Goal: Contribute content

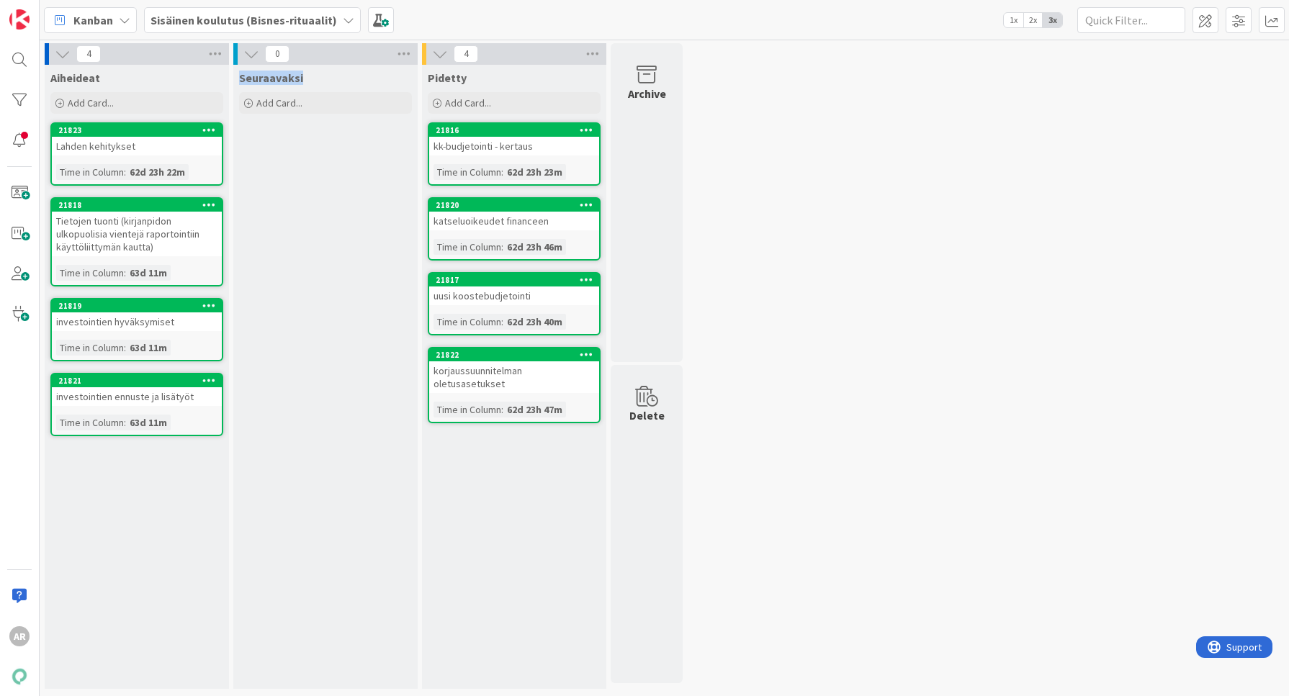
drag, startPoint x: 238, startPoint y: 78, endPoint x: 375, endPoint y: 87, distance: 137.2
click at [375, 87] on div "Seuraavaksi Add Card..." at bounding box center [325, 91] width 184 height 52
click at [305, 223] on div "Seuraavaksi Add Card..." at bounding box center [325, 377] width 184 height 624
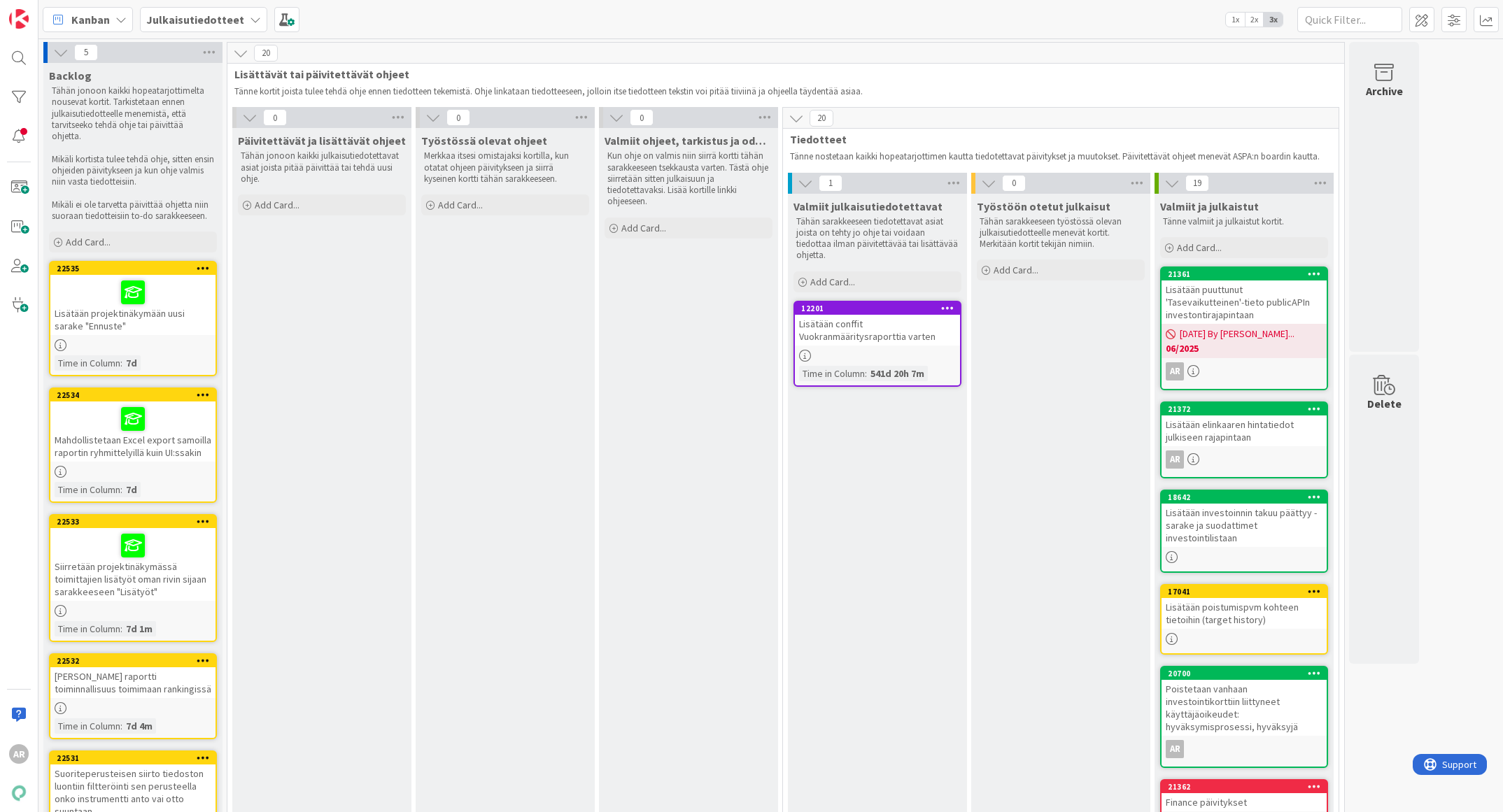
click at [212, 12] on span "Julkaisutiedotteet" at bounding box center [195, 19] width 98 height 17
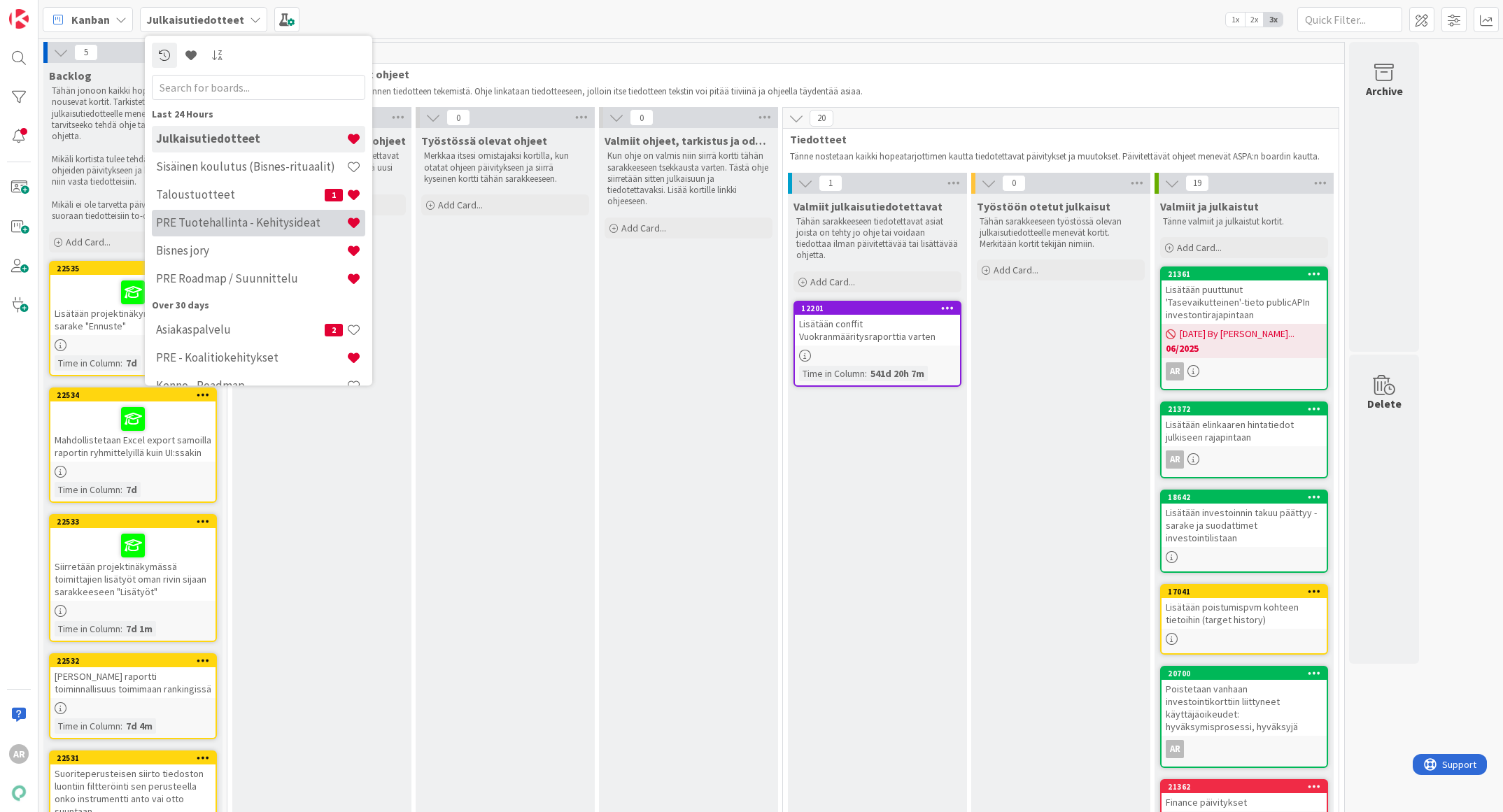
click at [235, 219] on h4 "PRE Tuotehallinta - Kehitysideat" at bounding box center [252, 223] width 190 height 14
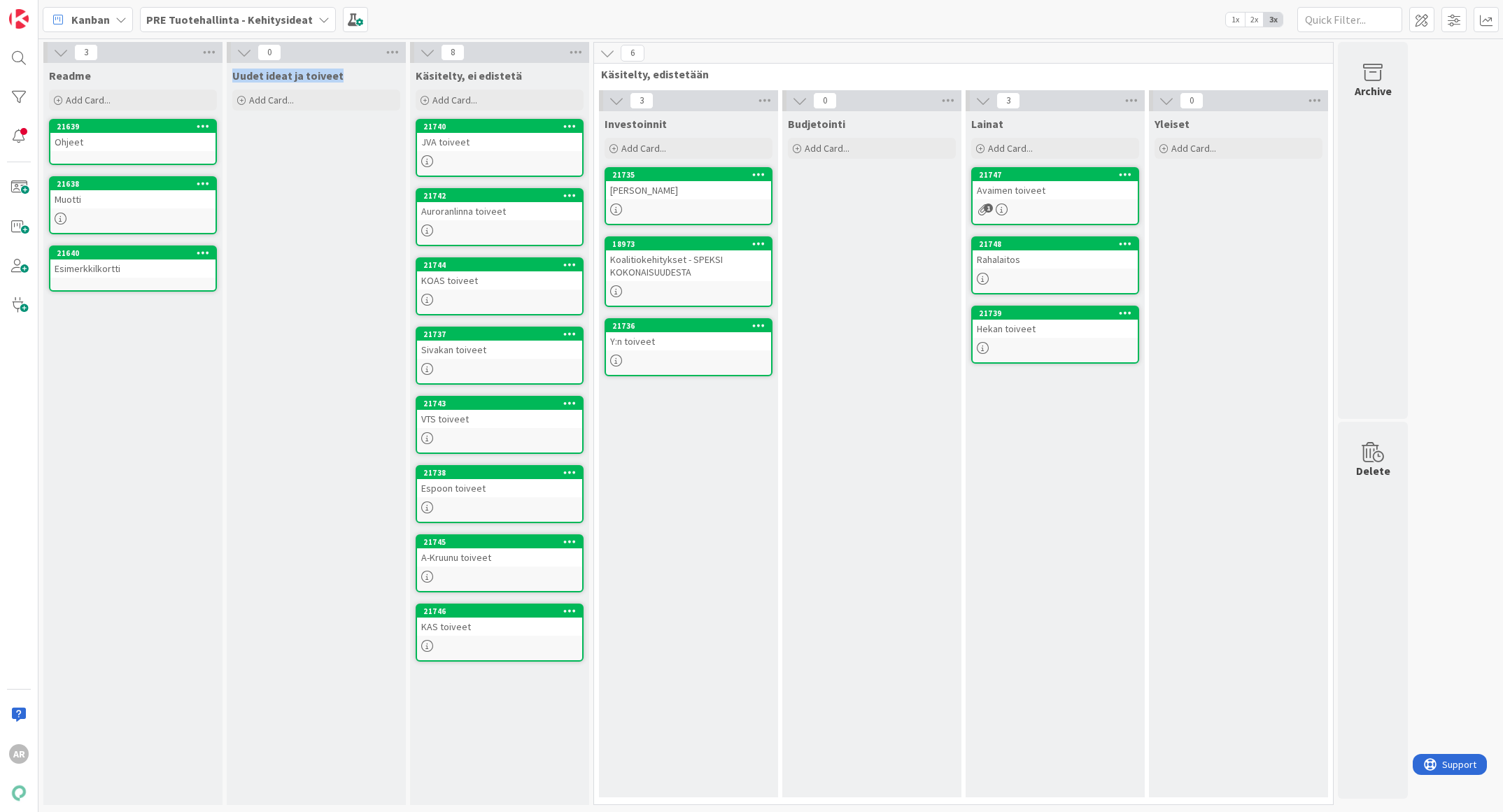
drag, startPoint x: 233, startPoint y: 74, endPoint x: 363, endPoint y: 72, distance: 130.0
click at [363, 72] on div "Uudet ideat ja toiveet" at bounding box center [316, 76] width 168 height 14
drag, startPoint x: 363, startPoint y: 72, endPoint x: 284, endPoint y: 266, distance: 209.5
click at [284, 271] on div "Uudet ideat ja toiveet Add Card..." at bounding box center [316, 434] width 179 height 742
drag, startPoint x: 418, startPoint y: 71, endPoint x: 528, endPoint y: 74, distance: 110.0
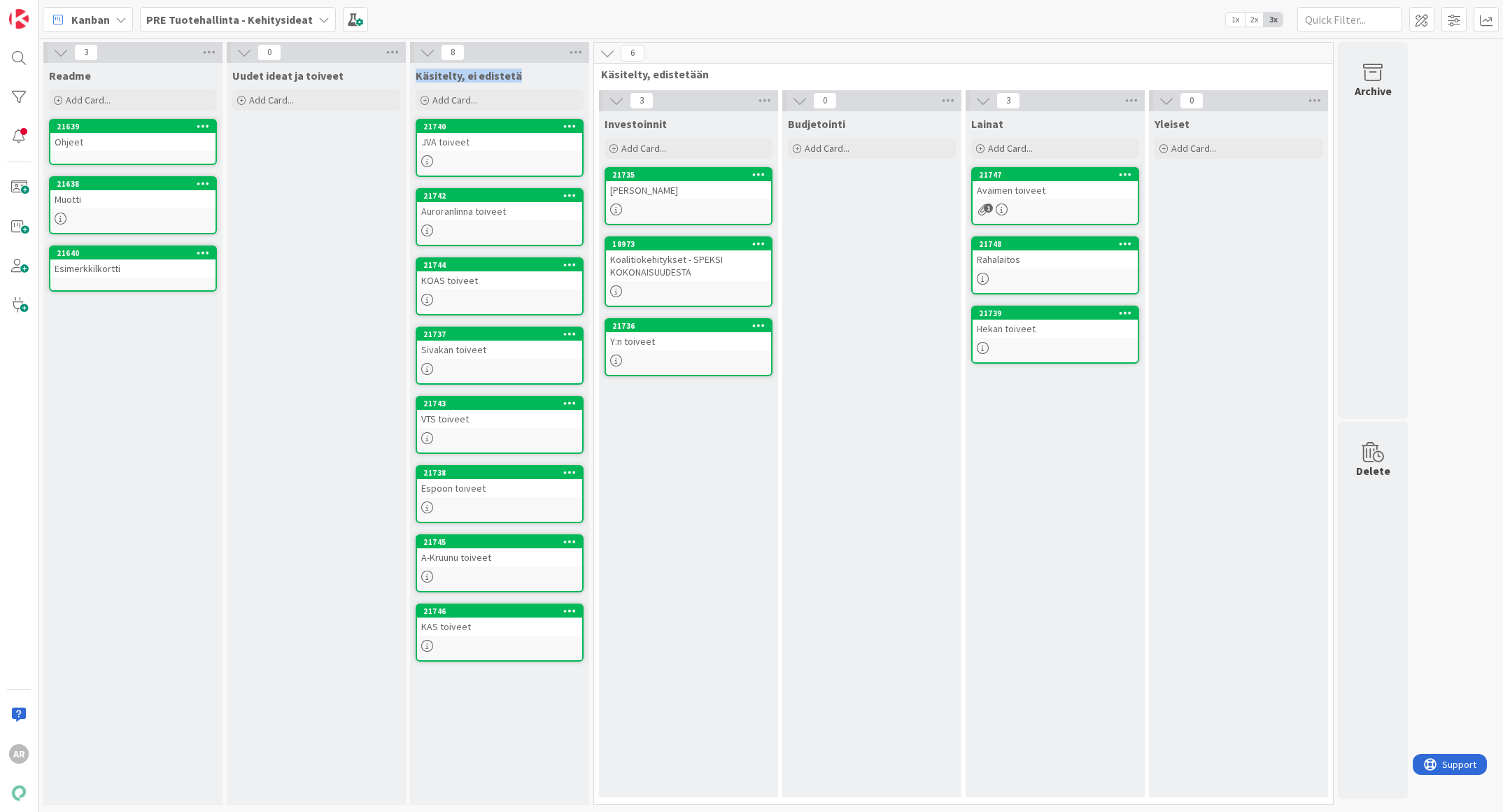
click at [528, 74] on div "Käsitelty, ei edistetä" at bounding box center [499, 76] width 168 height 14
click at [962, 33] on div "Kanban PRE Tuotehallinta - Kehitysideat 1x 2x 3x" at bounding box center [770, 19] width 1464 height 39
drag, startPoint x: 601, startPoint y: 74, endPoint x: 743, endPoint y: 75, distance: 142.0
click at [743, 75] on span "Käsitelty, edistetään" at bounding box center [958, 74] width 714 height 14
drag, startPoint x: 743, startPoint y: 75, endPoint x: 724, endPoint y: 41, distance: 38.9
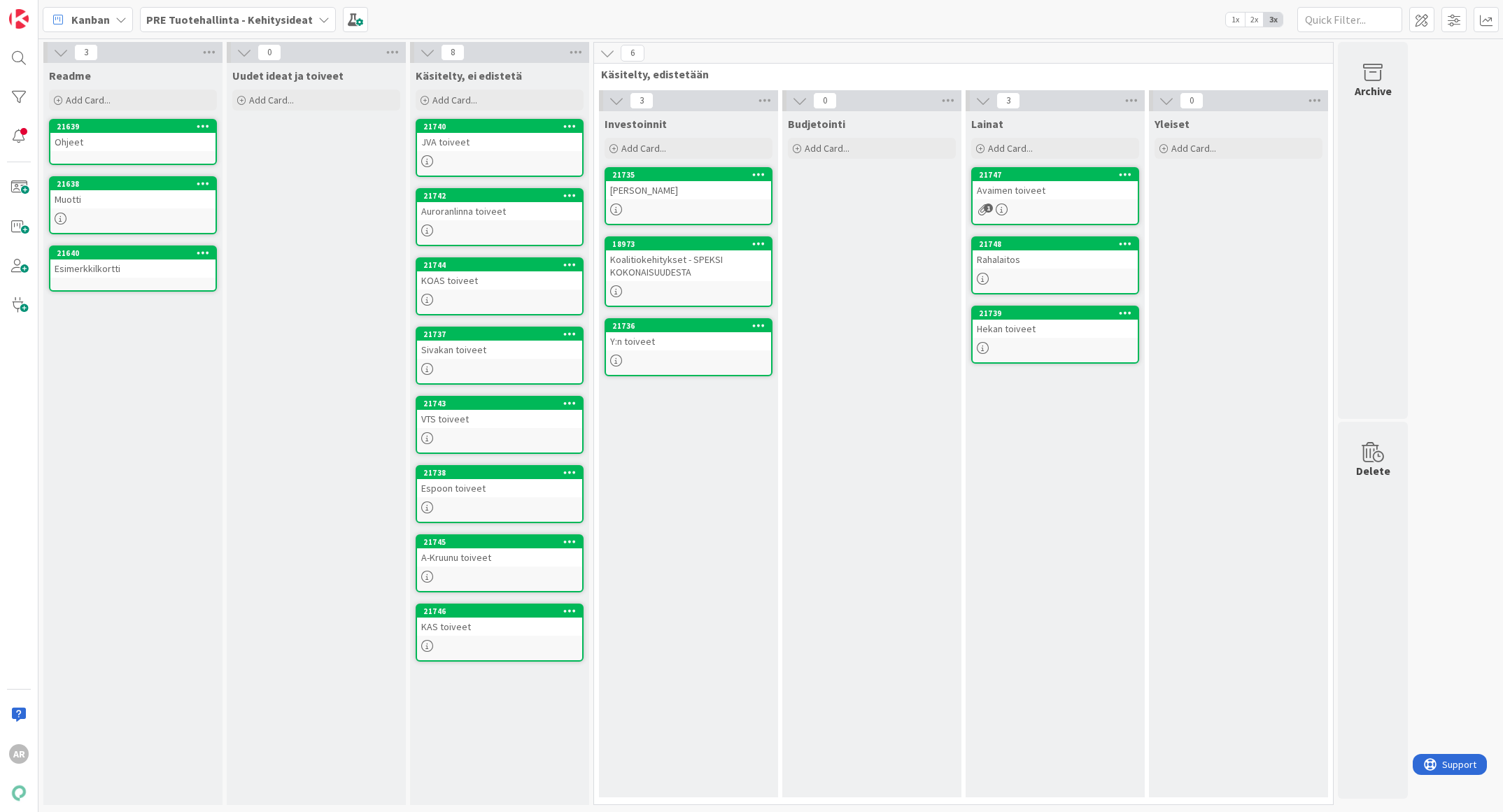
click at [724, 41] on div "3 Readme Add Card... 21639 Ohjeet 21638 Muotti 21640 Esimerkkilkortti 0 Uudet i…" at bounding box center [770, 425] width 1464 height 773
click at [496, 350] on div "Sivakan toiveet" at bounding box center [499, 350] width 165 height 18
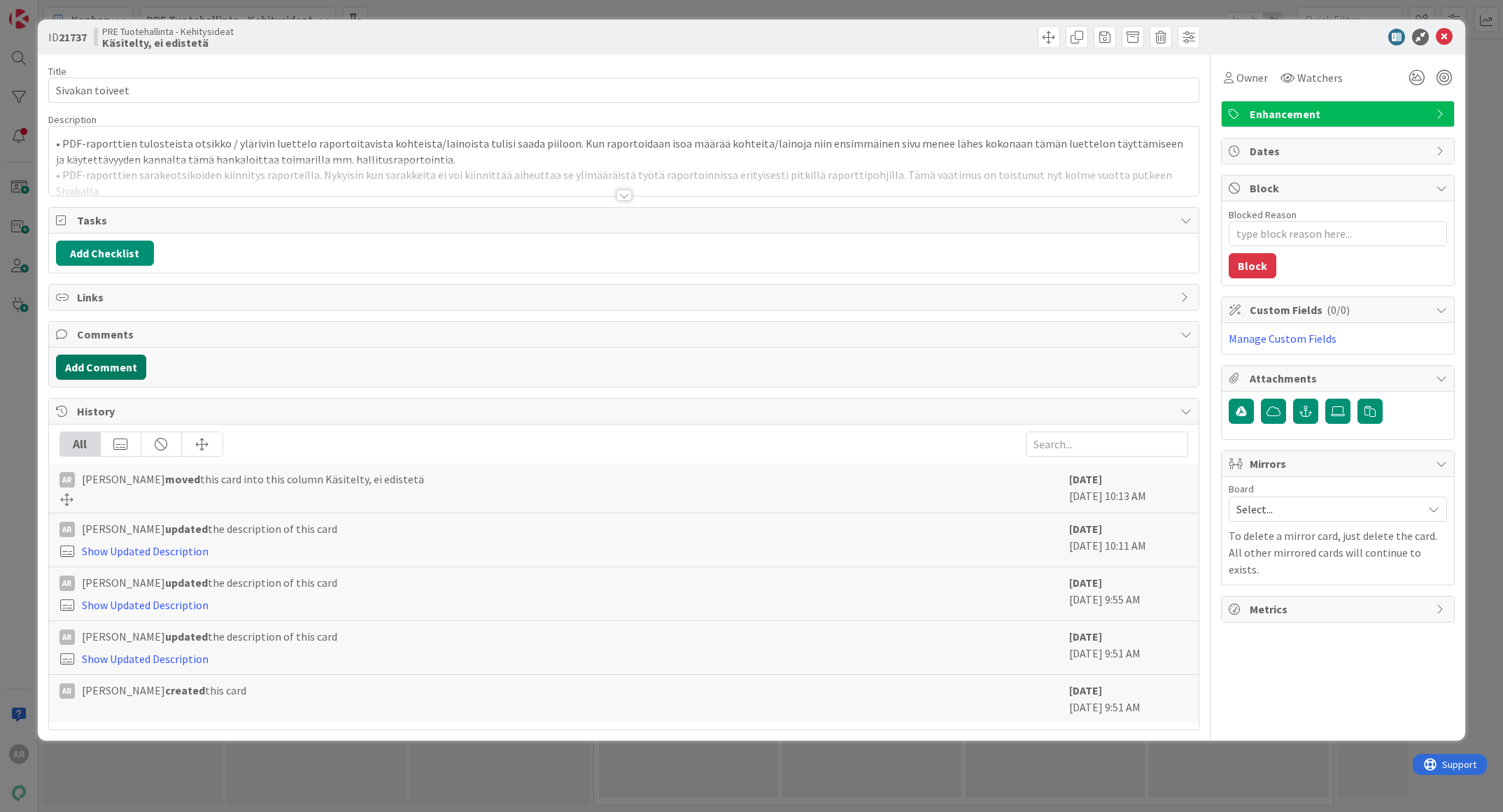
click at [90, 365] on button "Add Comment" at bounding box center [101, 367] width 90 height 25
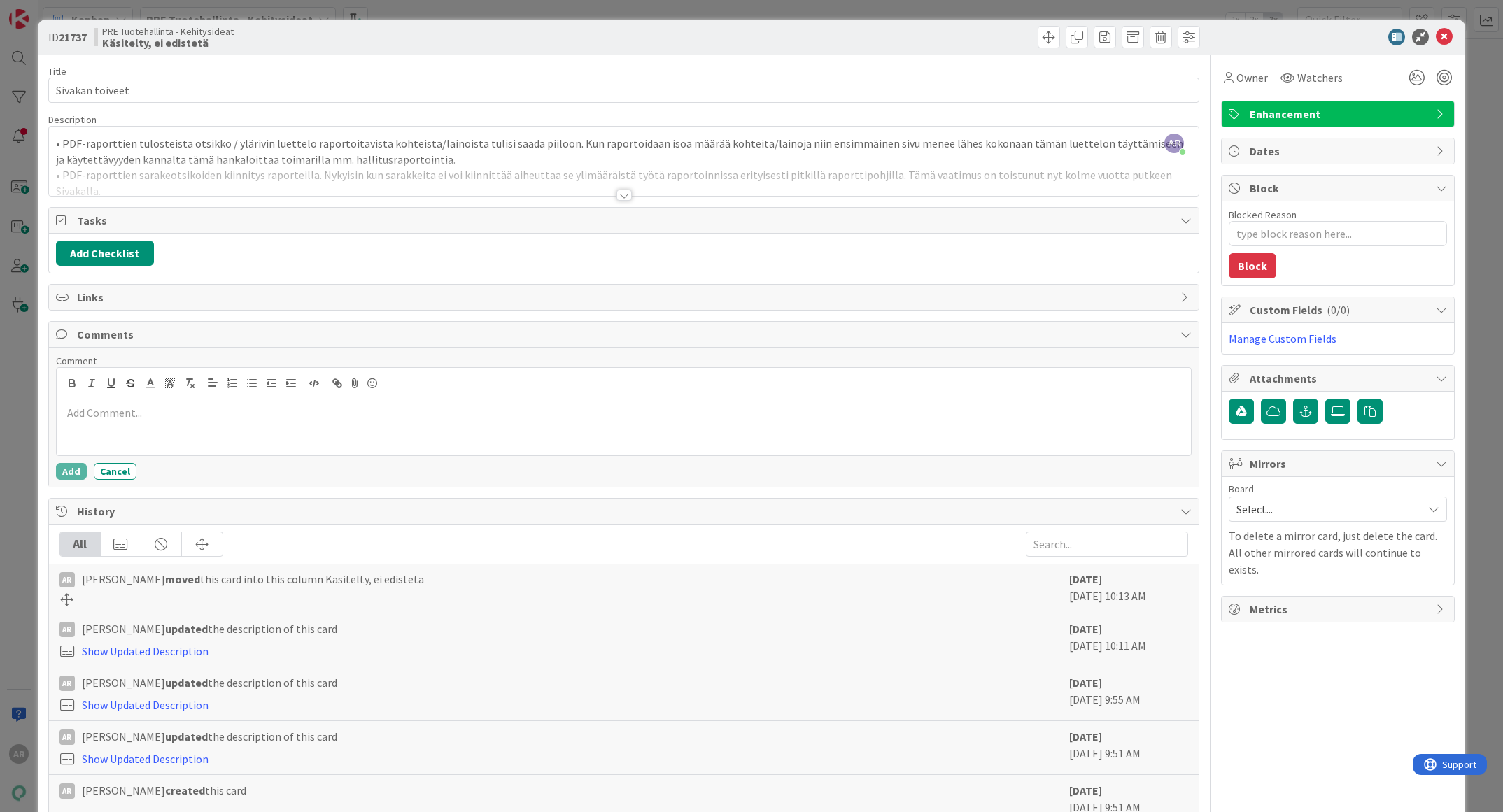
click at [98, 419] on div at bounding box center [624, 427] width 1135 height 56
click at [21, 432] on div "ID 21737 PRE Tuotehallinta - Kehitysideat Käsitelty, ei edistetä Title 15 / 128…" at bounding box center [751, 406] width 1503 height 812
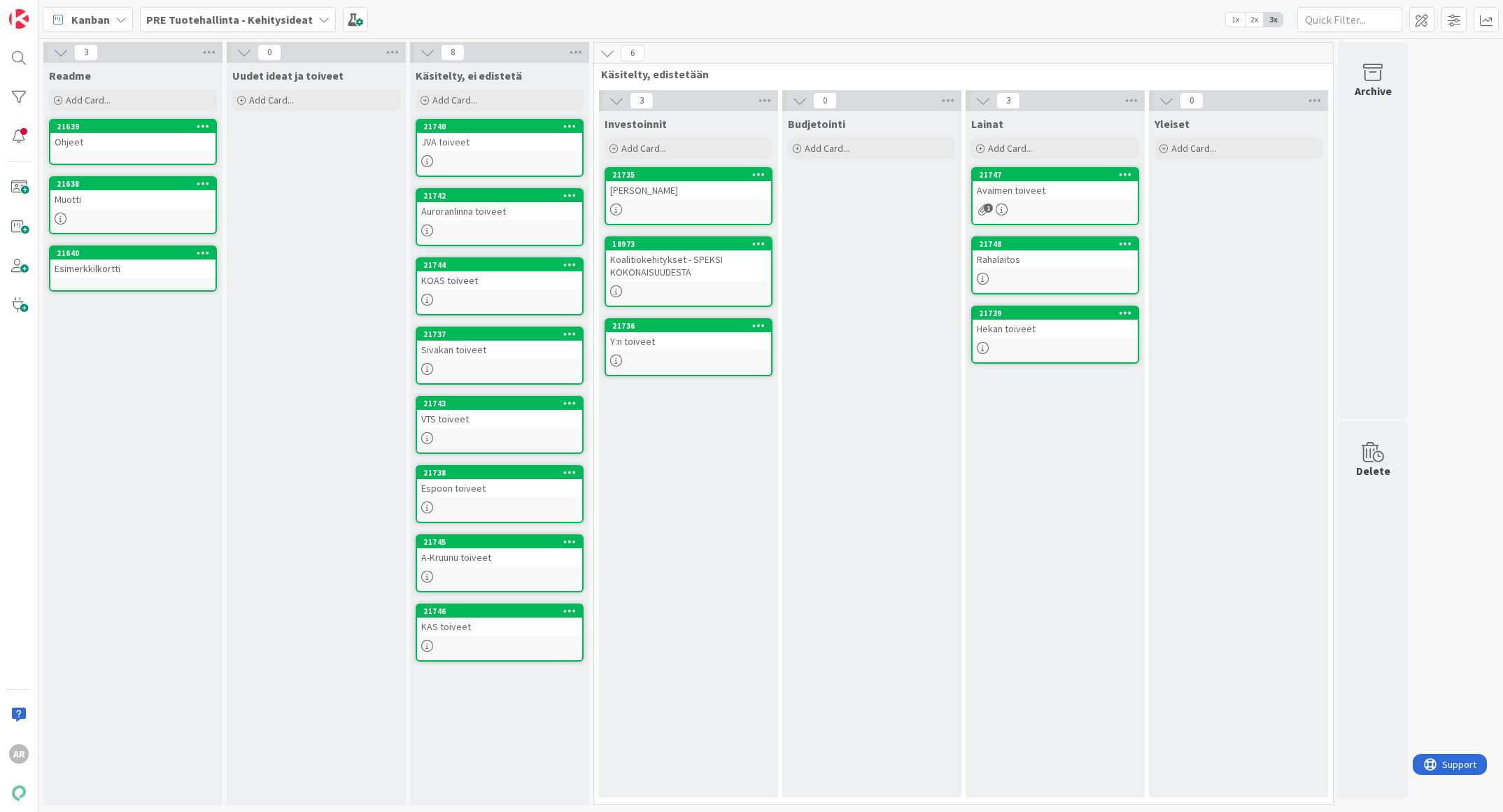
click at [95, 199] on div "Muotti" at bounding box center [133, 199] width 165 height 18
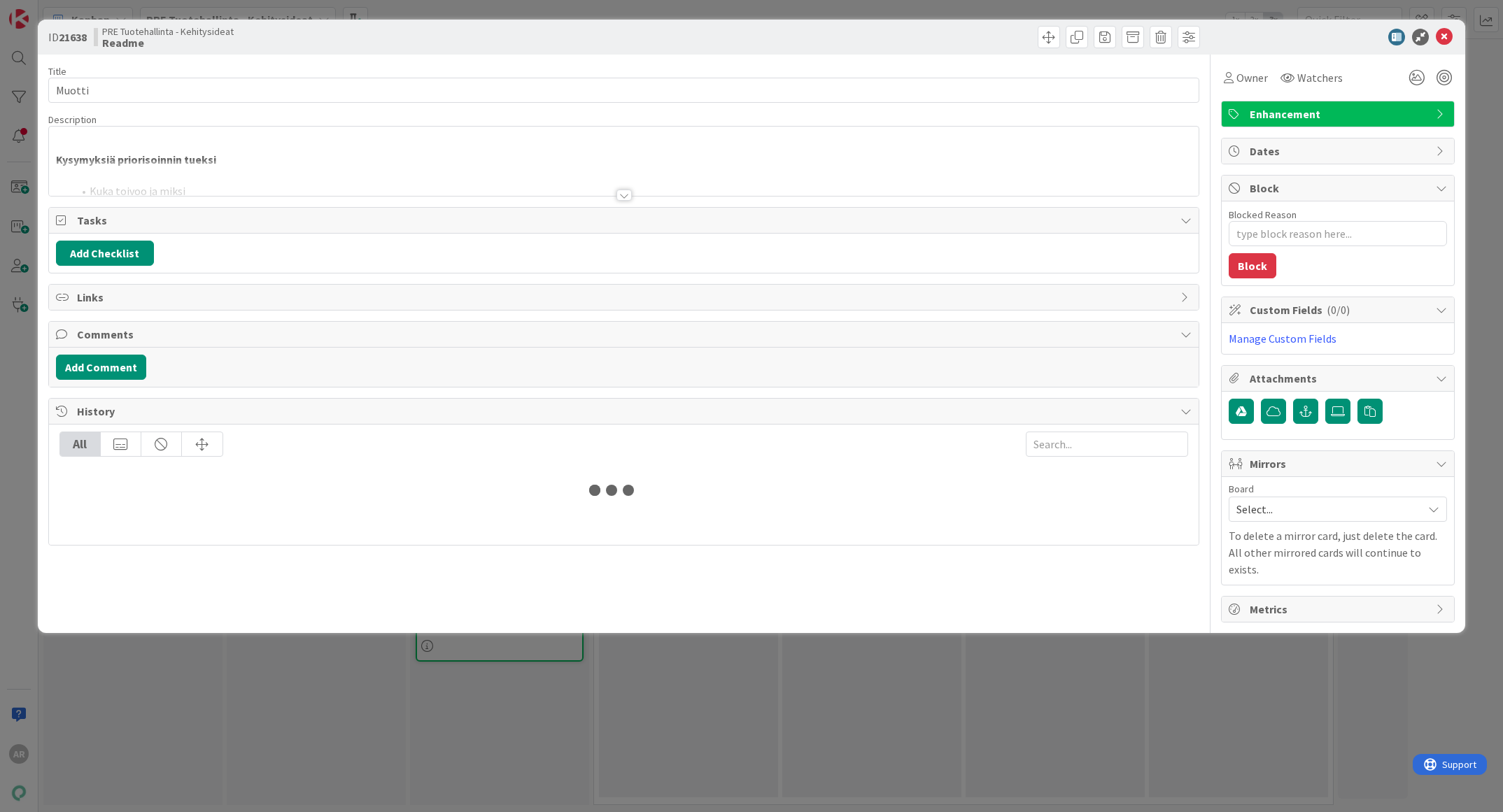
type textarea "x"
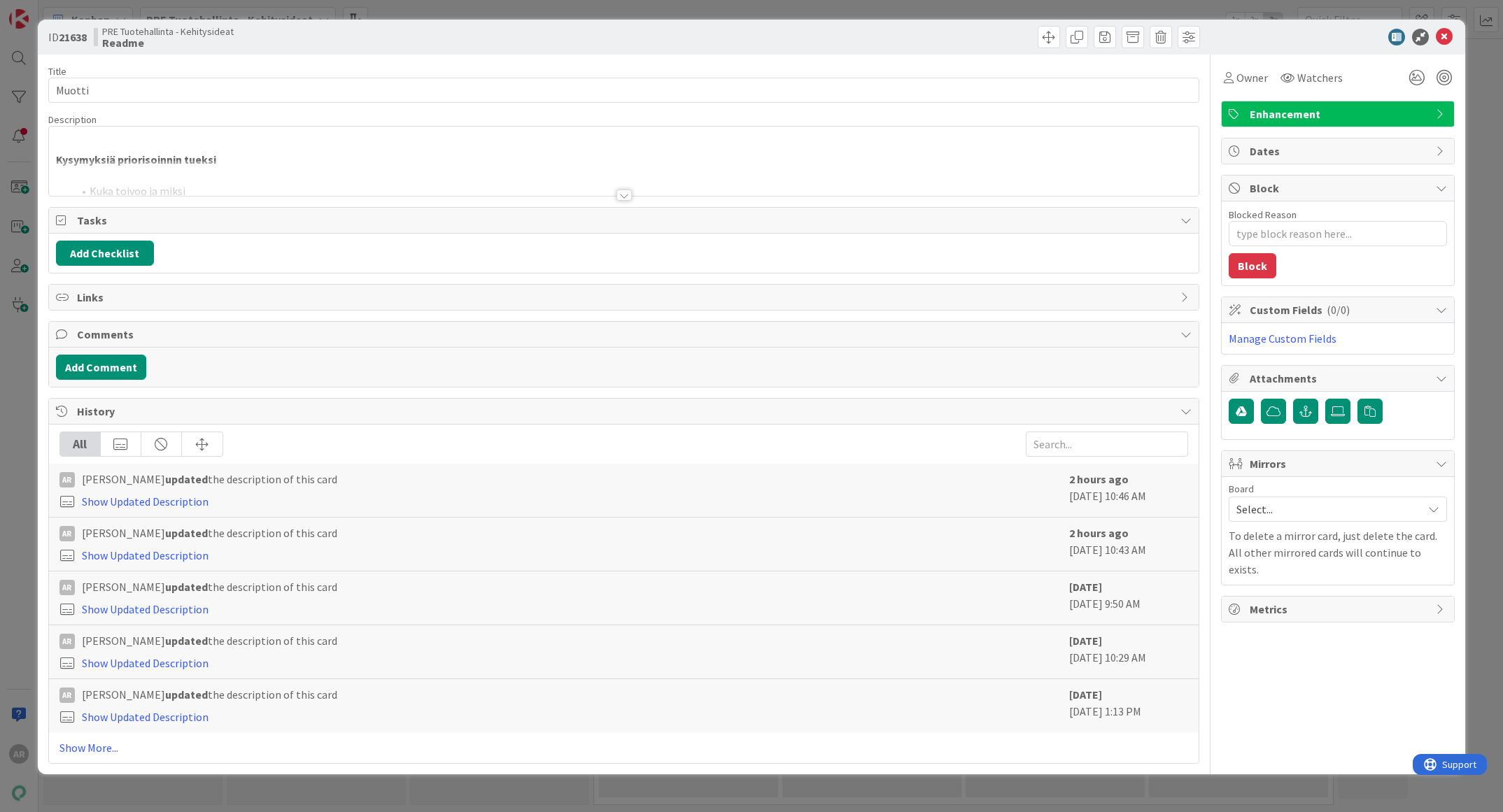
click at [620, 191] on div at bounding box center [625, 195] width 16 height 12
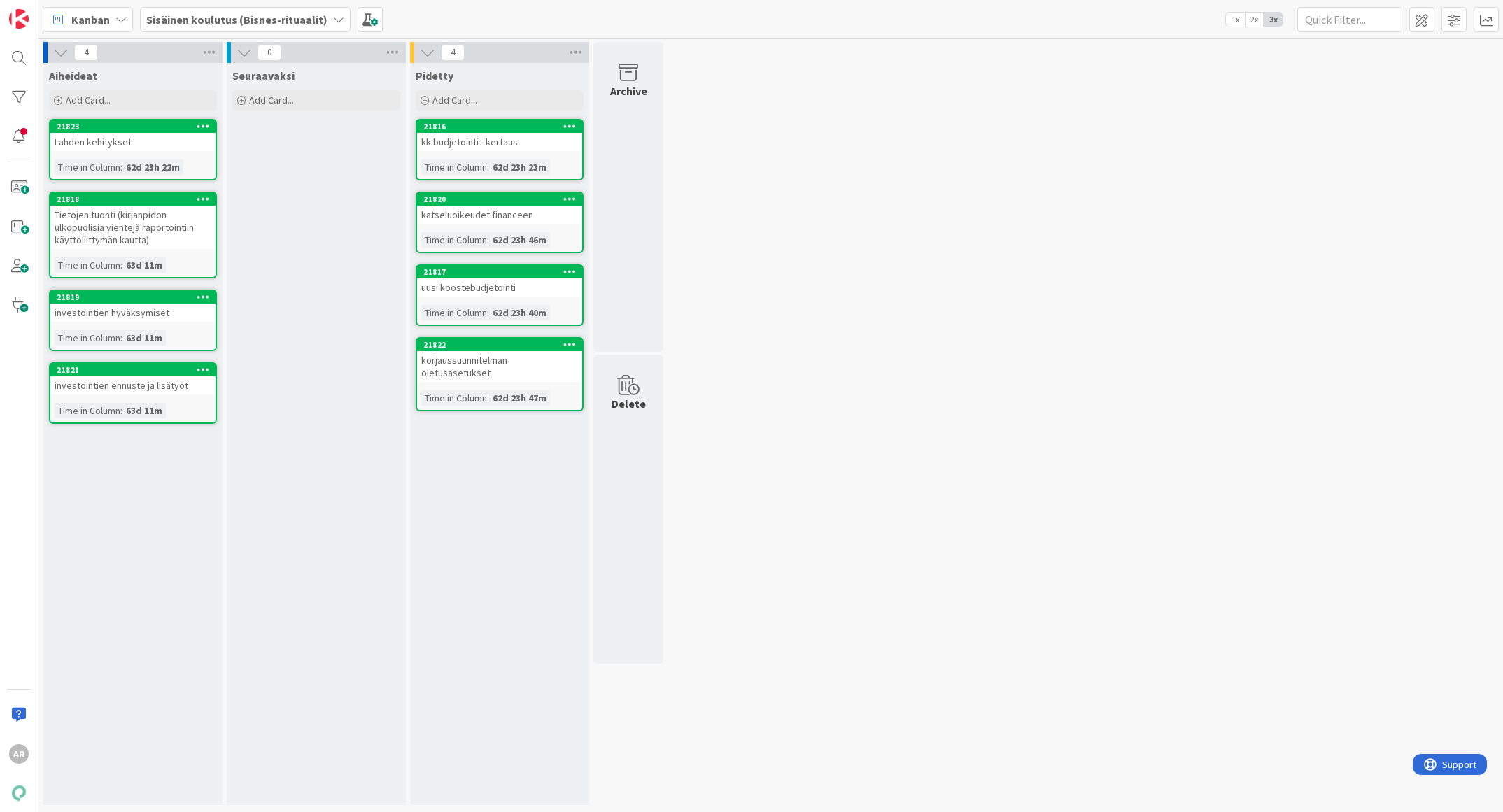
click at [233, 17] on b "Sisäinen koulutus (Bisnes-rituaalit)" at bounding box center [237, 19] width 182 height 14
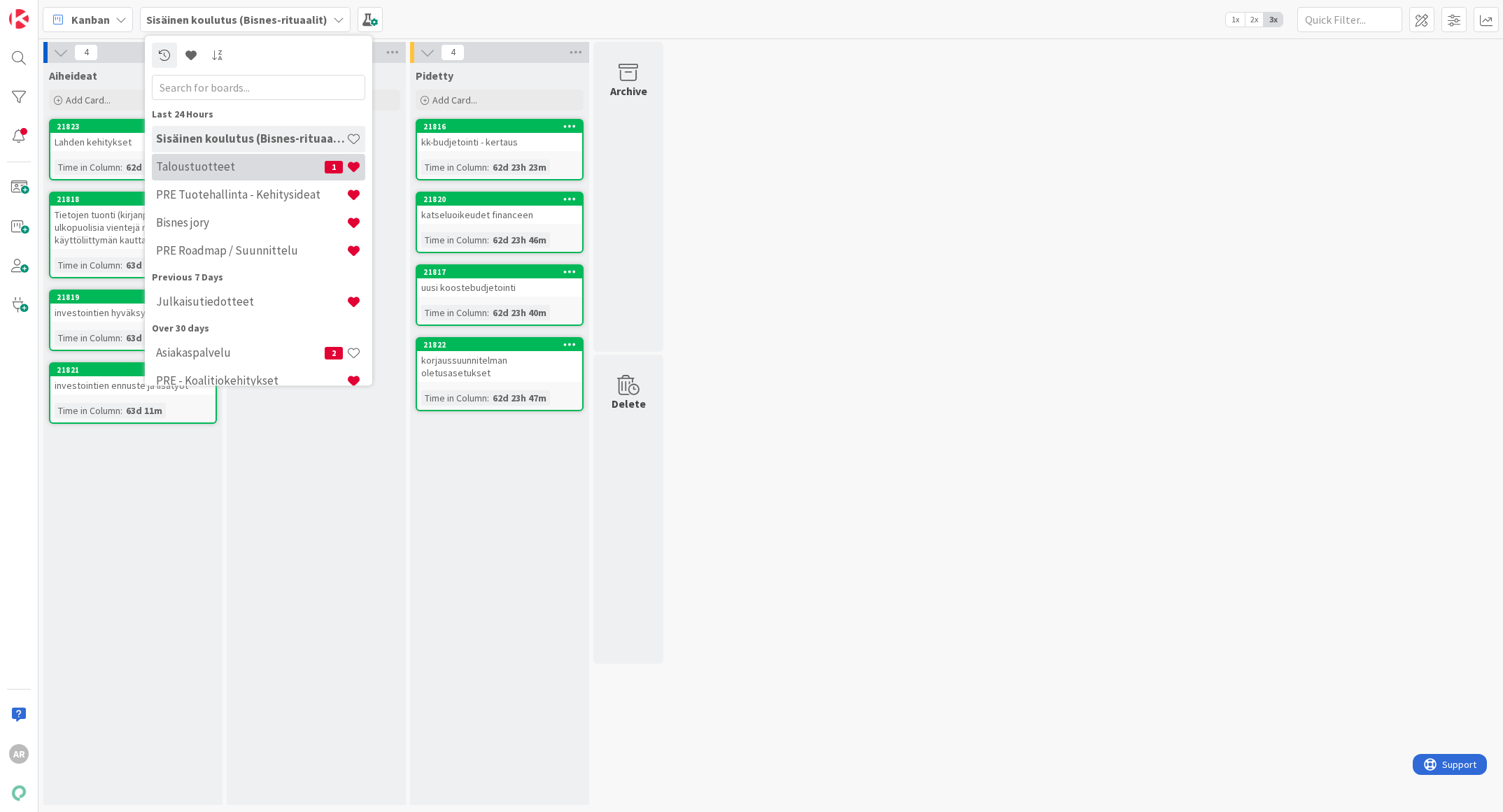
click at [252, 166] on h4 "Taloustuotteet" at bounding box center [241, 167] width 169 height 14
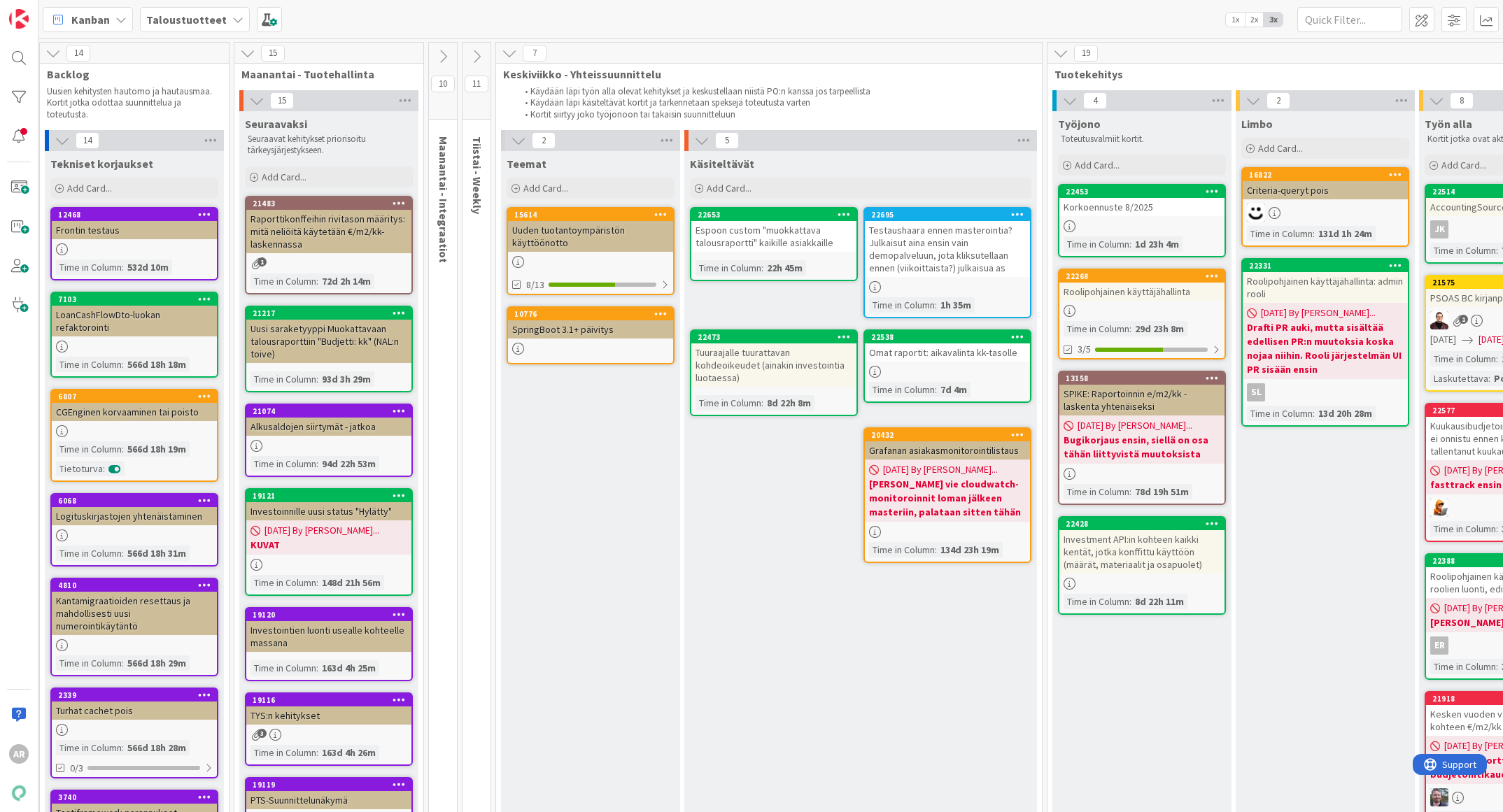
scroll to position [0, 1]
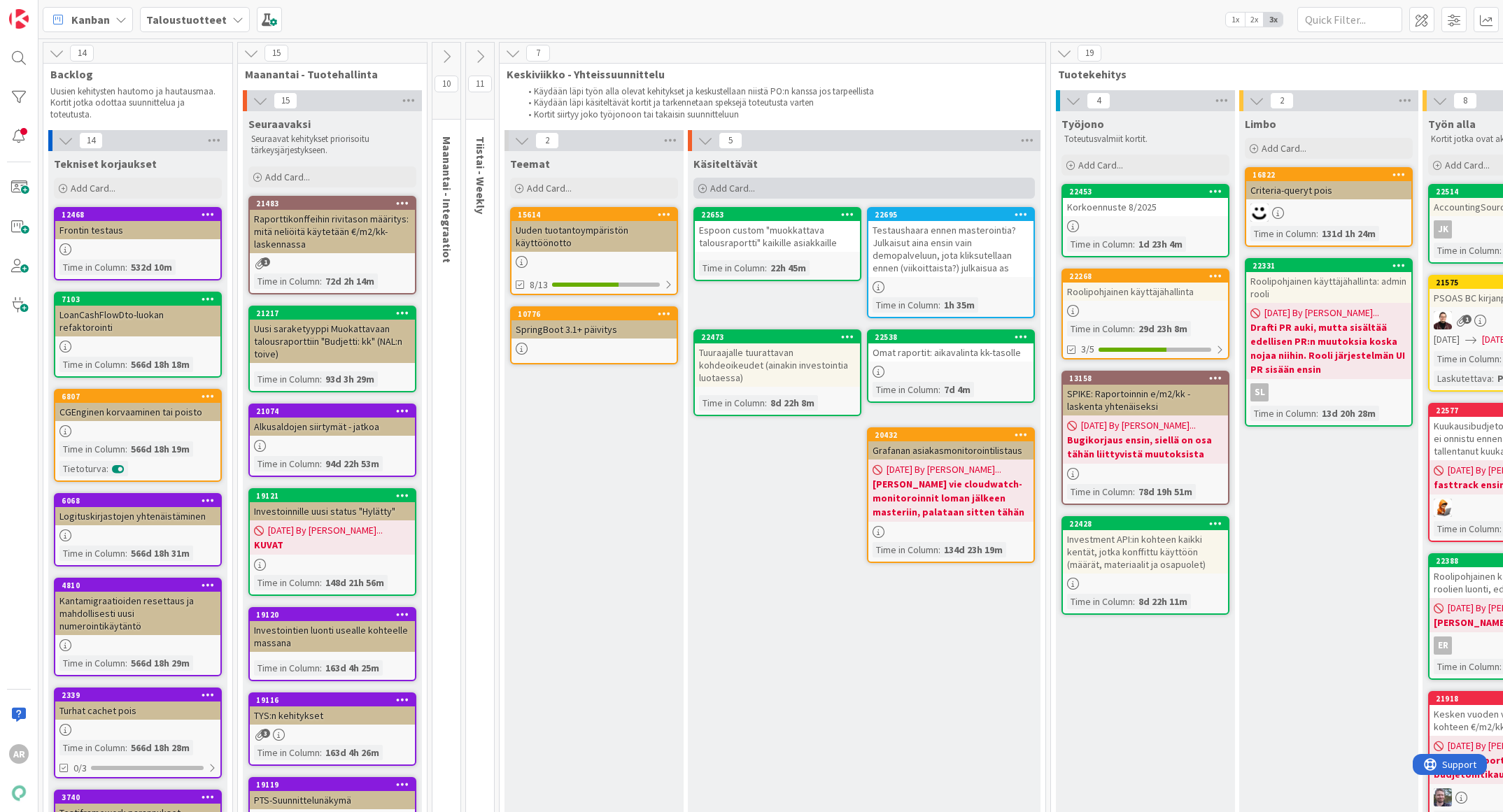
click at [823, 179] on div "Add Card..." at bounding box center [864, 188] width 341 height 21
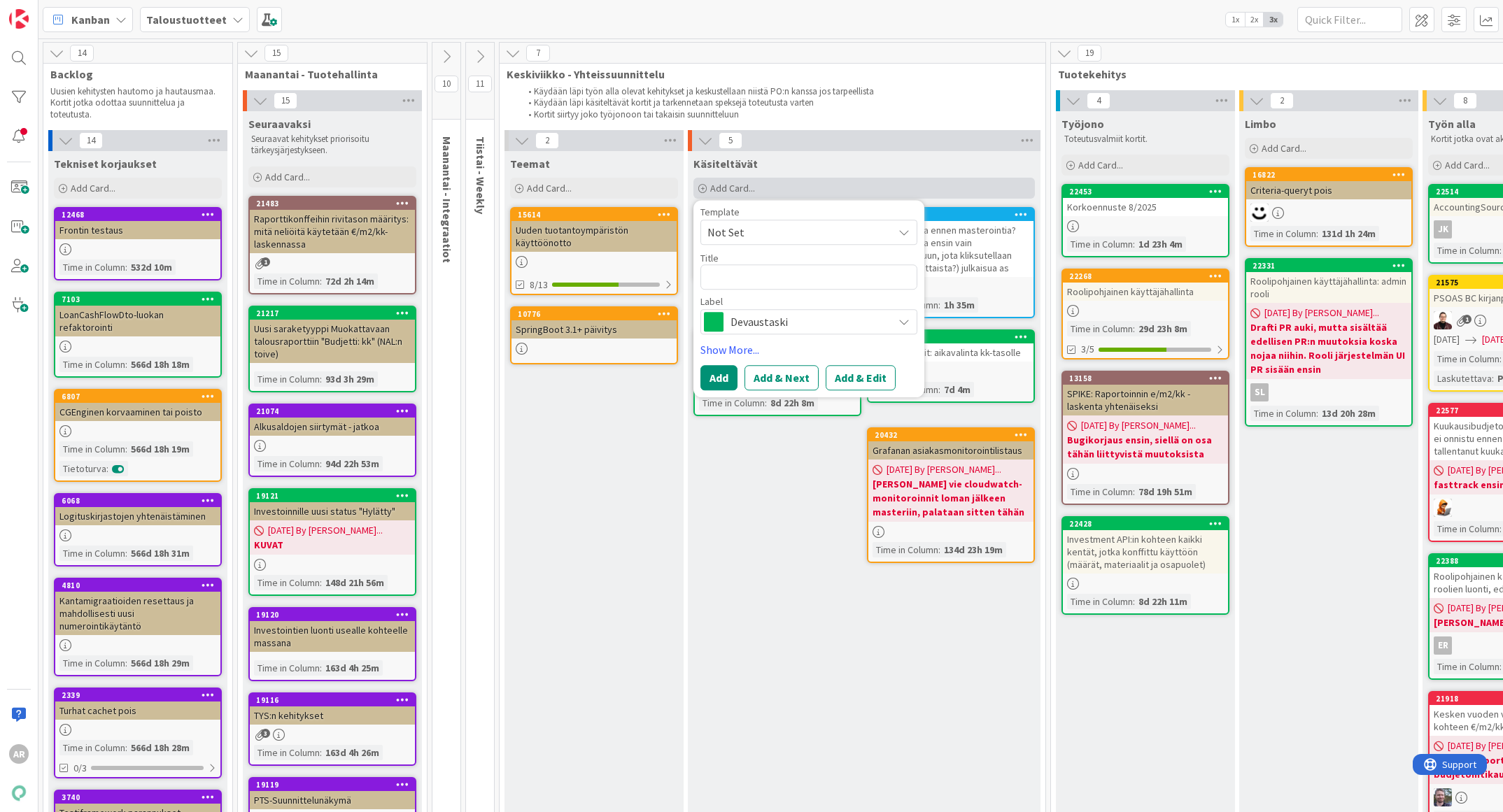
type textarea "x"
type textarea "E"
type textarea "x"
type textarea "El"
type textarea "x"
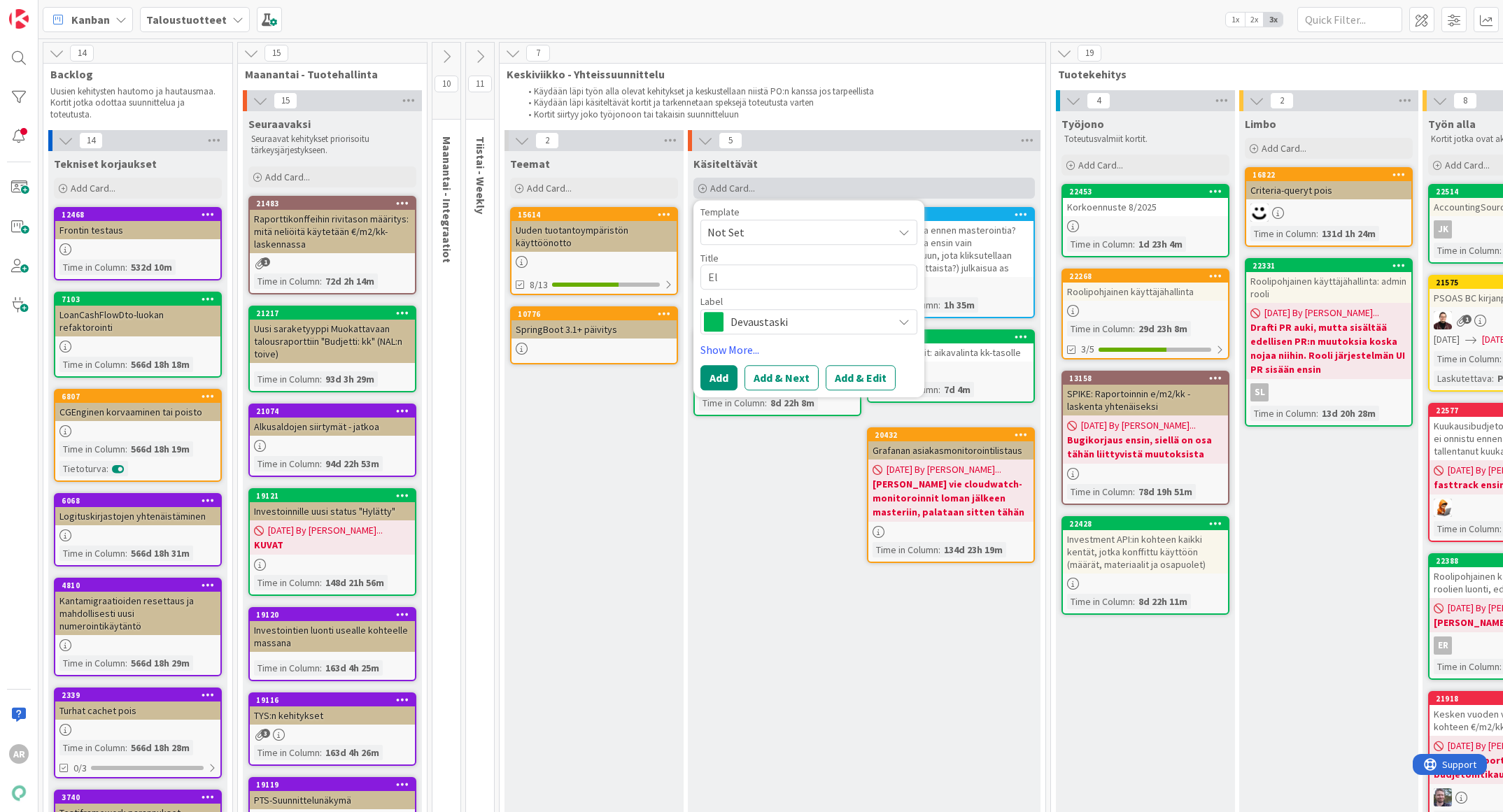
type textarea "Eli"
type textarea "x"
type textarea "Elin"
type textarea "x"
type textarea "Elink"
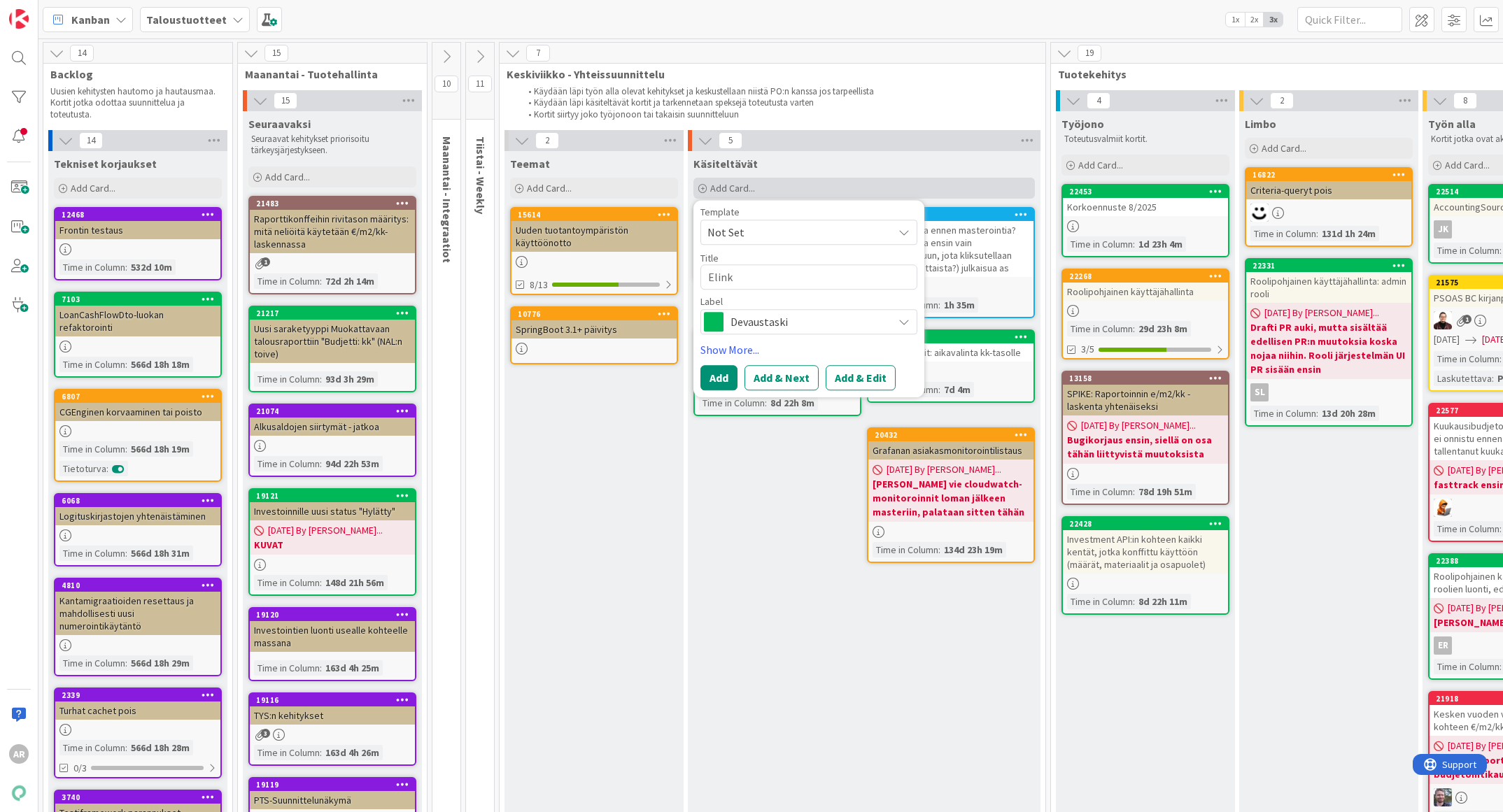
type textarea "x"
type textarea "Elinka"
type textarea "x"
type textarea "Elinkaa"
type textarea "x"
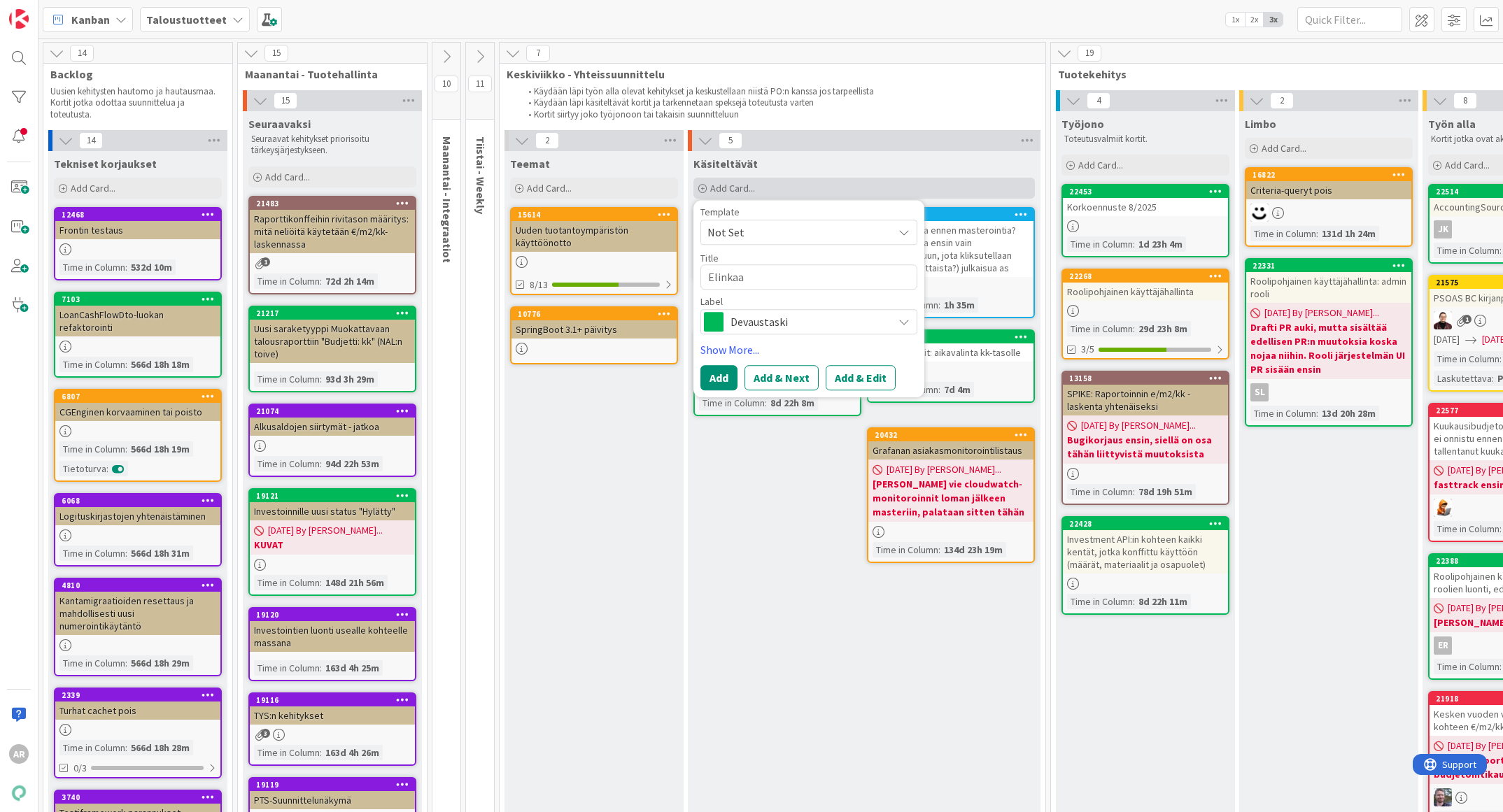
type textarea "Elinkaat"
type textarea "x"
type textarea "Elinkaate"
type textarea "x"
type textarea "Elinkaater"
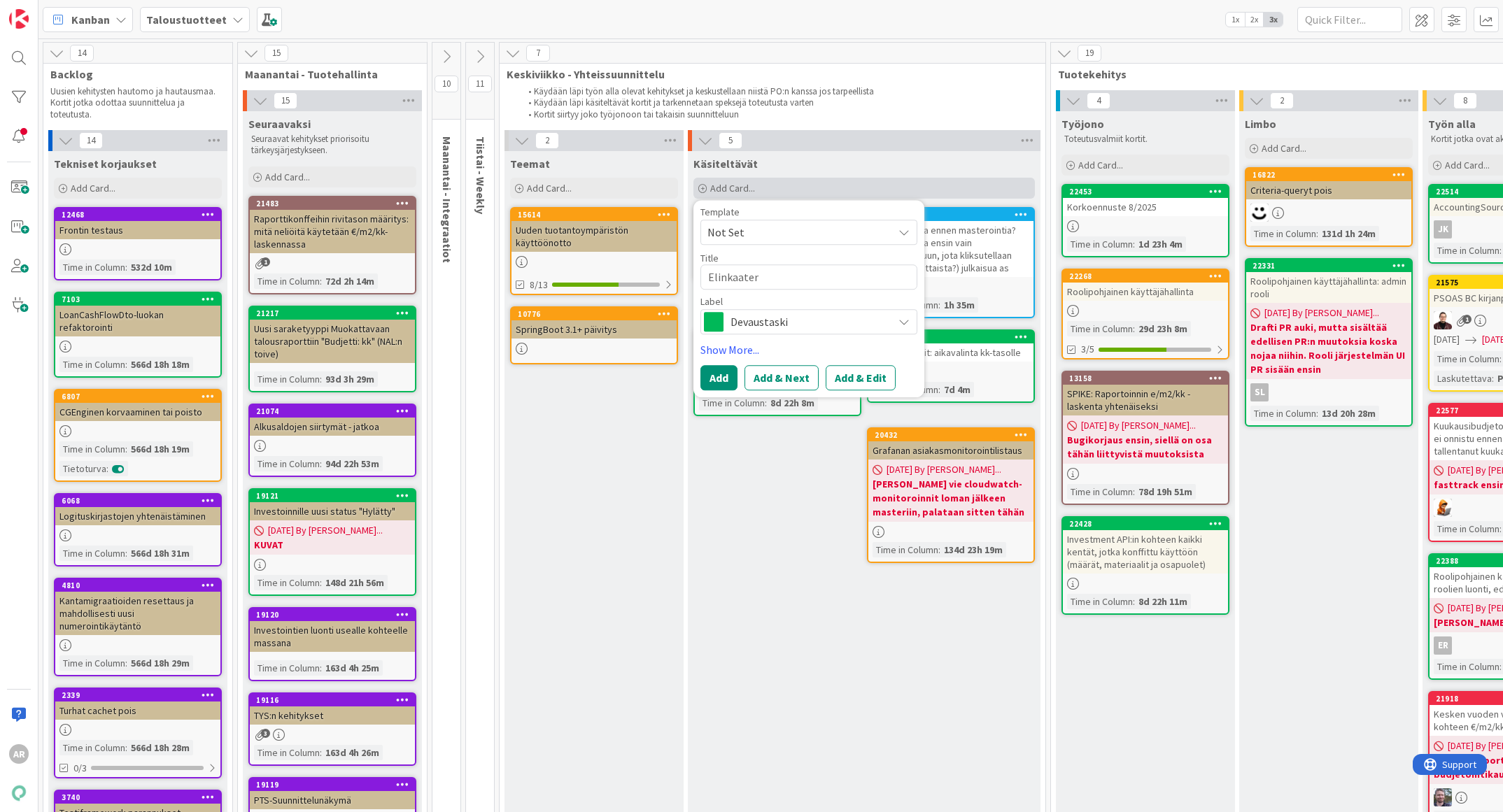
type textarea "x"
type textarea "Elinkaate"
type textarea "x"
type textarea "Elinkaat"
type textarea "x"
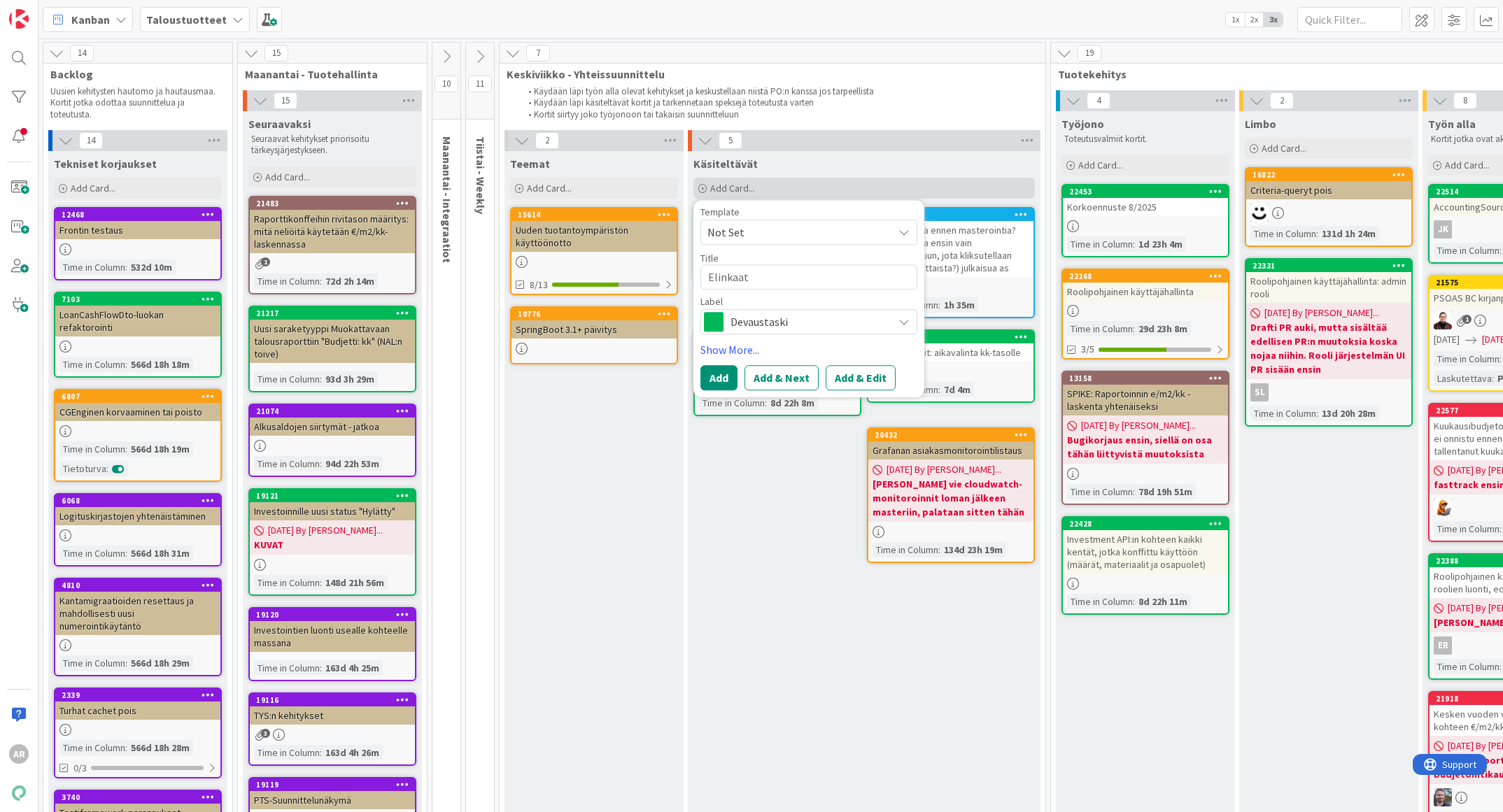
type textarea "Elinkaa"
type textarea "x"
type textarea "Elinkaar"
type textarea "x"
type textarea "Elinkaare"
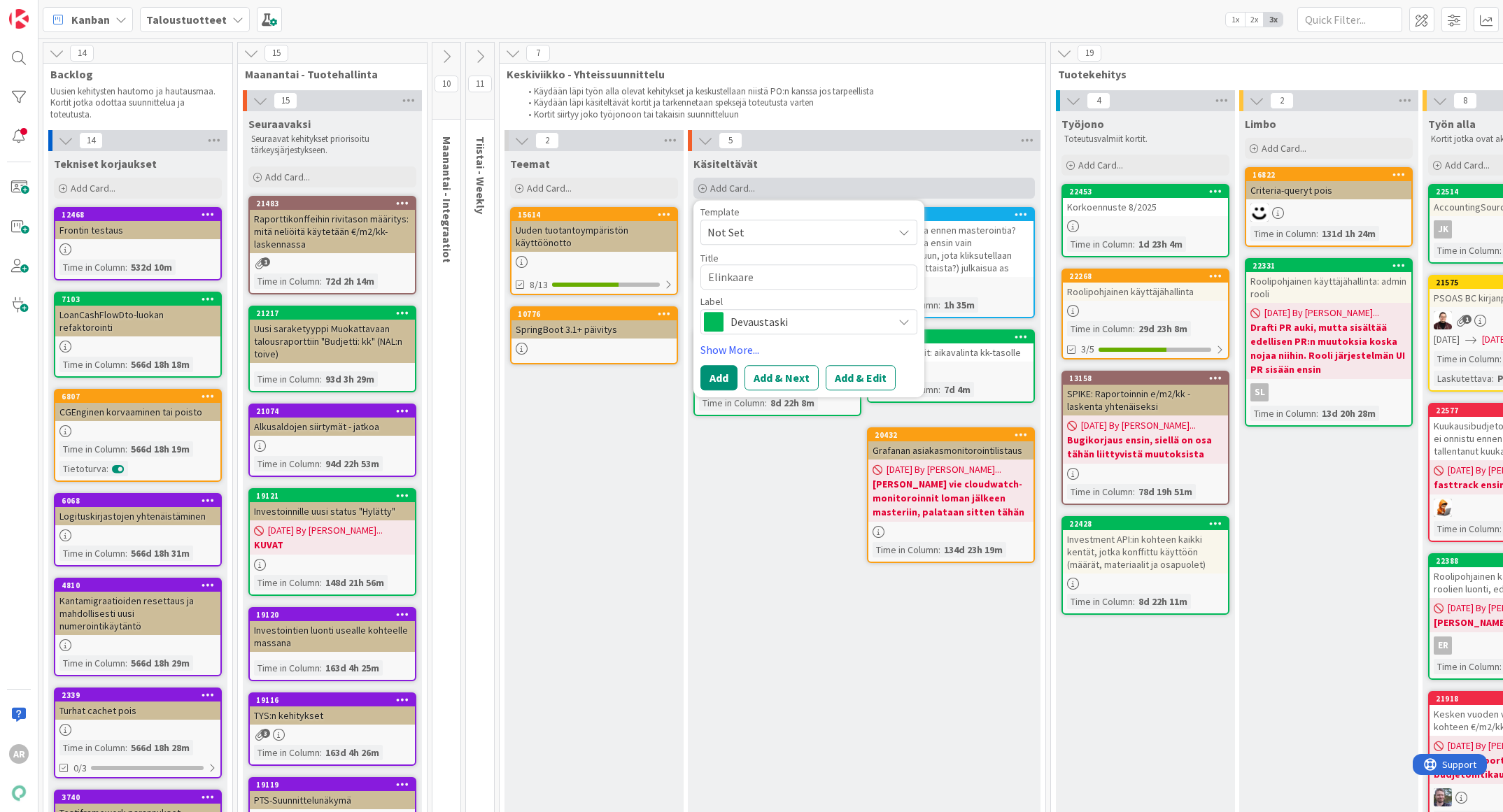
type textarea "x"
type textarea "Elinkaaret"
type textarea "x"
type textarea "Elinkaaret:"
type textarea "x"
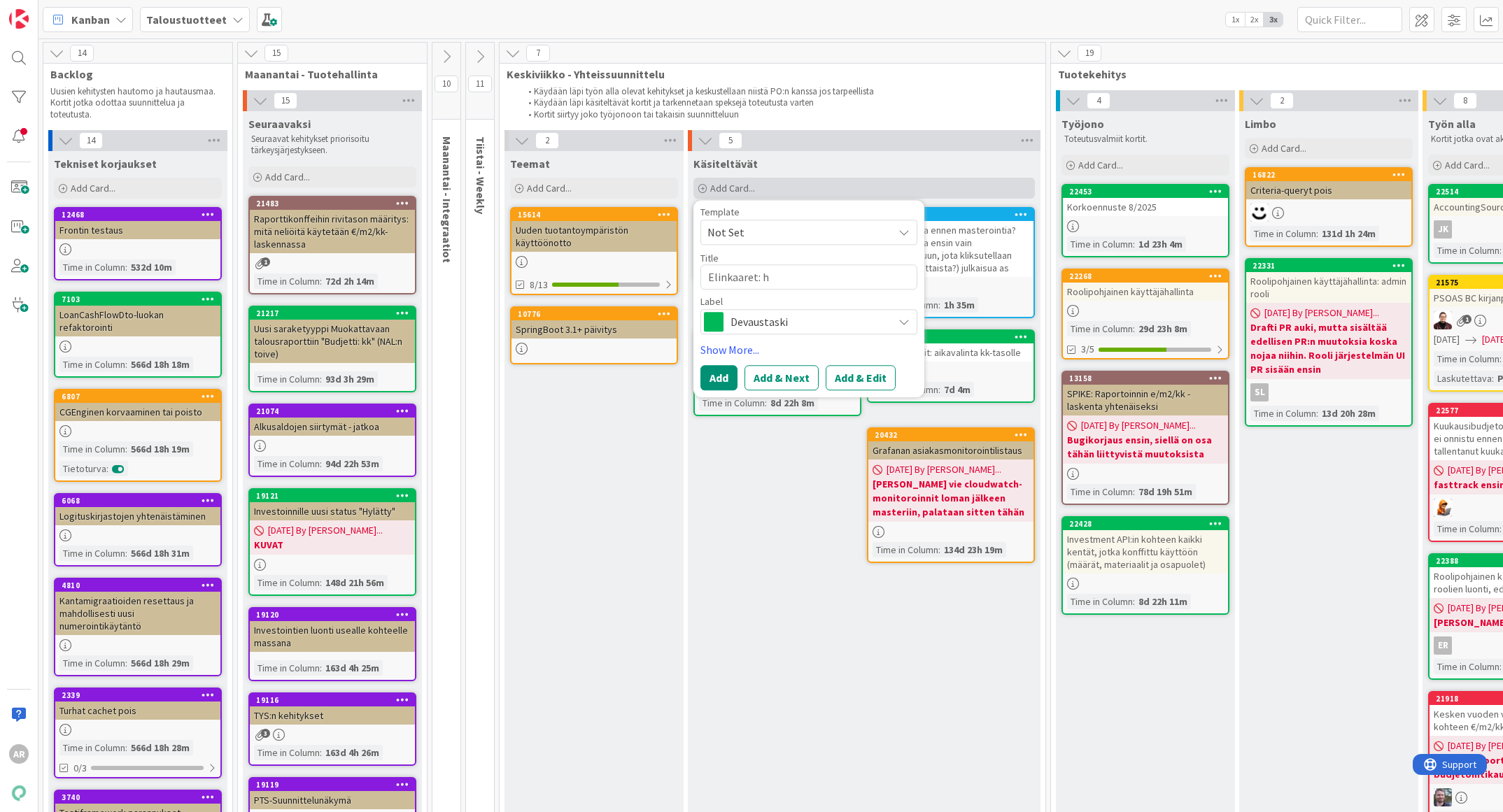
type textarea "Elinkaaret: hu"
type textarea "x"
type textarea "Elinkaaret: huo"
type textarea "x"
type textarea "Elinkaaret: huon"
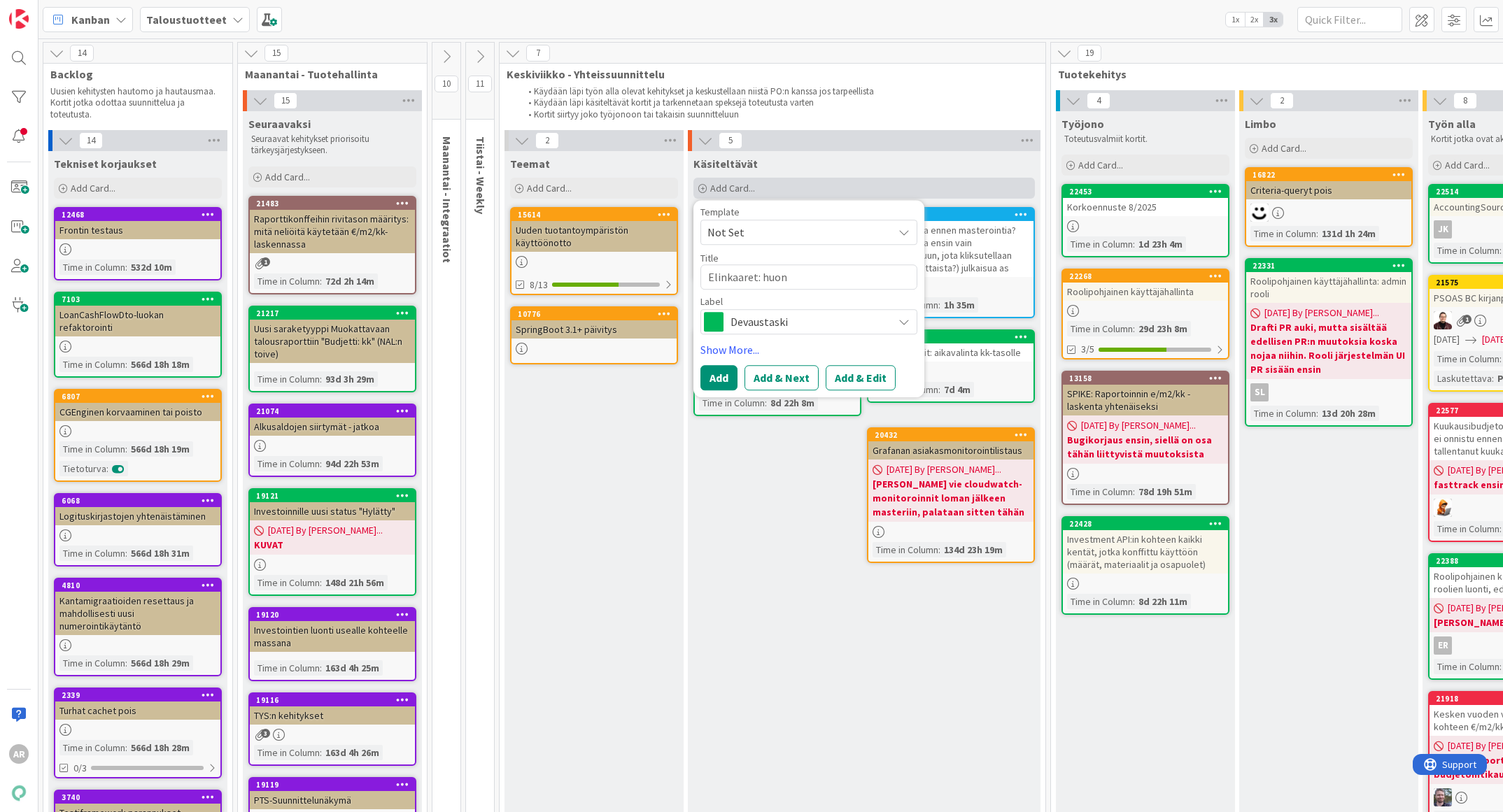
type textarea "x"
type textarea "Elinkaaret: huone"
type textarea "x"
type textarea "Elinkaaret: huonei"
type textarea "x"
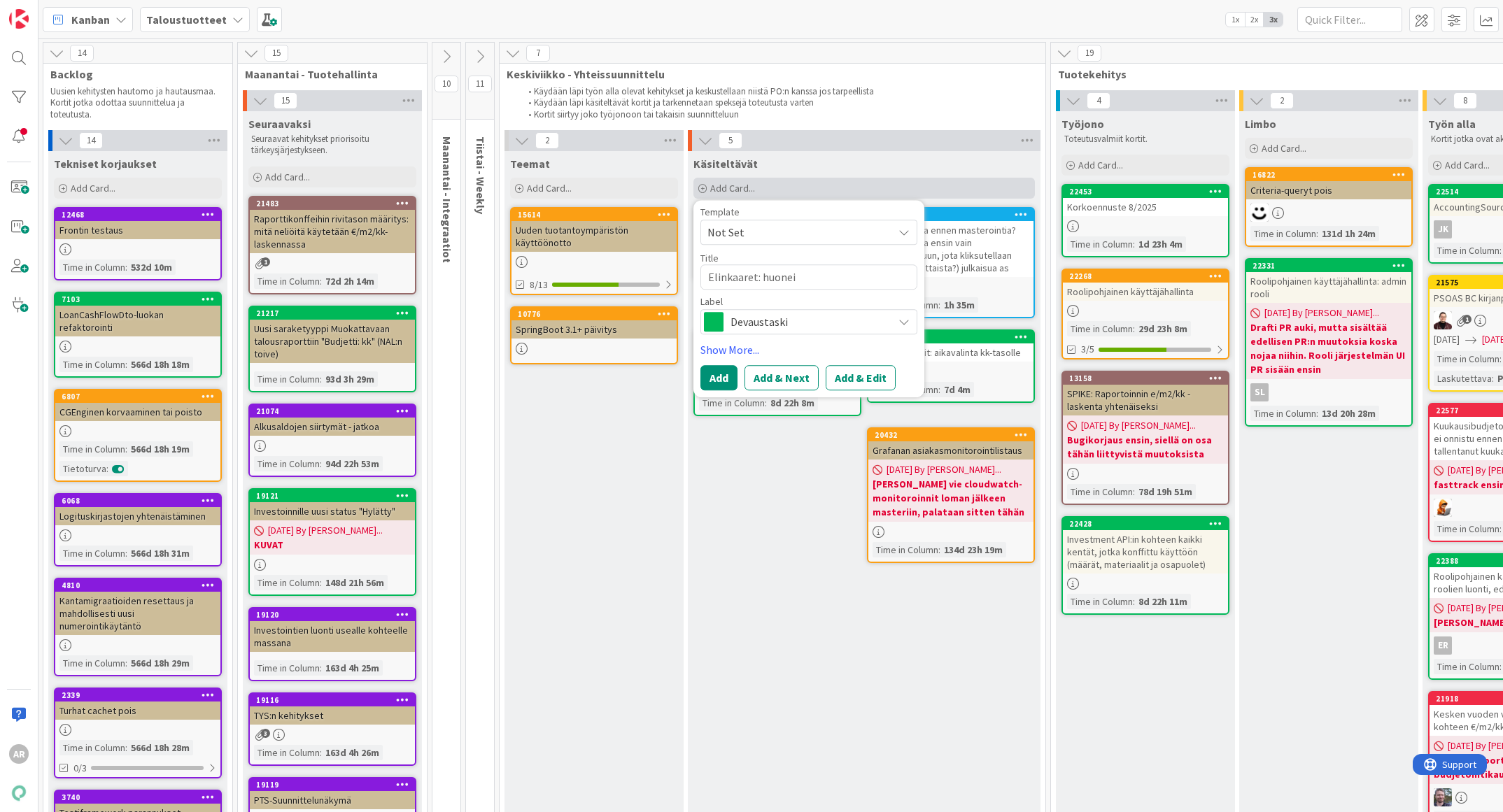
type textarea "Elinkaaret: huoneis"
type textarea "x"
type textarea "Elinkaaret: huoneist"
type textarea "x"
type textarea "Elinkaaret: huoneisto"
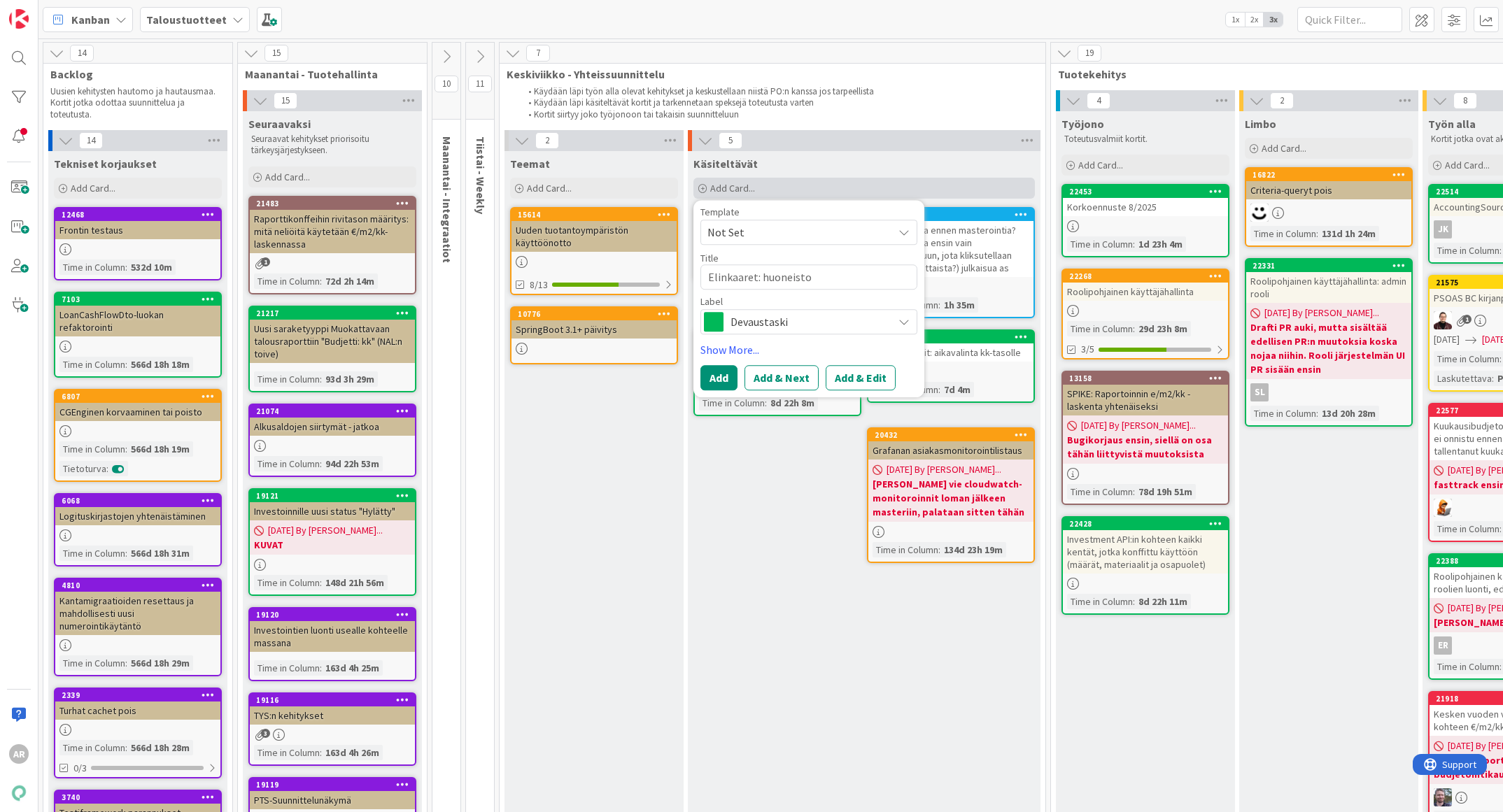
type textarea "x"
type textarea "Elinkaaret: huoneistot"
type textarea "x"
type textarea "Elinkaaret: huoneistota"
type textarea "x"
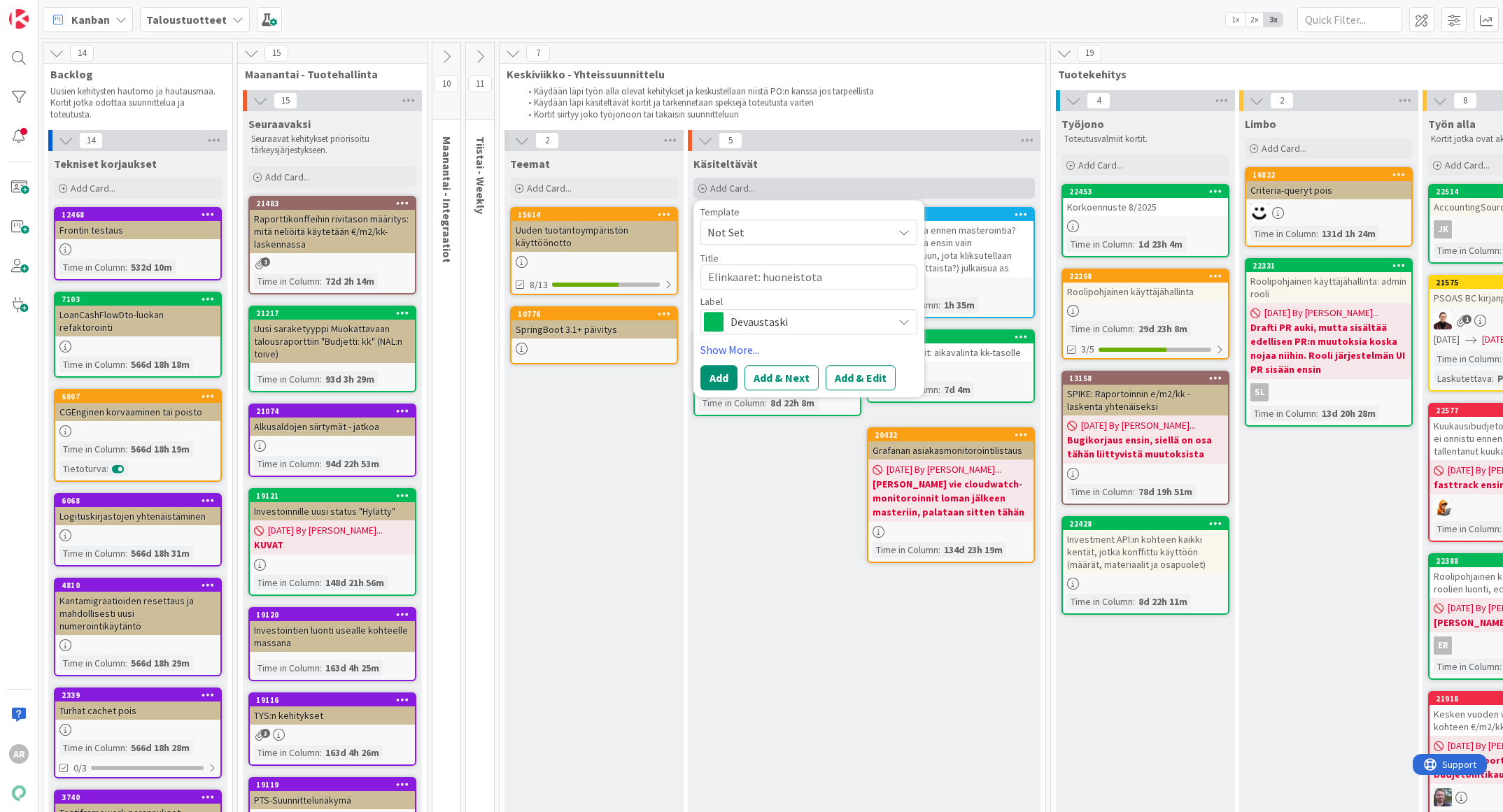
type textarea "Elinkaaret: huoneistotas"
type textarea "x"
type textarea "Elinkaaret: huoneistotaso"
type textarea "x"
type textarea "Elinkaaret: huoneistotason"
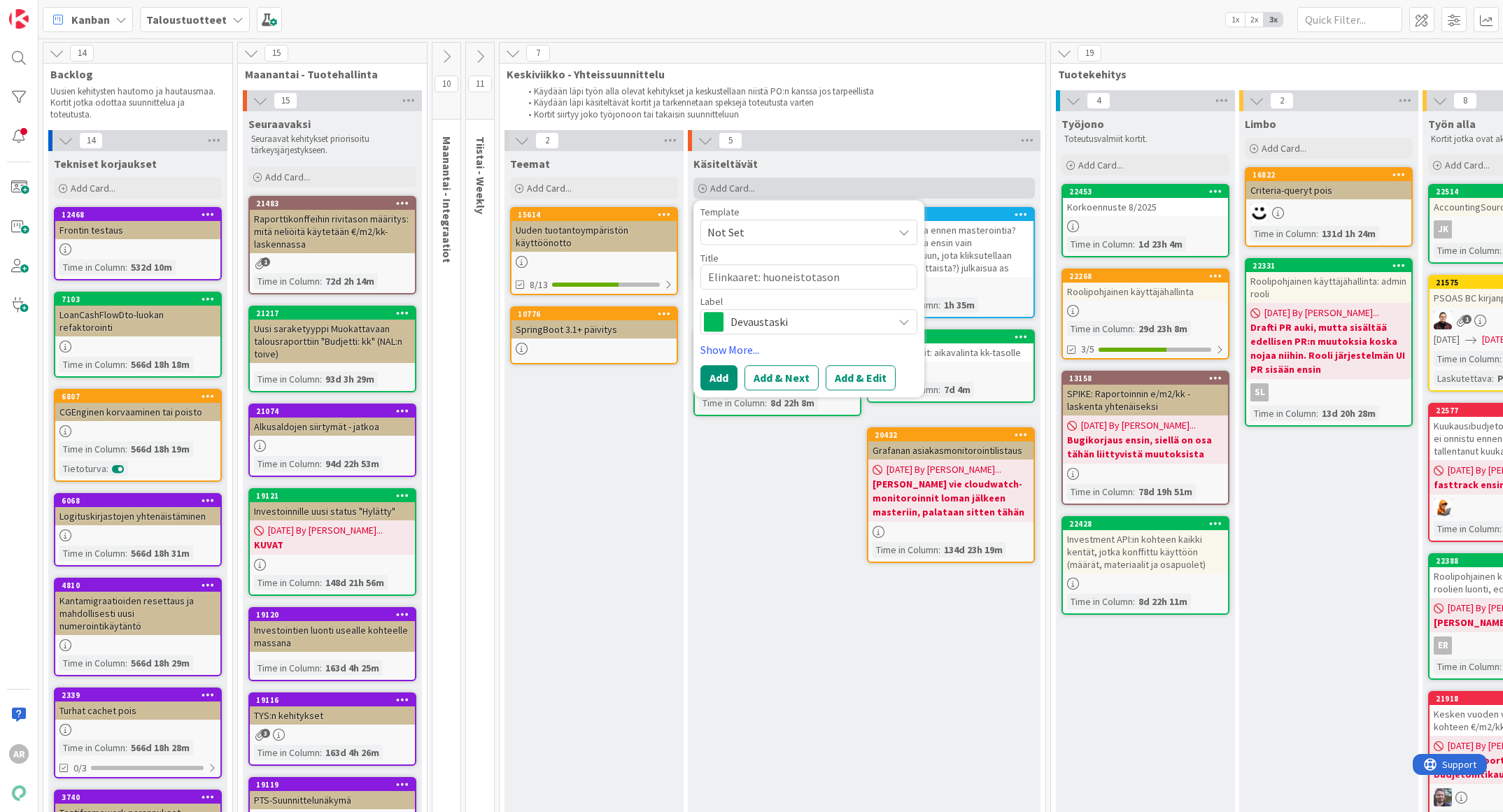
type textarea "x"
type textarea "Elinkaaret: huoneistotason"
type textarea "x"
type textarea "Elinkaaret: huoneistotason k"
type textarea "x"
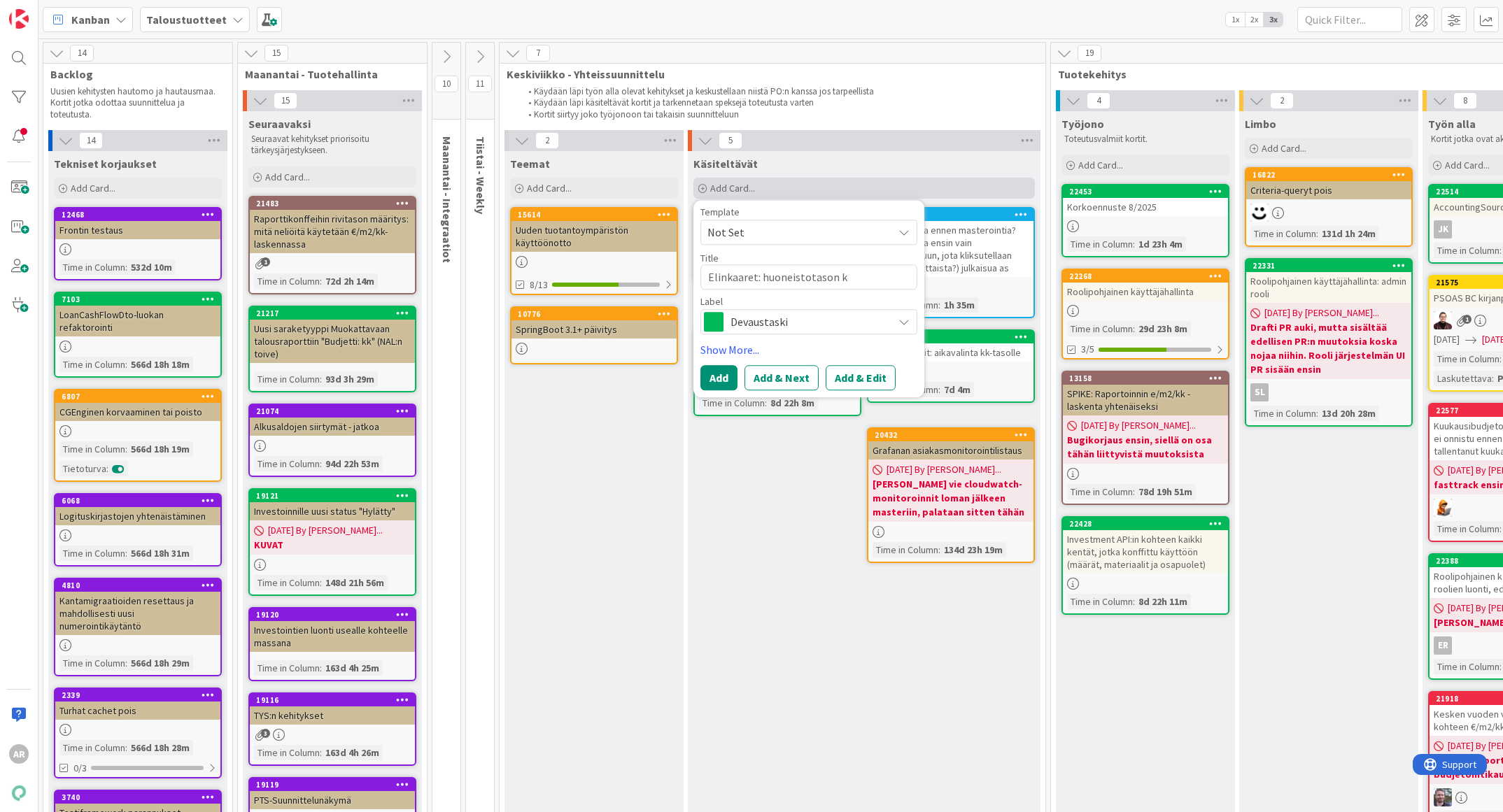
type textarea "Elinkaaret: huoneistotason ku"
type textarea "x"
type textarea "Elinkaaret: huoneistotason kun"
type textarea "x"
type textarea "Elinkaaret: huoneistotason kunn"
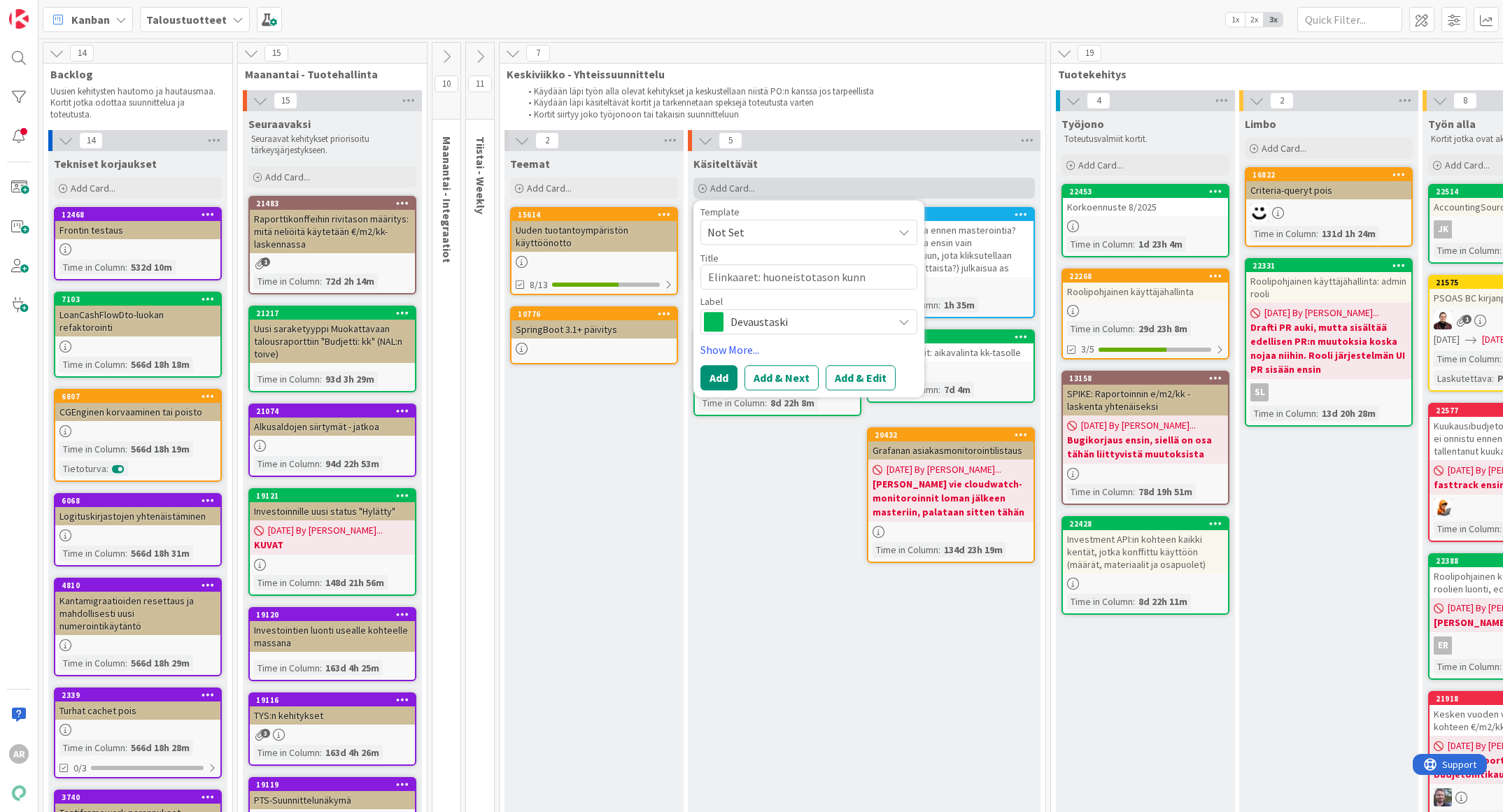
type textarea "x"
type textarea "Elinkaaret: huoneistotason kunno"
type textarea "x"
type textarea "Elinkaaret: huoneistotason kunnos"
type textarea "x"
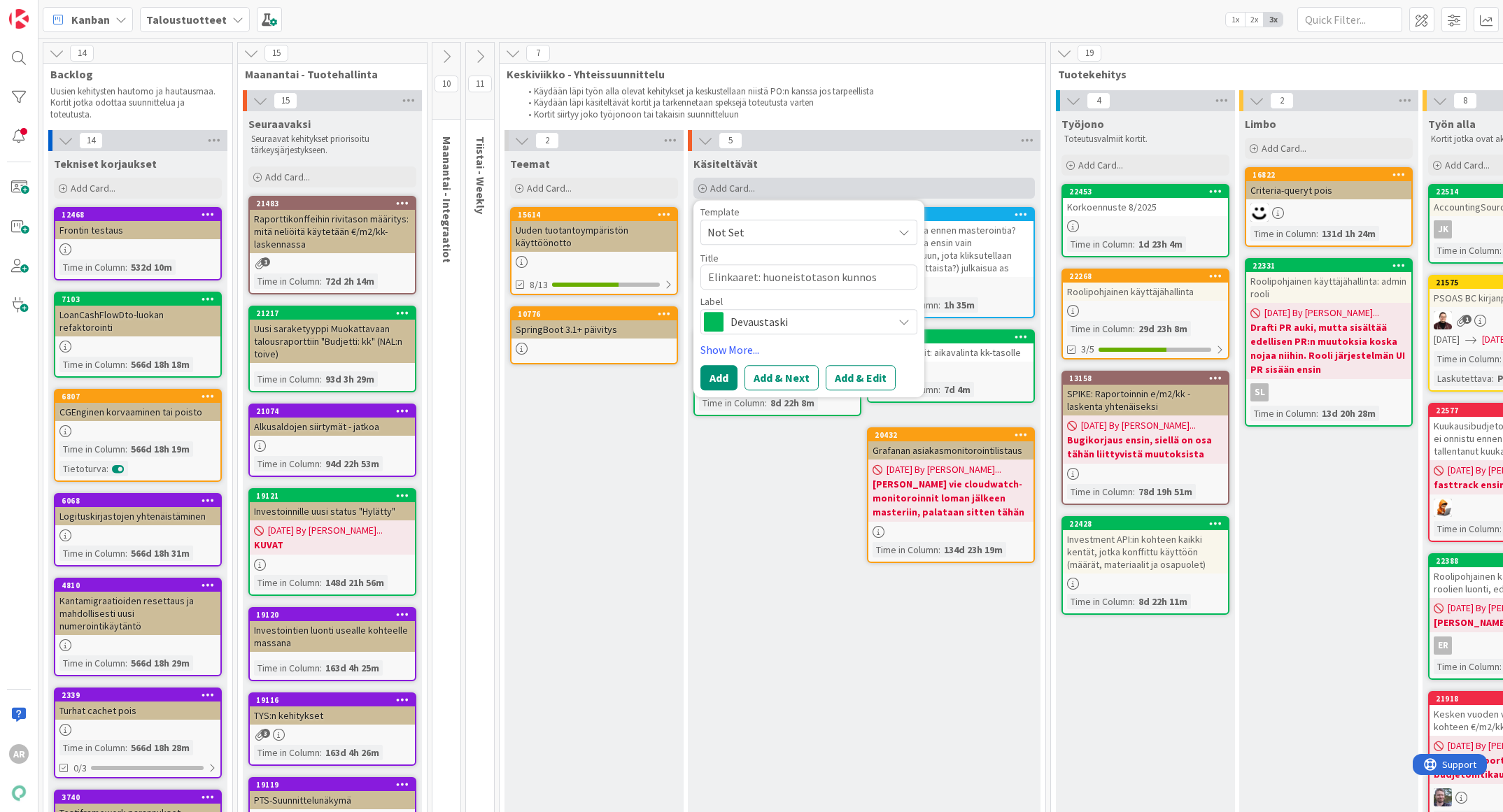
type textarea "Elinkaaret: huoneistotason kunnoss"
type textarea "x"
type textarea "Elinkaaret: huoneistotason kunnossap"
type textarea "x"
type textarea "Elinkaaret: huoneistotason kunnossapit"
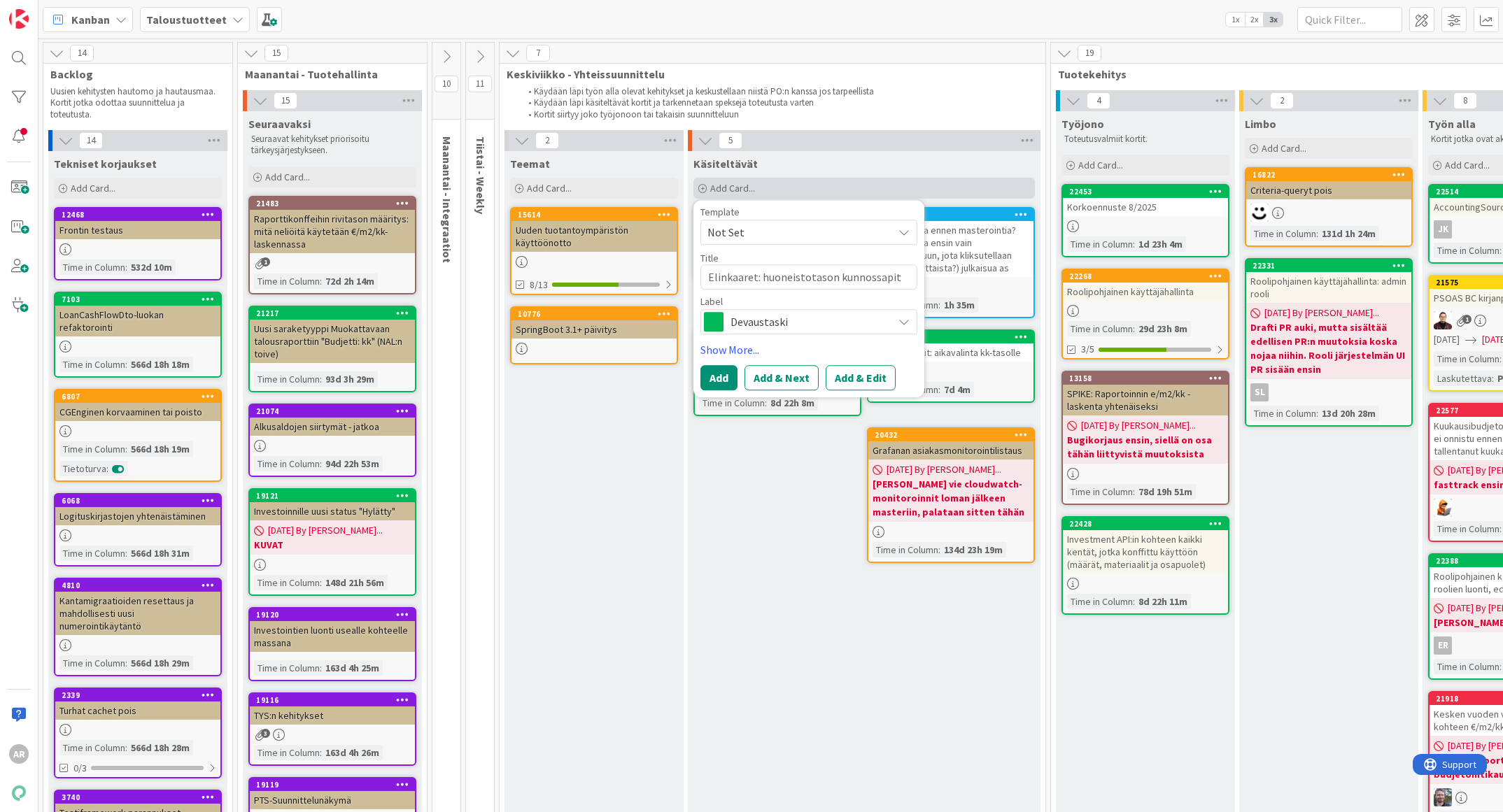
type textarea "x"
type textarea "Elinkaaret: huoneistotason kunnossapito"
type textarea "x"
type textarea "Elinkaaret: huoneistotason kunnossapitoja"
type textarea "x"
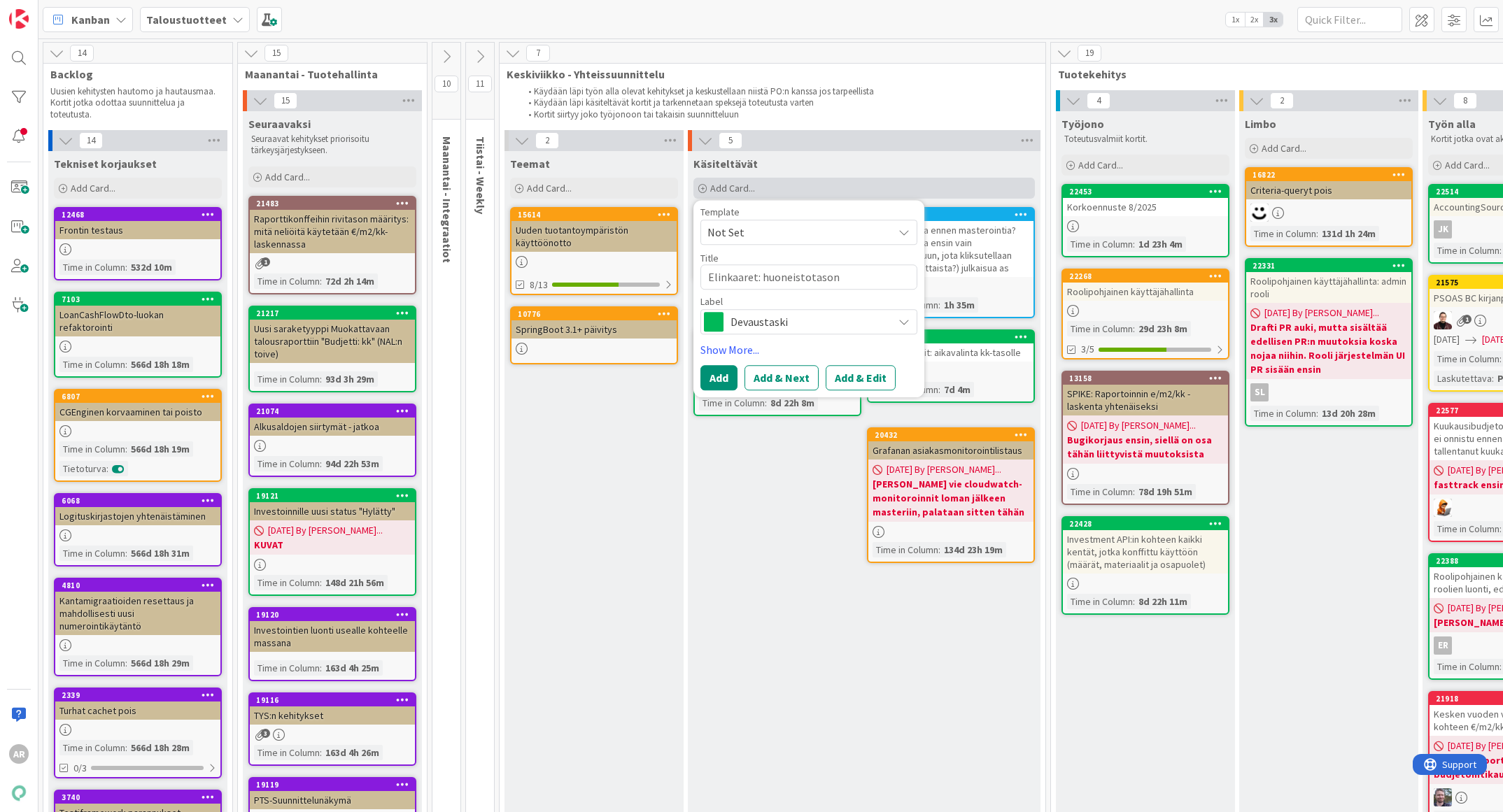
type textarea "Elinkaaret: huoneistotason kunnossapitojak"
type textarea "x"
type textarea "Elinkaaret: huoneistotason kunnossapitojaksio"
type textarea "x"
type textarea "Elinkaaret: huoneistotason kunnossapitojaksi"
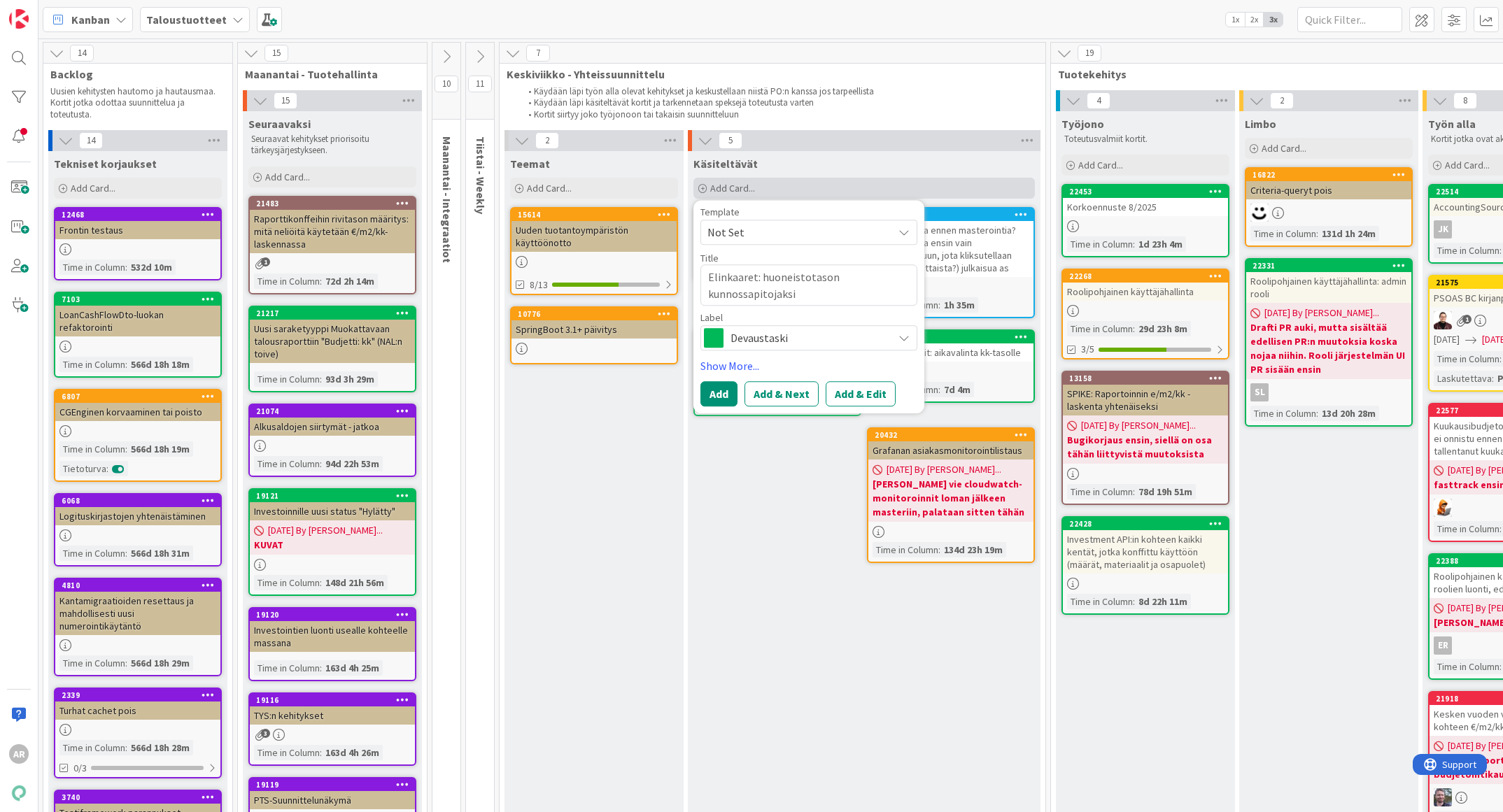
type textarea "x"
type textarea "Elinkaaret: huoneistotason kunnossapitojaks"
type textarea "x"
type textarea "Elinkaaret: huoneistotason kunnossapitojakso"
type textarea "x"
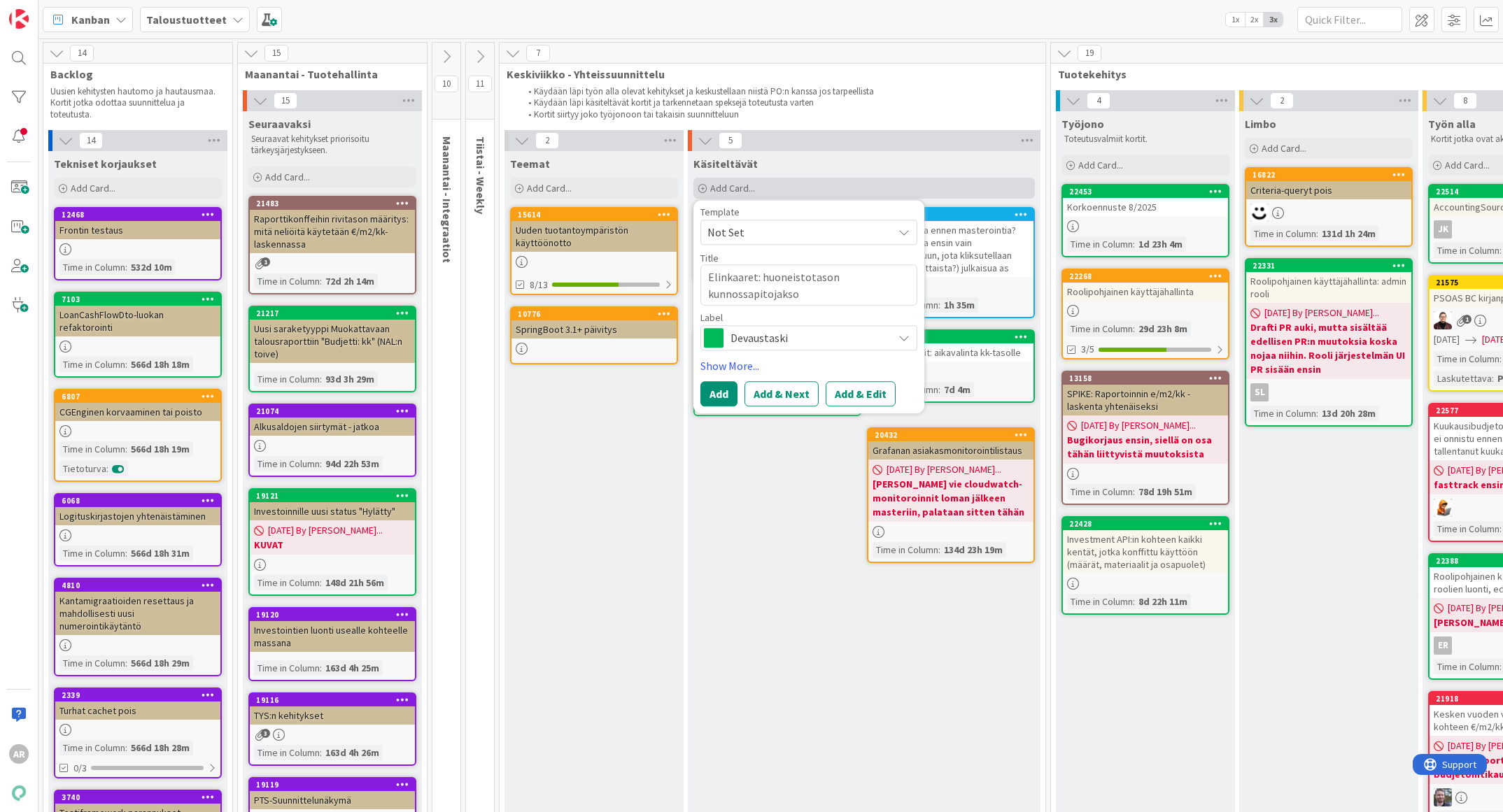
type textarea "Elinkaaret: huoneistotason kunnossapitojakso"
type textarea "x"
type textarea "Elinkaaret: huoneistotason kunnossapitojakso -"
type textarea "x"
type textarea "Elinkaaret: huoneistotason kunnossapitojakso -"
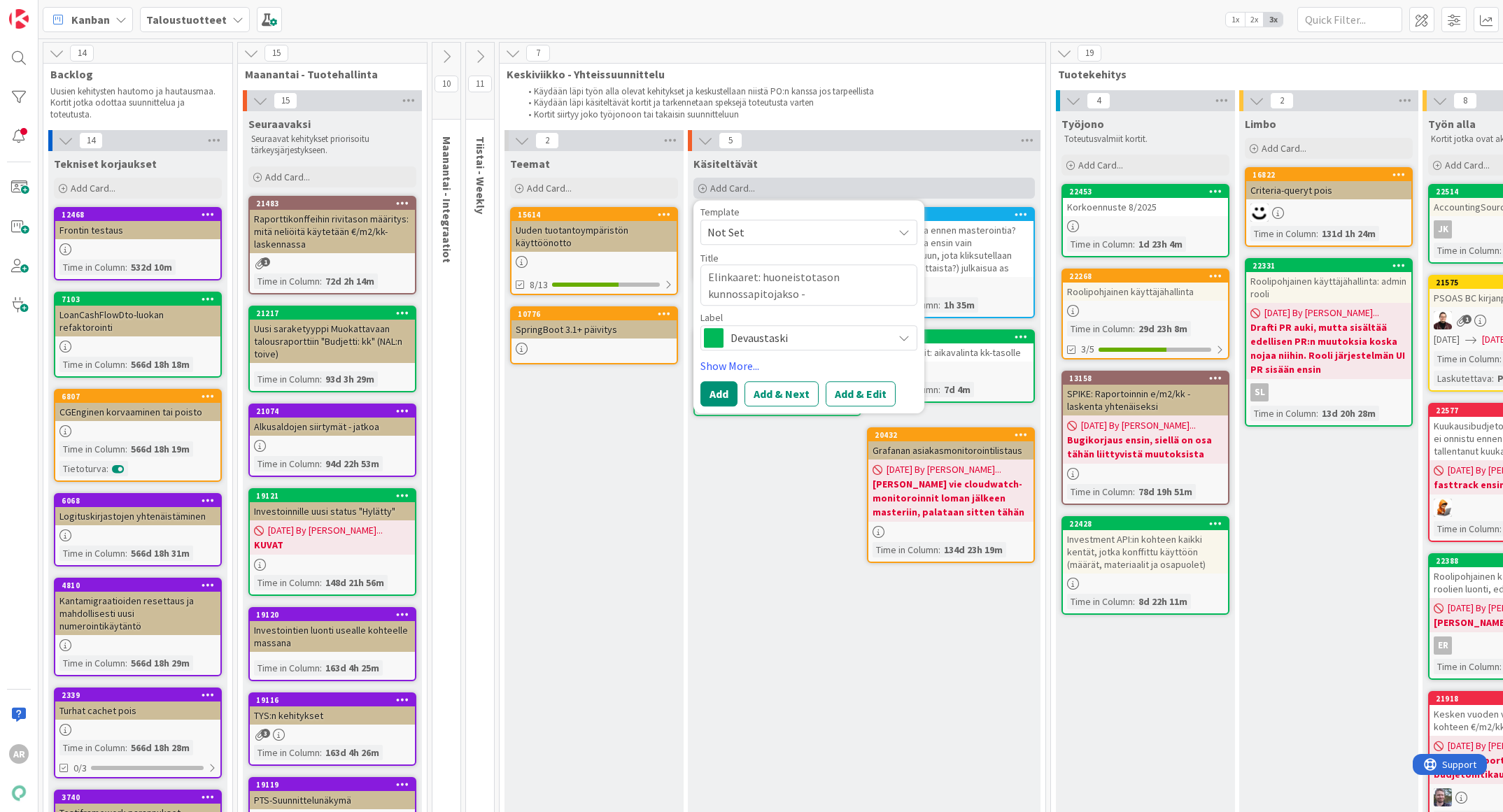
type textarea "x"
type textarea "Elinkaaret: huoneistotason kunnossapitojakso - K"
type textarea "x"
type textarea "Elinkaaret: huoneistotason kunnossapitojakso - Ky"
type textarea "x"
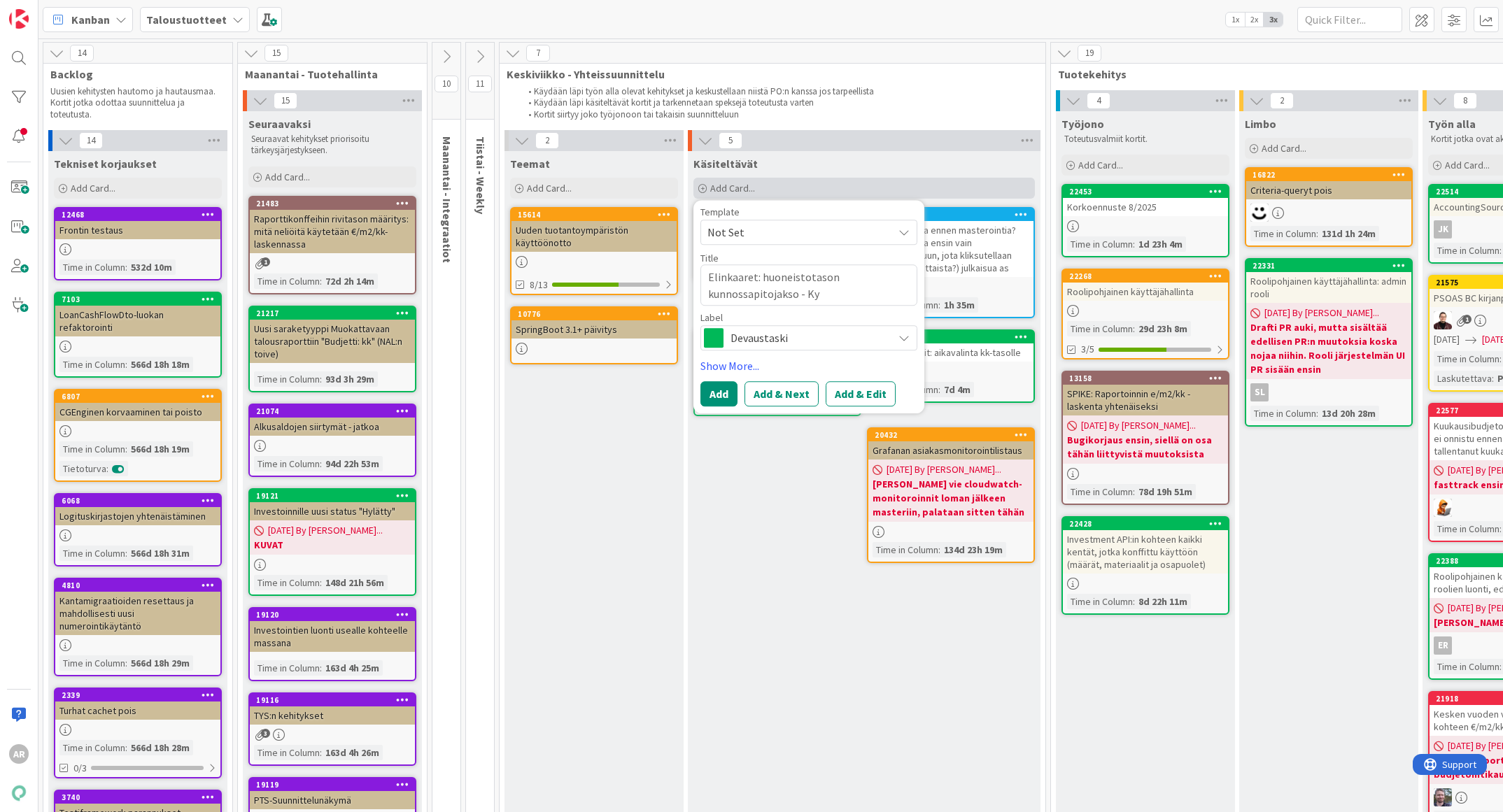
type textarea "Elinkaaret: huoneistotason kunnossapitojakso - Kyt"
type textarea "x"
type textarea "Elinkaaret: huoneistotason kunnossapitojakso - Kytk"
type textarea "x"
type textarea "Elinkaaret: huoneistotason kunnossapitojakso - Kytke"
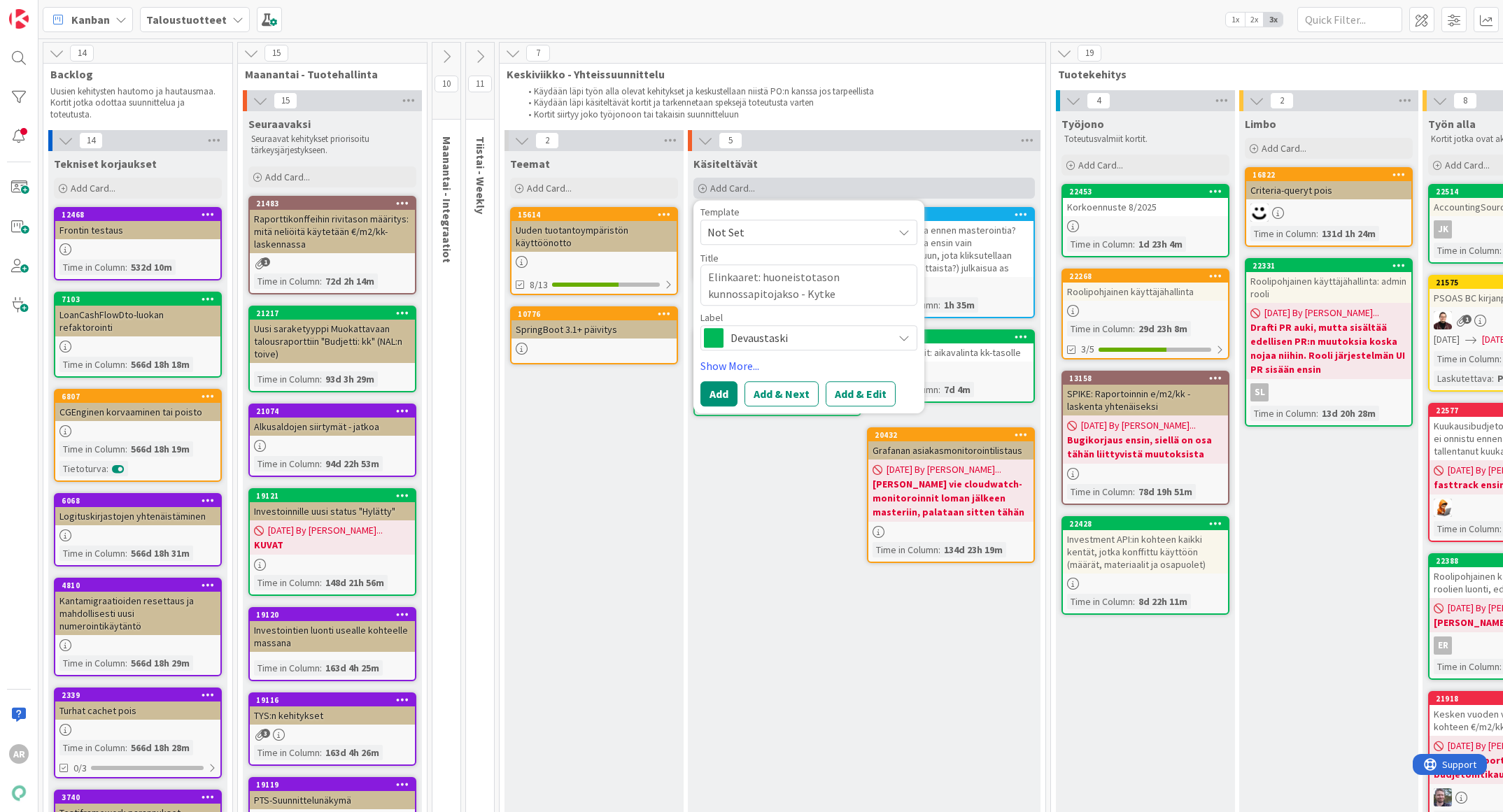
type textarea "x"
type textarea "Elinkaaret: huoneistotason kunnossapitojakso - Kytke"
type textarea "x"
type textarea "Elinkaaret: huoneistotason kunnossapitojakso - Kytke a"
type textarea "x"
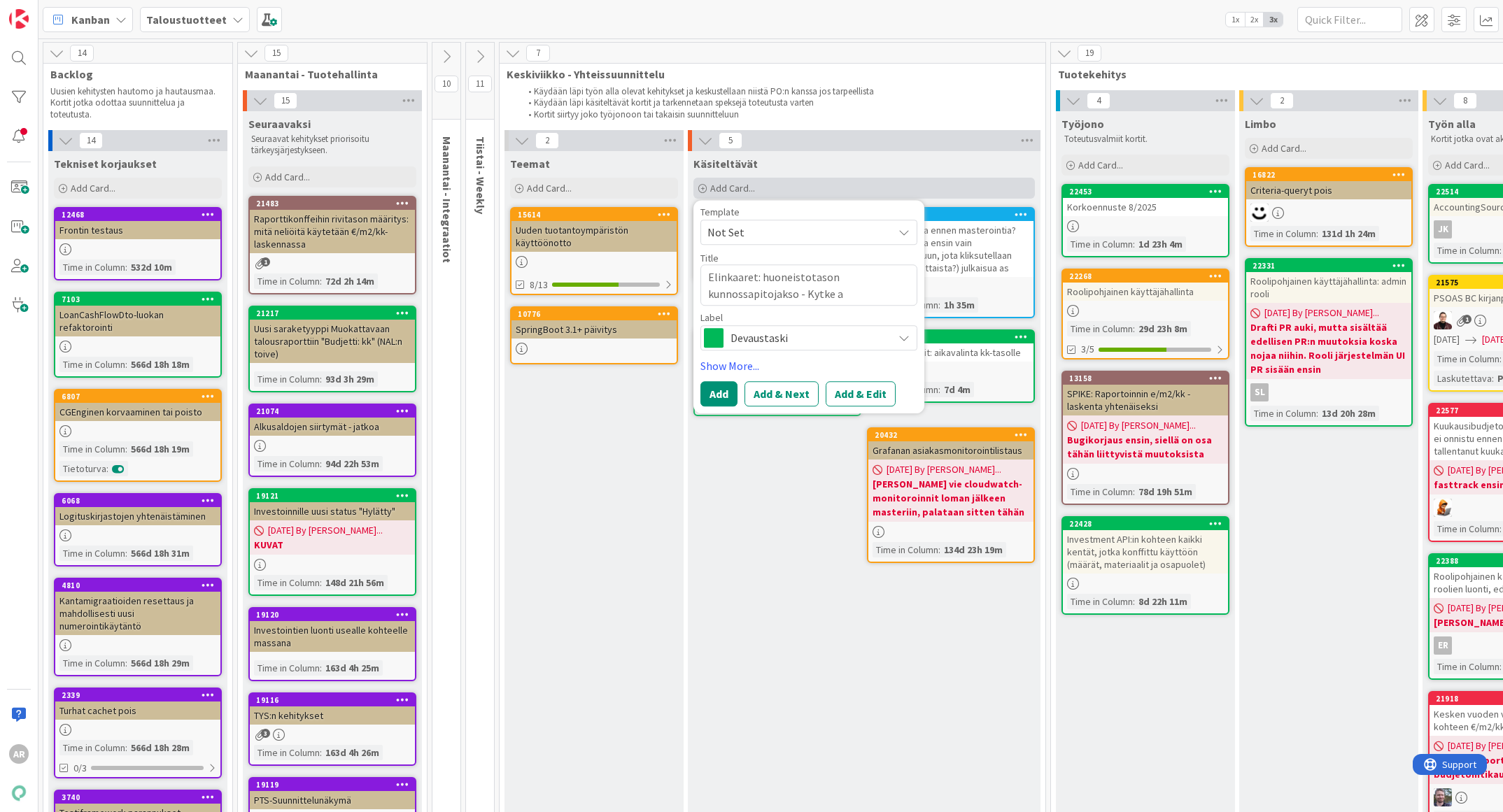
type textarea "Elinkaaret: huoneistotason kunnossapitojakso - Kytke as"
type textarea "x"
type textarea "Elinkaaret: huoneistotason kunnossapitojakso - Kytke asu"
type textarea "x"
type textarea "Elinkaaret: huoneistotason kunnossapitojakso - Kytke asun"
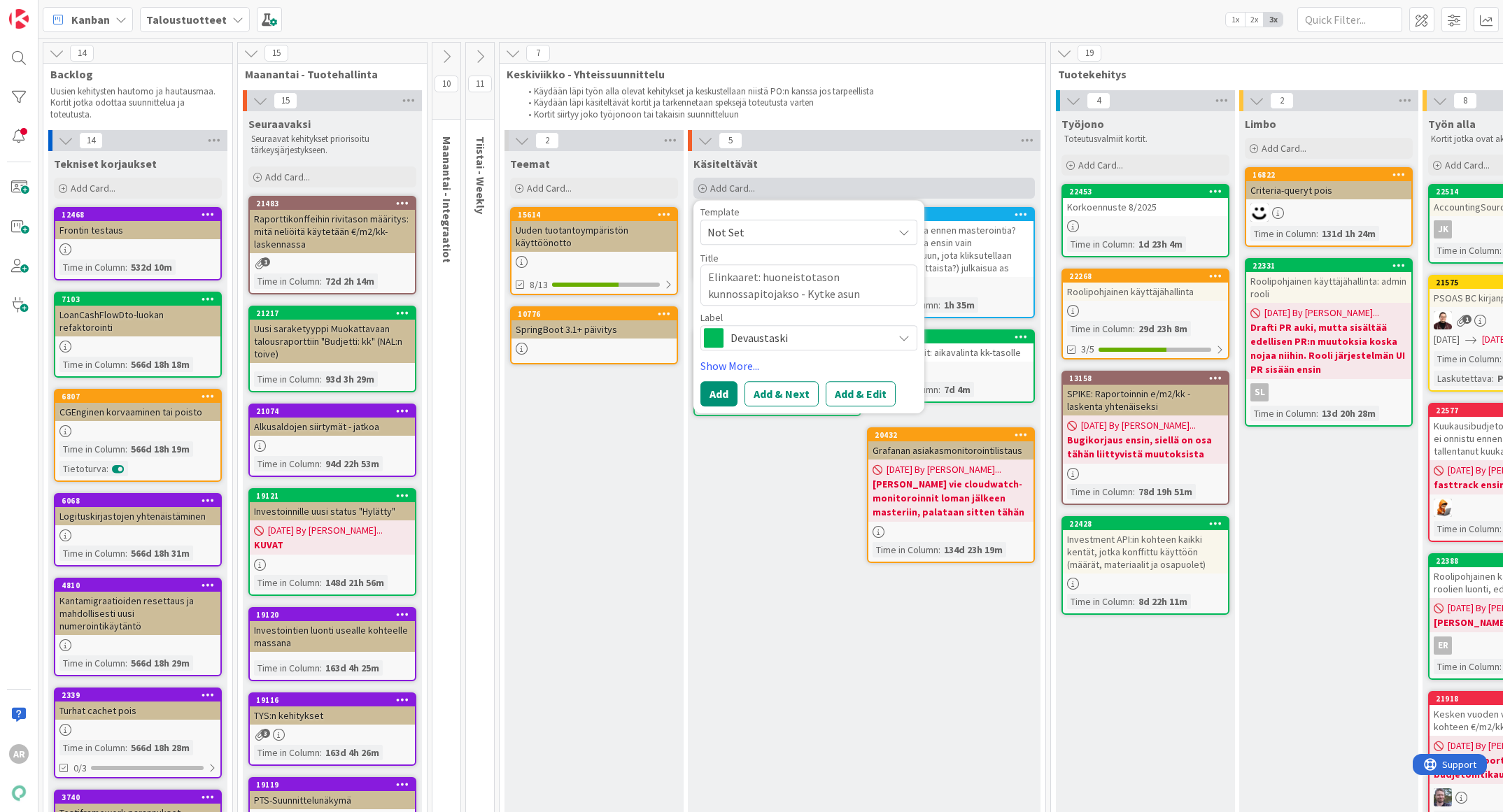
type textarea "x"
type textarea "Elinkaaret: huoneistotason kunnossapitojakso - Kytke asunt"
type textarea "x"
type textarea "Elinkaaret: huoneistotason kunnossapitojakso - Kytke asunto"
type textarea "x"
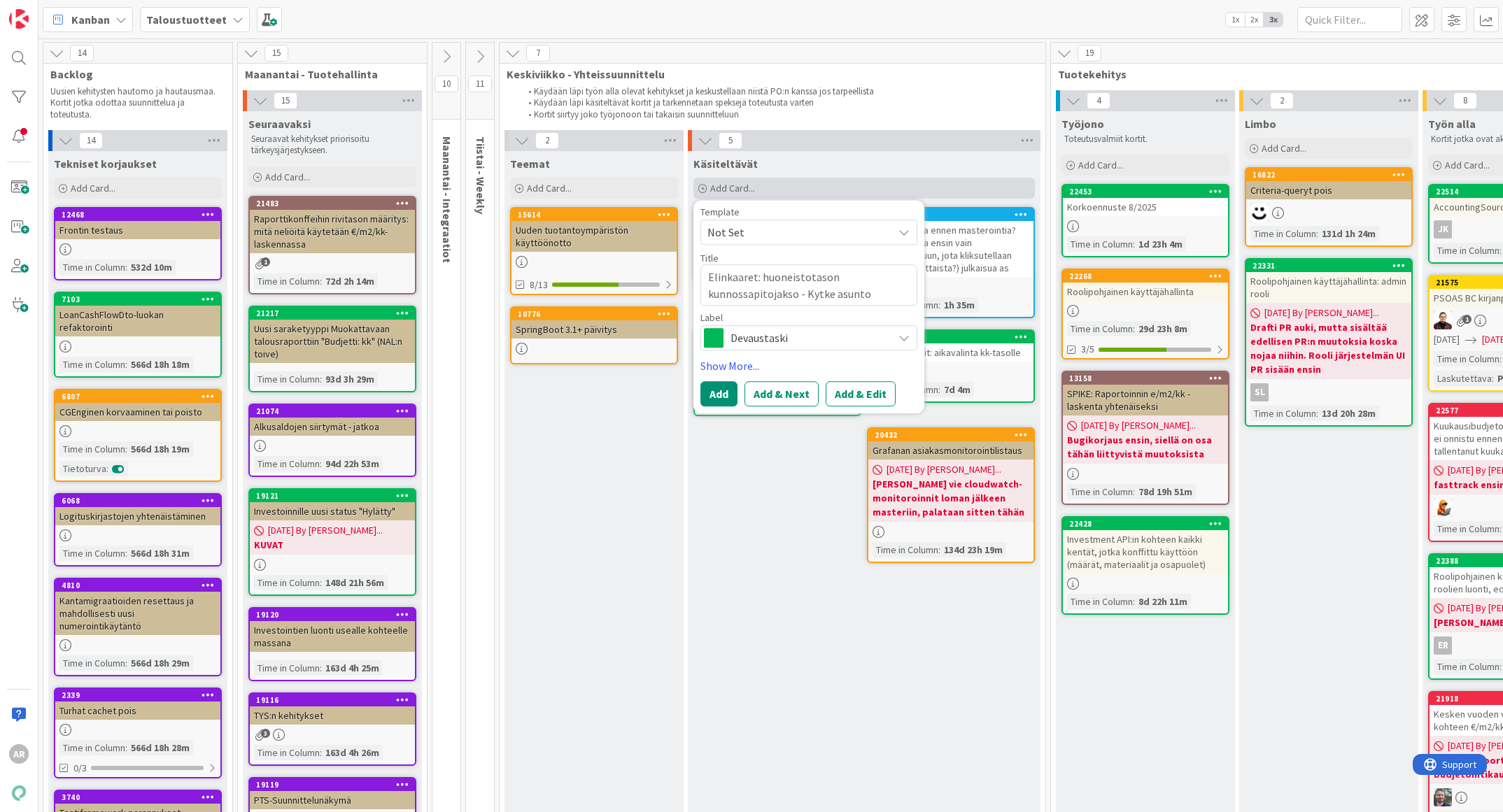
type textarea "Elinkaaret: huoneistotason kunnossapitojakso - Kytke asunto"
type textarea "x"
type textarea "Elinkaaret: huoneistotason kunnossapitojakso - Kytke asunto p"
type textarea "x"
type textarea "Elinkaaret: huoneistotason kunnossapitojakso - Kytke asunto po"
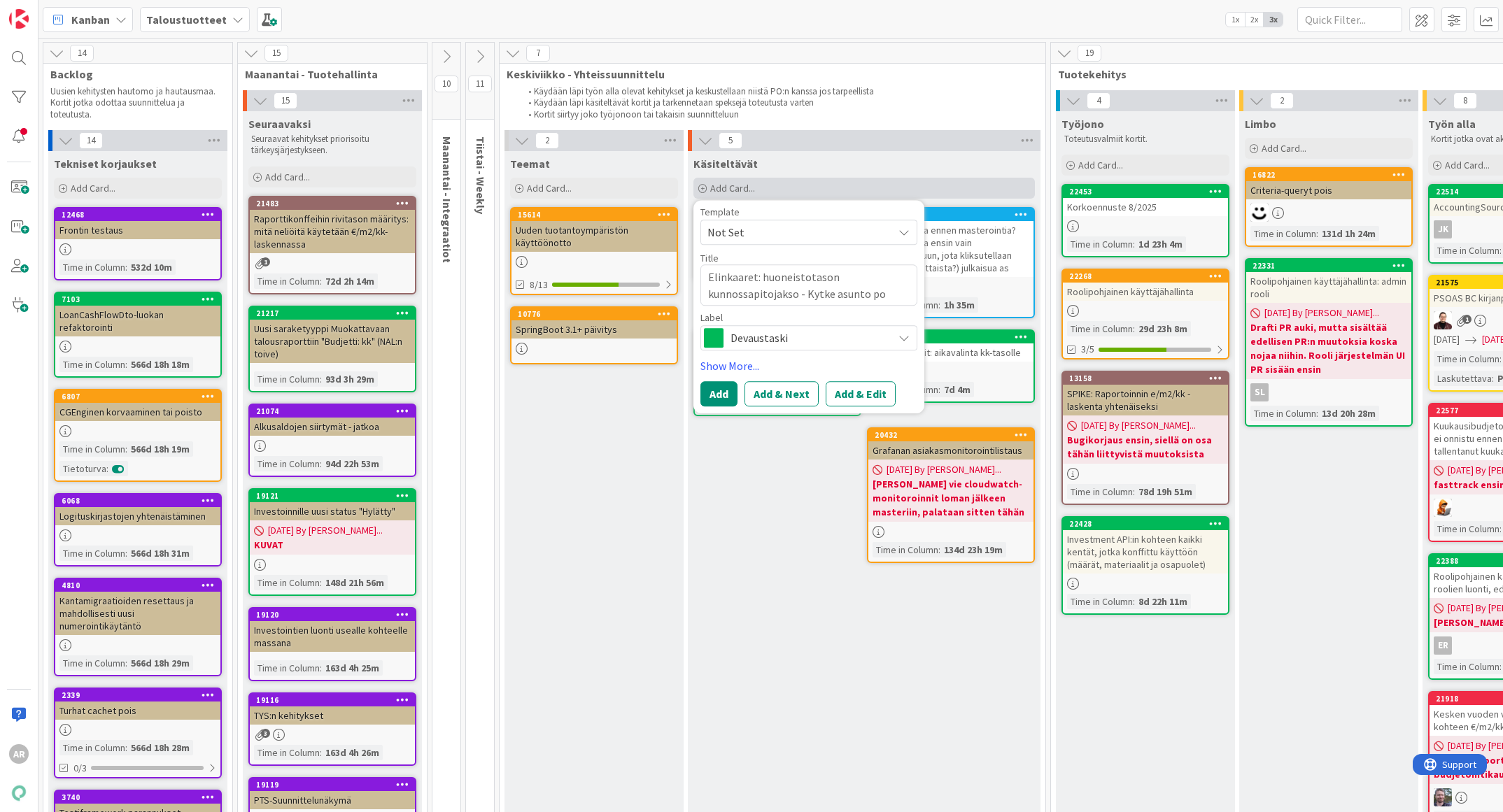
type textarea "x"
type textarea "Elinkaaret: huoneistotason kunnossapitojakso - Kytke asunto poi"
type textarea "x"
type textarea "Elinkaaret: huoneistotason kunnossapitojakso - Kytke asunto pois"
type textarea "x"
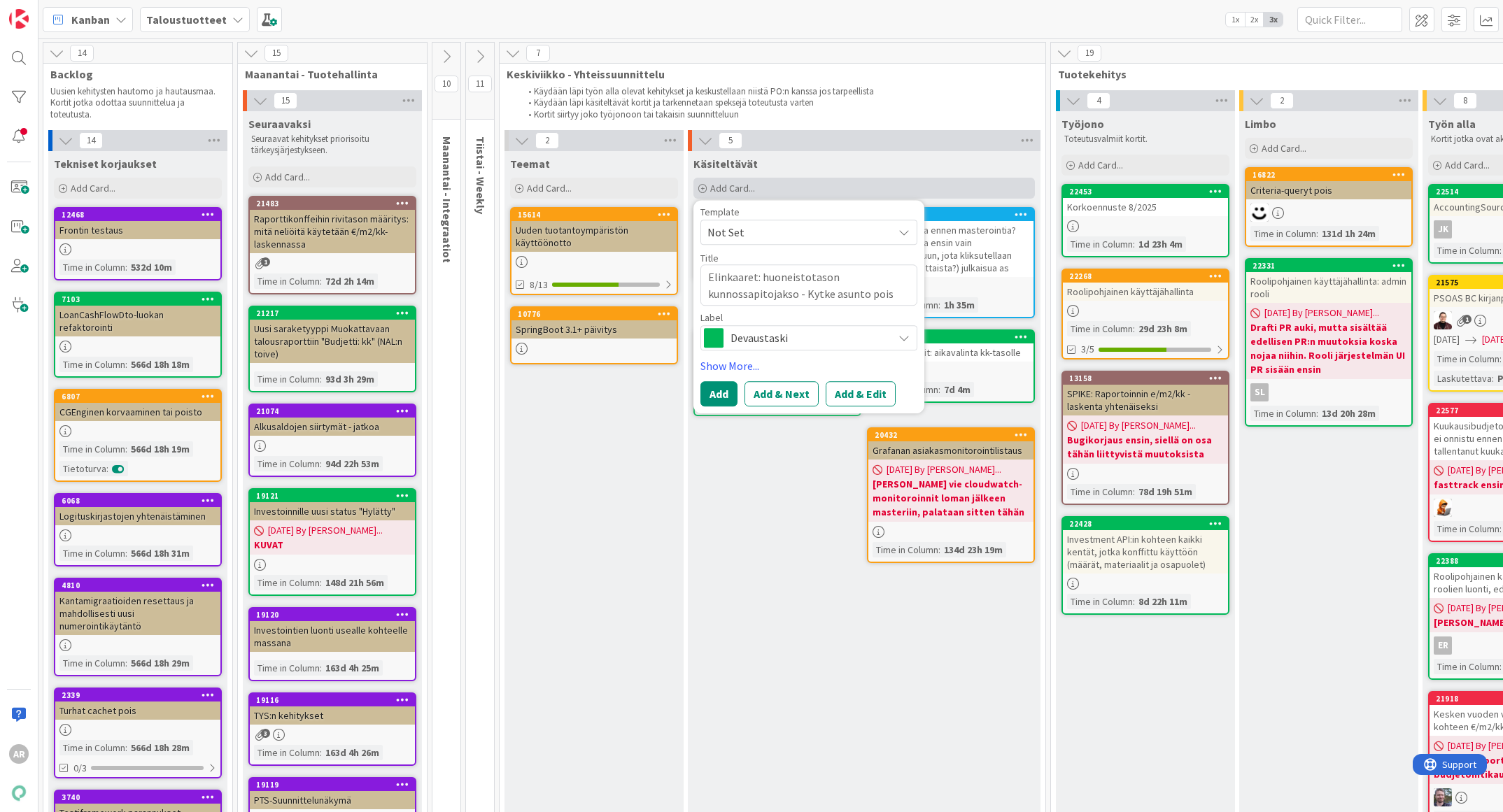
type textarea "Elinkaaret: huoneistotason kunnossapitojakso - Kytke asunto pois"
type textarea "x"
type textarea "Elinkaaret: huoneistotason kunnossapitojakso - Kytke asunto pois p"
type textarea "x"
type textarea "Elinkaaret: huoneistotason kunnossapitojakso - Kytke asunto pois pä"
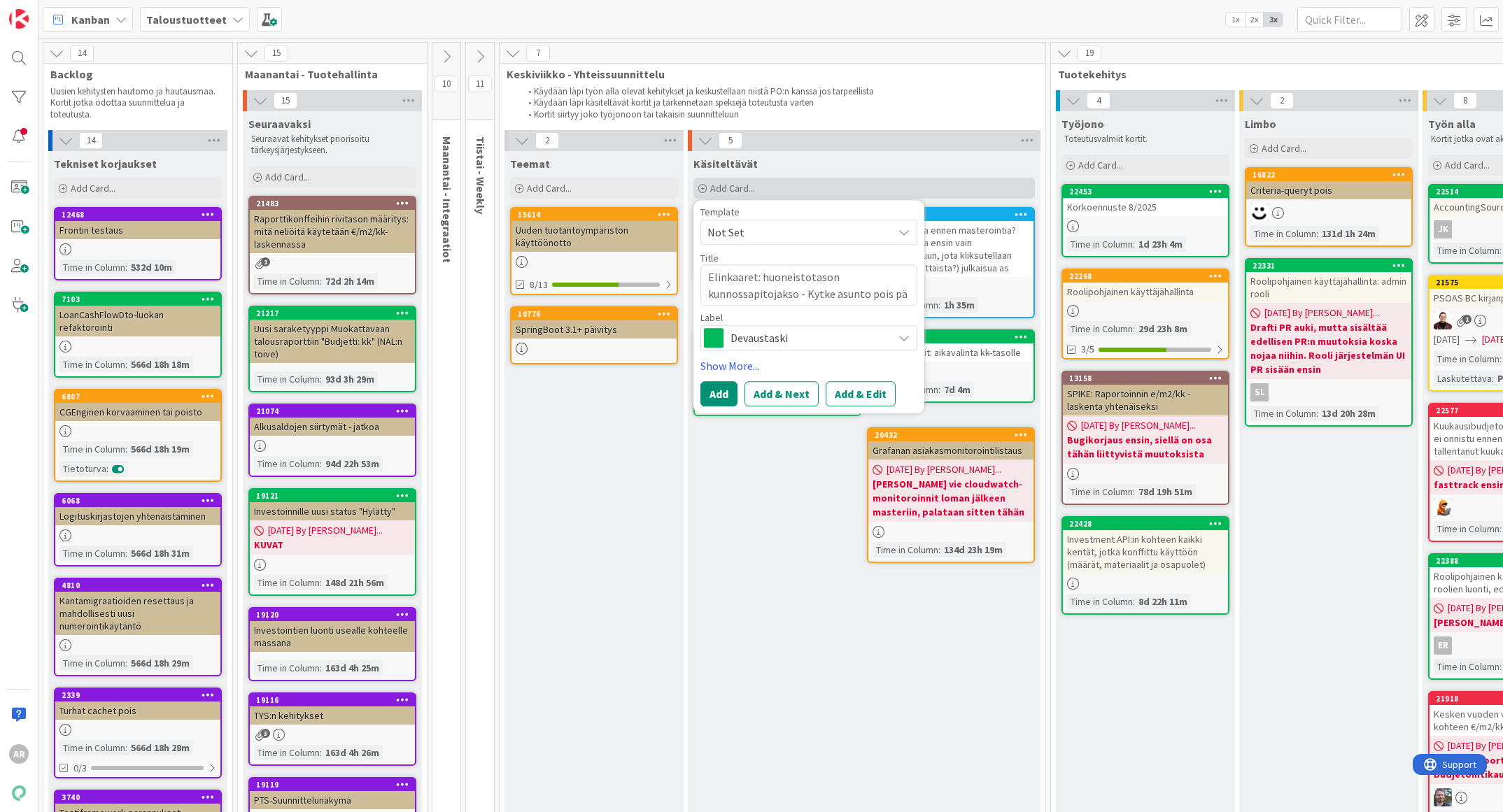
type textarea "x"
type textarea "Elinkaaret: huoneistotason kunnossapitojakso - Kytke asunto pois pää"
type textarea "x"
type textarea "Elinkaaret: huoneistotason kunnossapitojakso - Kytke asunto pois pääl"
type textarea "x"
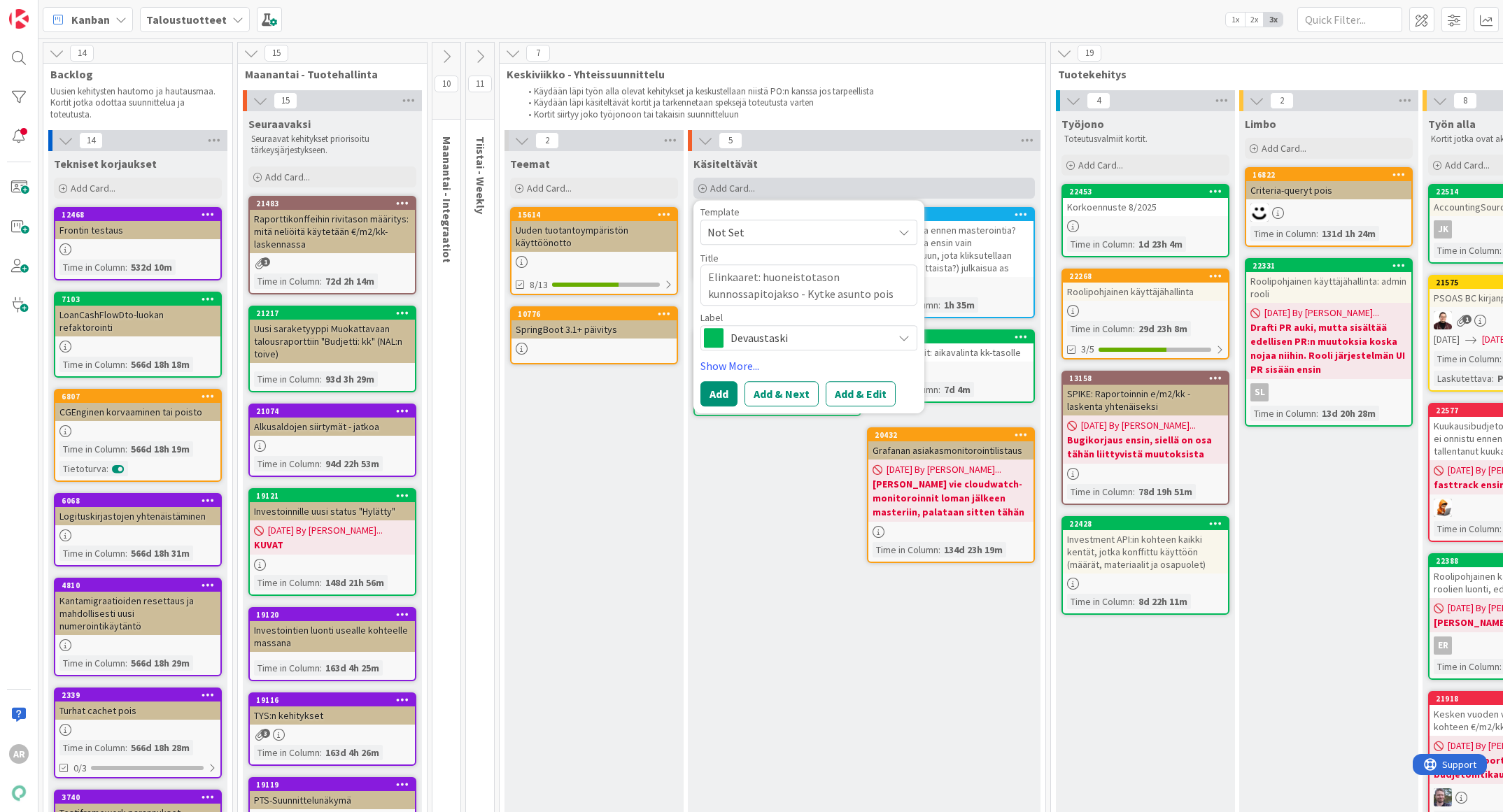
type textarea "Elinkaaret: huoneistotason kunnossapitojakso - Kytke asunto pois päältä"
type textarea "x"
type textarea "Elinkaaret: huoneistotason kunnossapitojakso - Kytke asunto pois päältä"
type textarea "x"
type textarea "Elinkaaret: huoneistotason kunnossapitojakso - Kytke asunto pois päältä k"
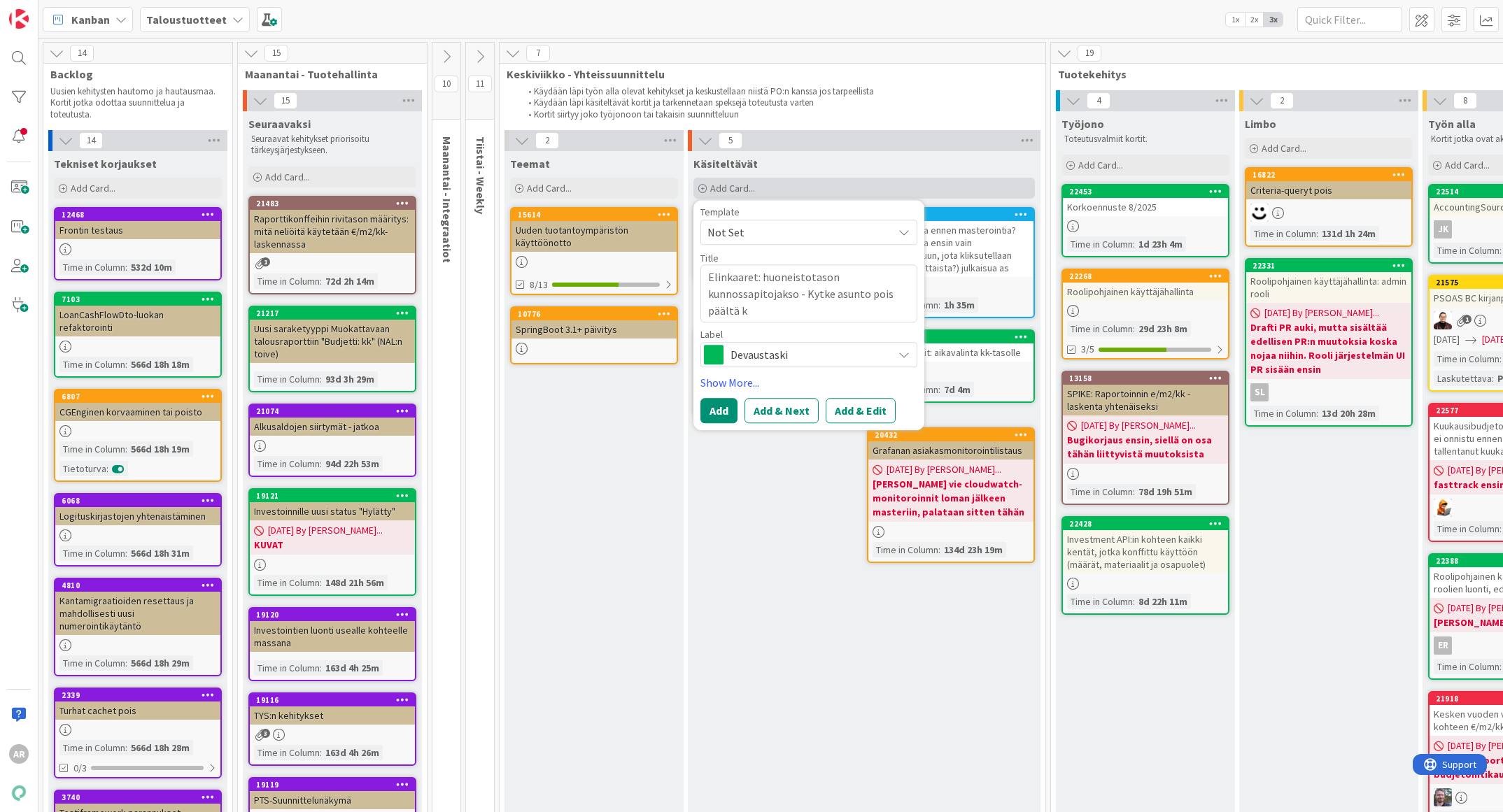
type textarea "x"
type textarea "Elinkaaret: huoneistotason kunnossapitojakso - Kytke asunto pois päältä ku"
type textarea "x"
type textarea "Elinkaaret: huoneistotason kunnossapitojakso - Kytke asunto pois päältä kun"
type textarea "x"
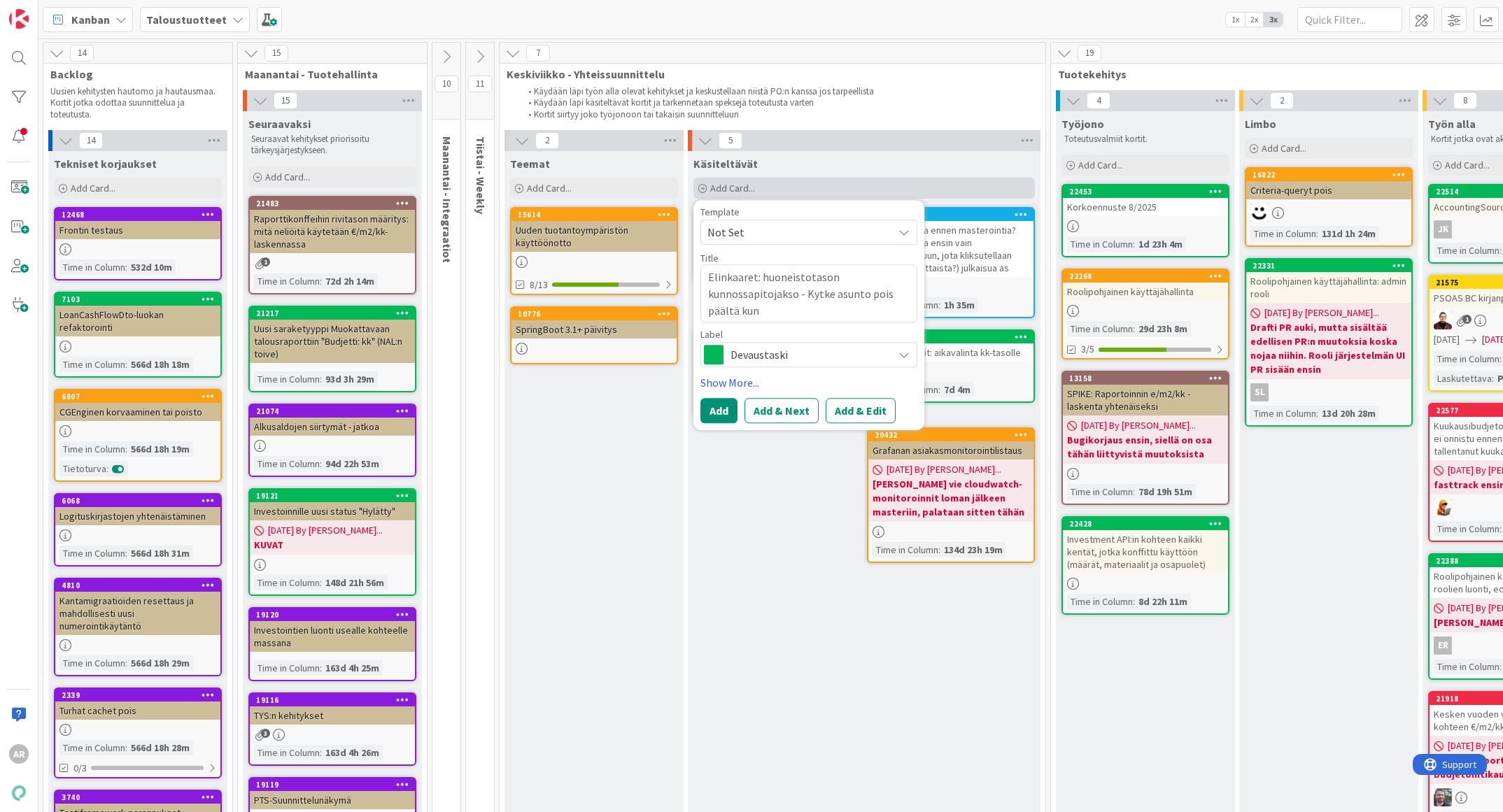
type textarea "Elinkaaret: huoneistotason kunnossapitojakso - Kytke asunto pois päältä kunn"
type textarea "x"
type textarea "Elinkaaret: huoneistotason kunnossapitojakso - Kytke asunto pois päältä kunno"
type textarea "x"
type textarea "Elinkaaret: huoneistotason kunnossapitojakso - Kytke asunto pois päältä kunnos"
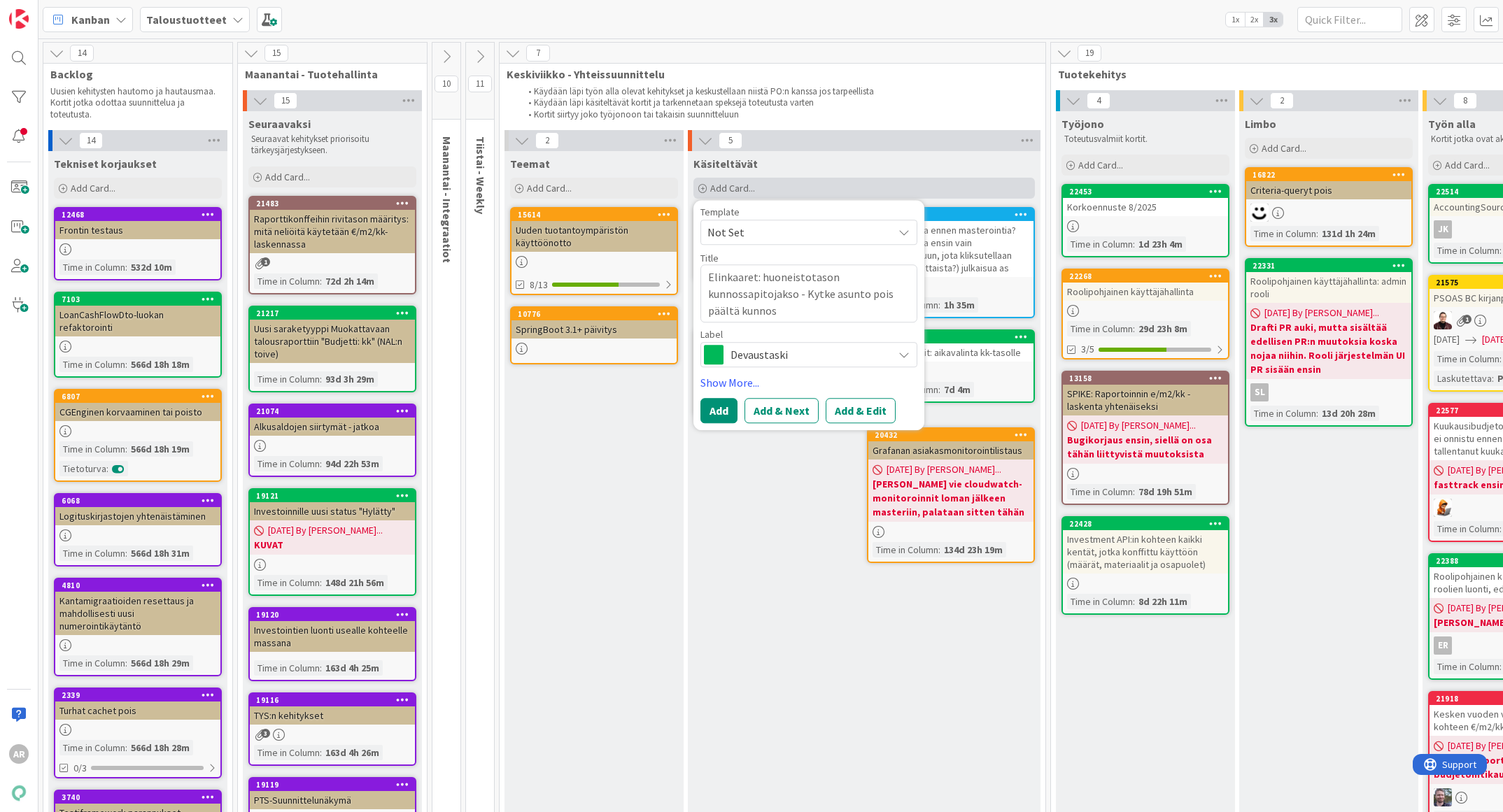
type textarea "x"
type textarea "Elinkaaret: huoneistotason kunnossapitojakso - Kytke asunto pois päältä kunnoss"
type textarea "x"
type textarea "Elinkaaret: huoneistotason kunnossapitojakso - Kytke asunto pois päältä kunnossa"
type textarea "x"
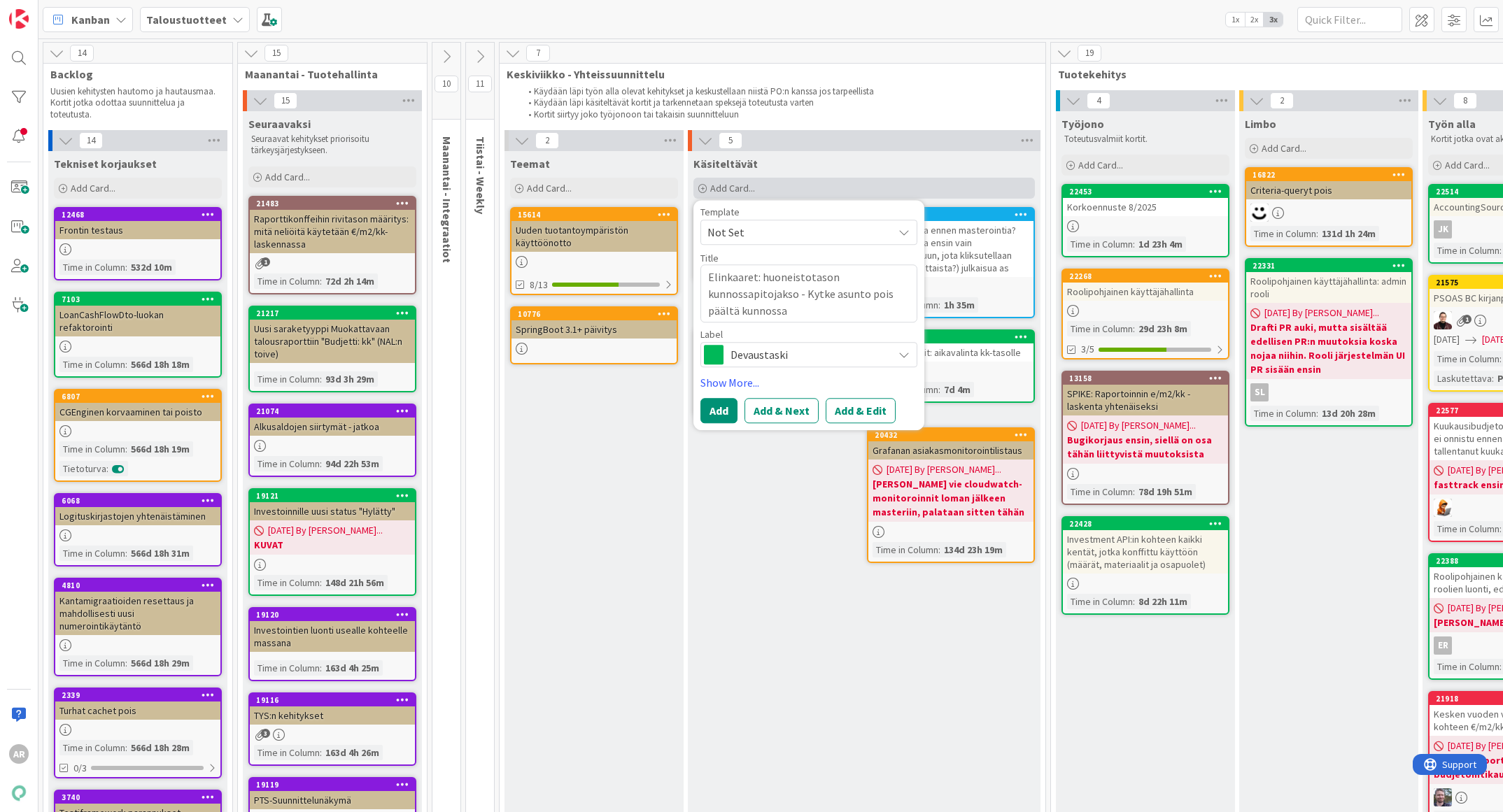
type textarea "Elinkaaret: huoneistotason kunnossapitojakso - Kytke asunto pois päältä kunnoss…"
type textarea "x"
type textarea "Elinkaaret: huoneistotason kunnossapitojakso - Kytke asunto pois päältä kunnoss…"
type textarea "x"
type textarea "Elinkaaret: huoneistotason kunnossapitojakso - Kytke asunto pois päältä kunnoss…"
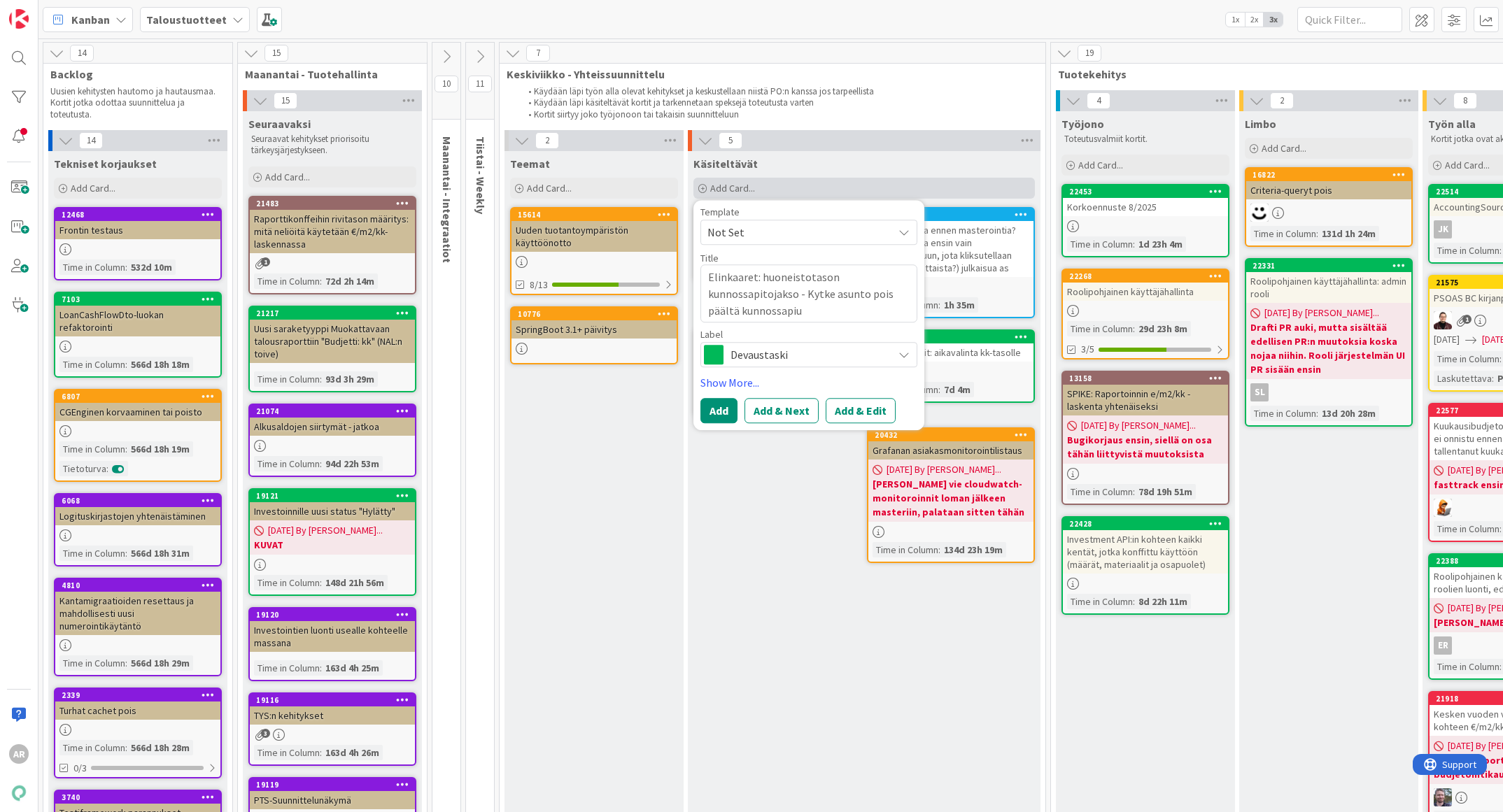
type textarea "x"
type textarea "Elinkaaret: huoneistotason kunnossapitojakso - Kytke asunto pois päältä kunnoss…"
type textarea "x"
type textarea "Elinkaaret: huoneistotason kunnossapitojakso - Kytke asunto pois päältä kunnoss…"
type textarea "x"
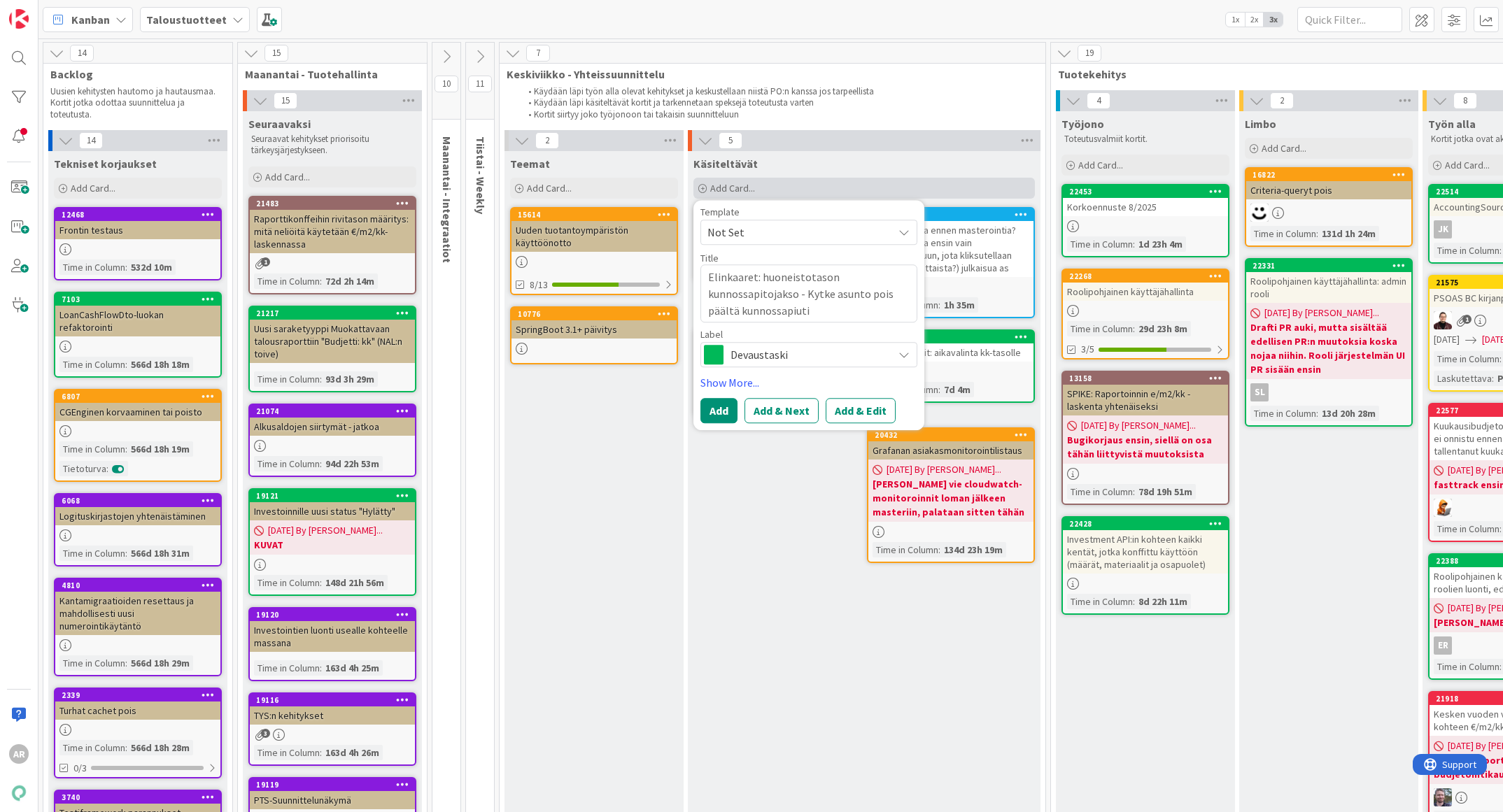
type textarea "Elinkaaret: huoneistotason kunnossapitojakso - Kytke asunto pois päältä kunnoss…"
type textarea "x"
type textarea "Elinkaaret: huoneistotason kunnossapitojakso - Kytke asunto pois päältä kunnoss…"
type textarea "x"
type textarea "Elinkaaret: huoneistotason kunnossapitojakso - Kytke asunto pois päältä kunnoss…"
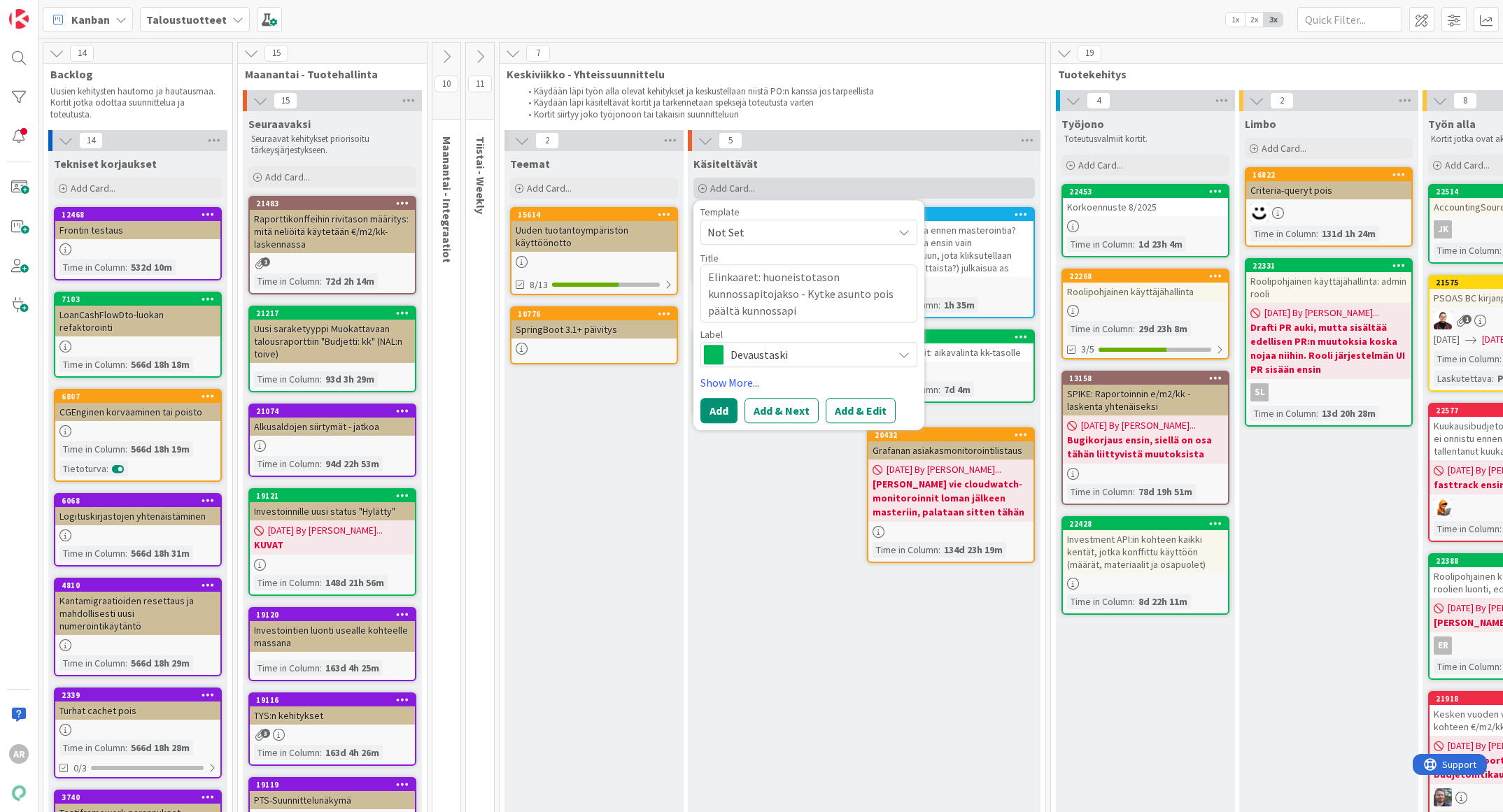
type textarea "x"
type textarea "Elinkaaret: huoneistotason kunnossapitojakso - Kytke asunto pois päältä kunnoss…"
type textarea "x"
type textarea "Elinkaaret: huoneistotason kunnossapitojakso - Kytke asunto pois päältä kunnoss…"
type textarea "x"
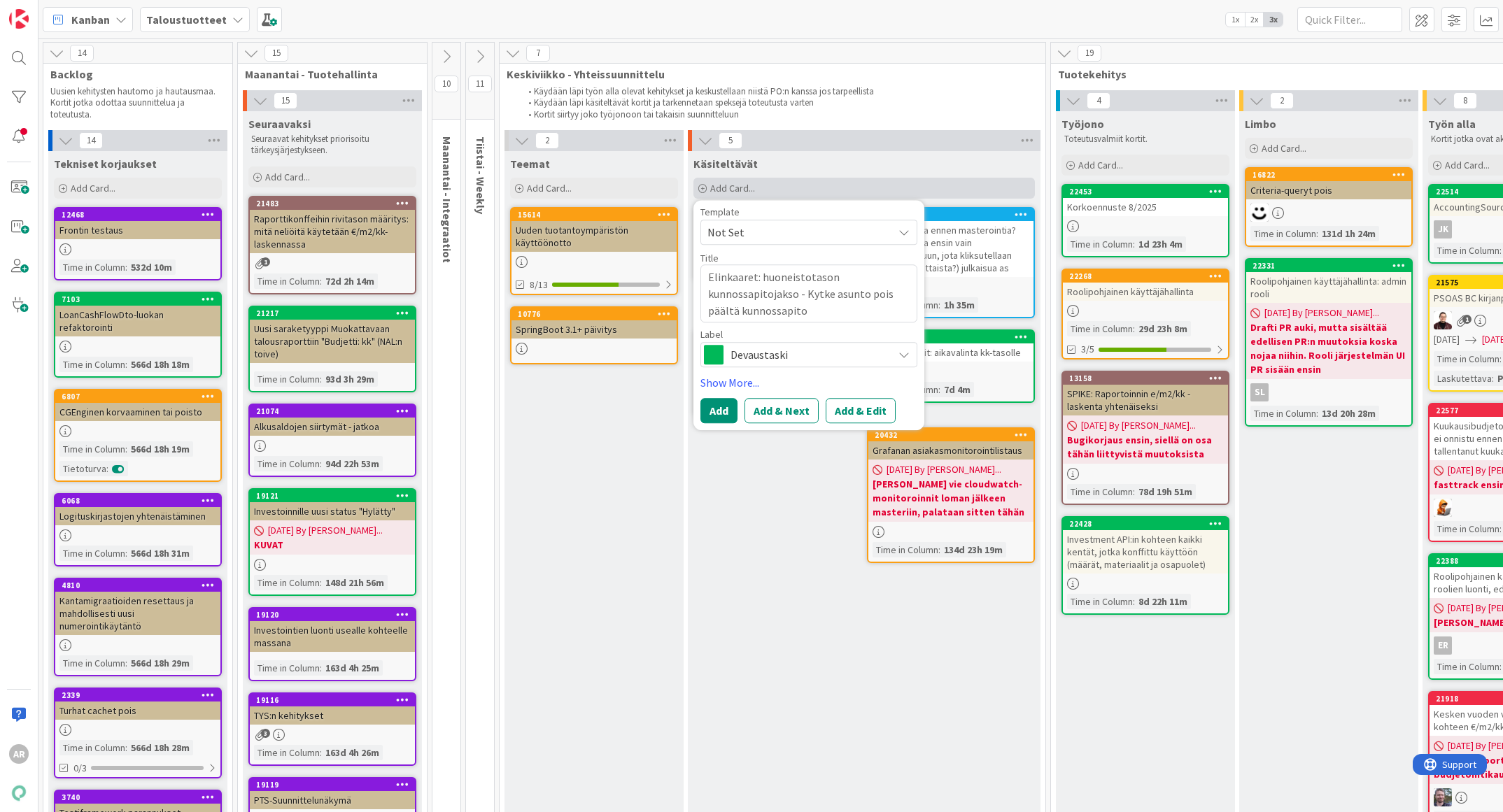
type textarea "Elinkaaret: huoneistotason kunnossapitojakso - Kytke asunto pois päältä kunnoss…"
type textarea "x"
type textarea "Elinkaaret: huoneistotason kunnossapitojakso - Kytke asunto pois päältä kunnoss…"
type textarea "x"
type textarea "Elinkaaret: huoneistotason kunnossapitojakso - Kytke asunto pois päältä kunnoss…"
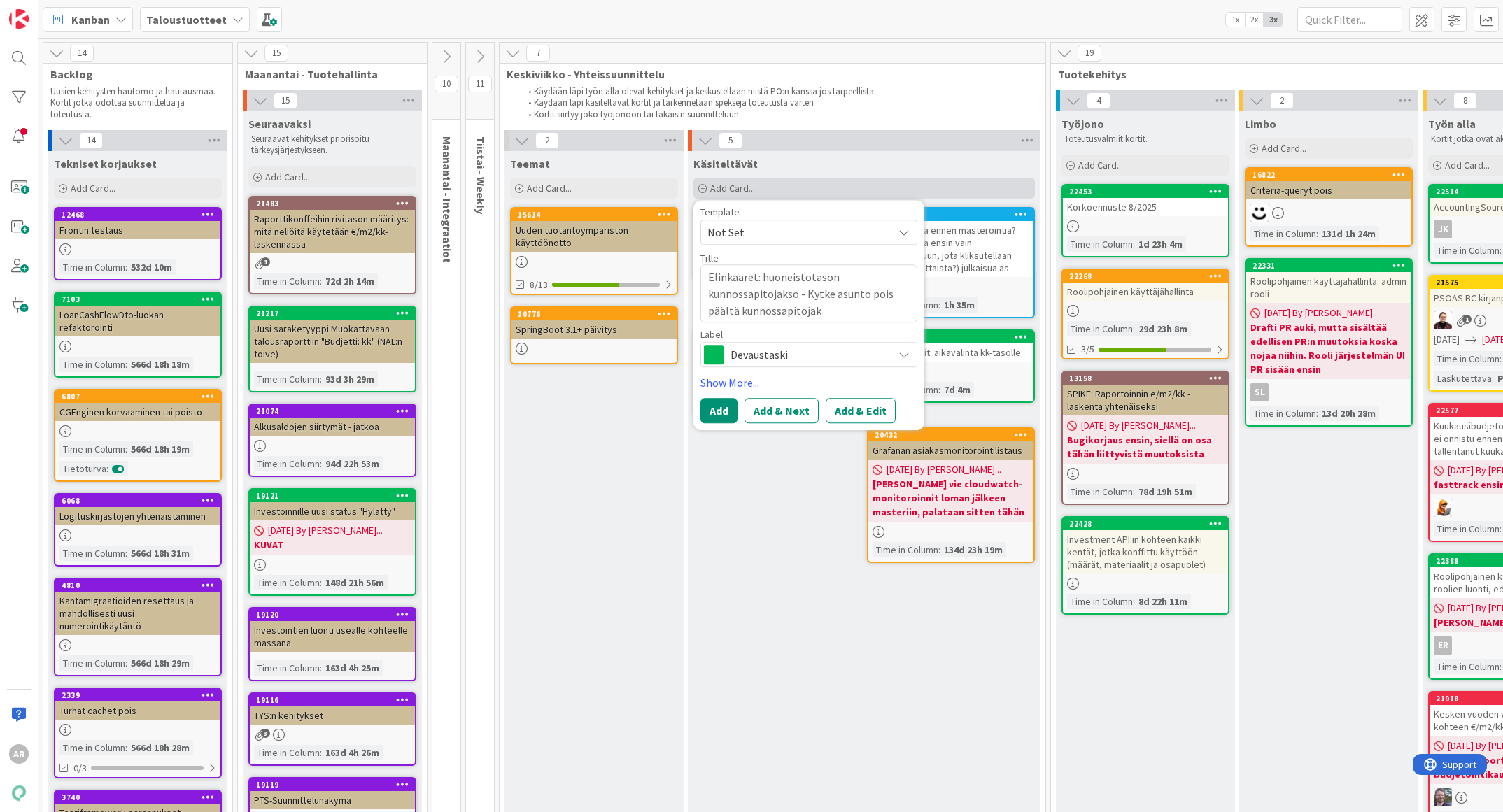
type textarea "x"
type textarea "Elinkaaret: huoneistotason kunnossapitojakso - Kytke asunto pois päältä kunnoss…"
type textarea "x"
type textarea "Elinkaaret: huoneistotason kunnossapitojakso - Kytke asunto pois päältä kunnoss…"
type textarea "x"
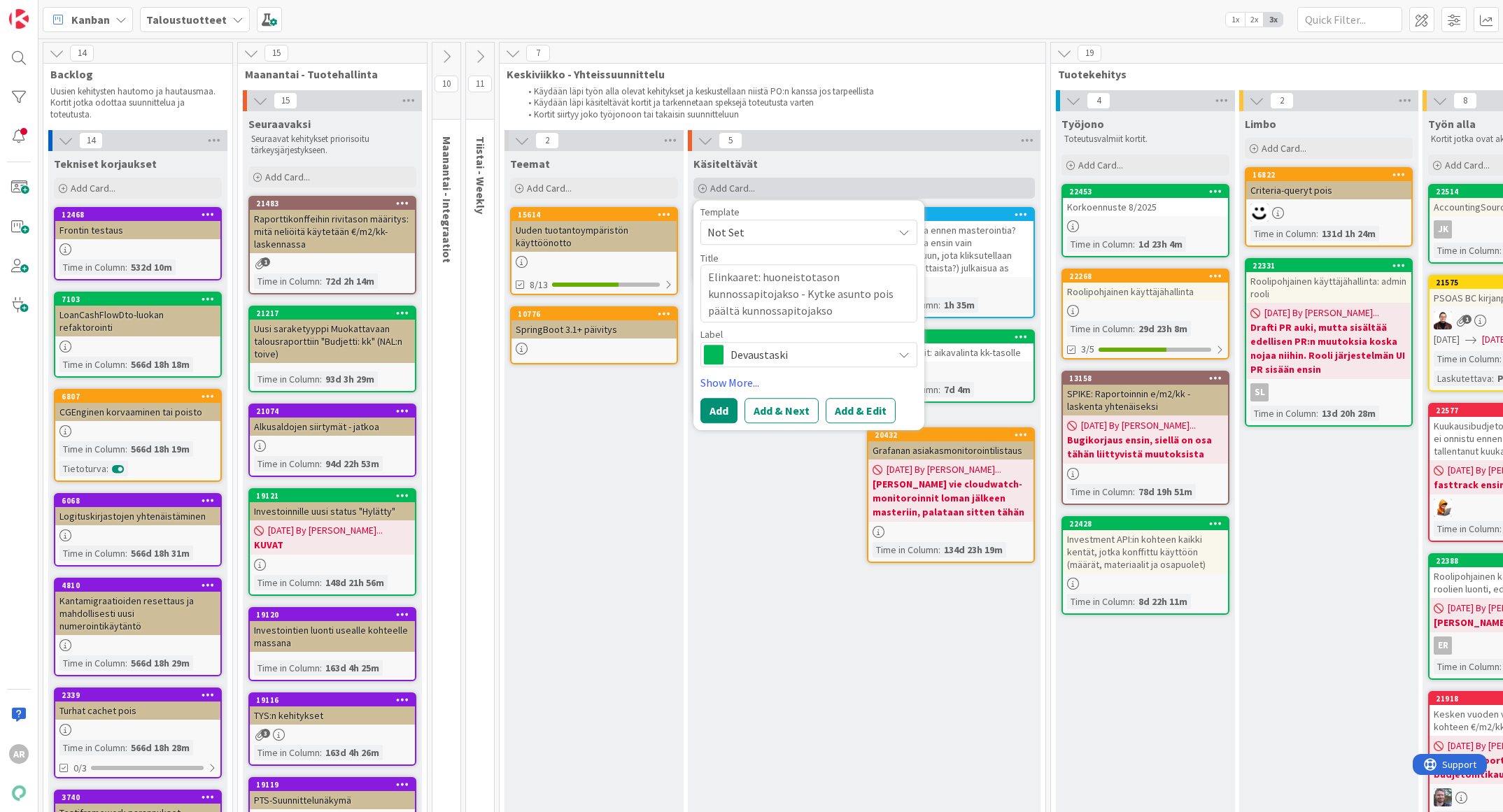
type textarea "Elinkaaret: huoneistotason kunnossapitojakso - Kytke asunto pois päältä kunnoss…"
type textarea "x"
type textarea "Elinkaaret: huoneistotason kunnossapitojakso - Kytke asunto pois päältä kunnoss…"
type textarea "x"
type textarea "Elinkaaret: huoneistotason kunnossapitojakso - Kytke asunto pois päältä kunnoss…"
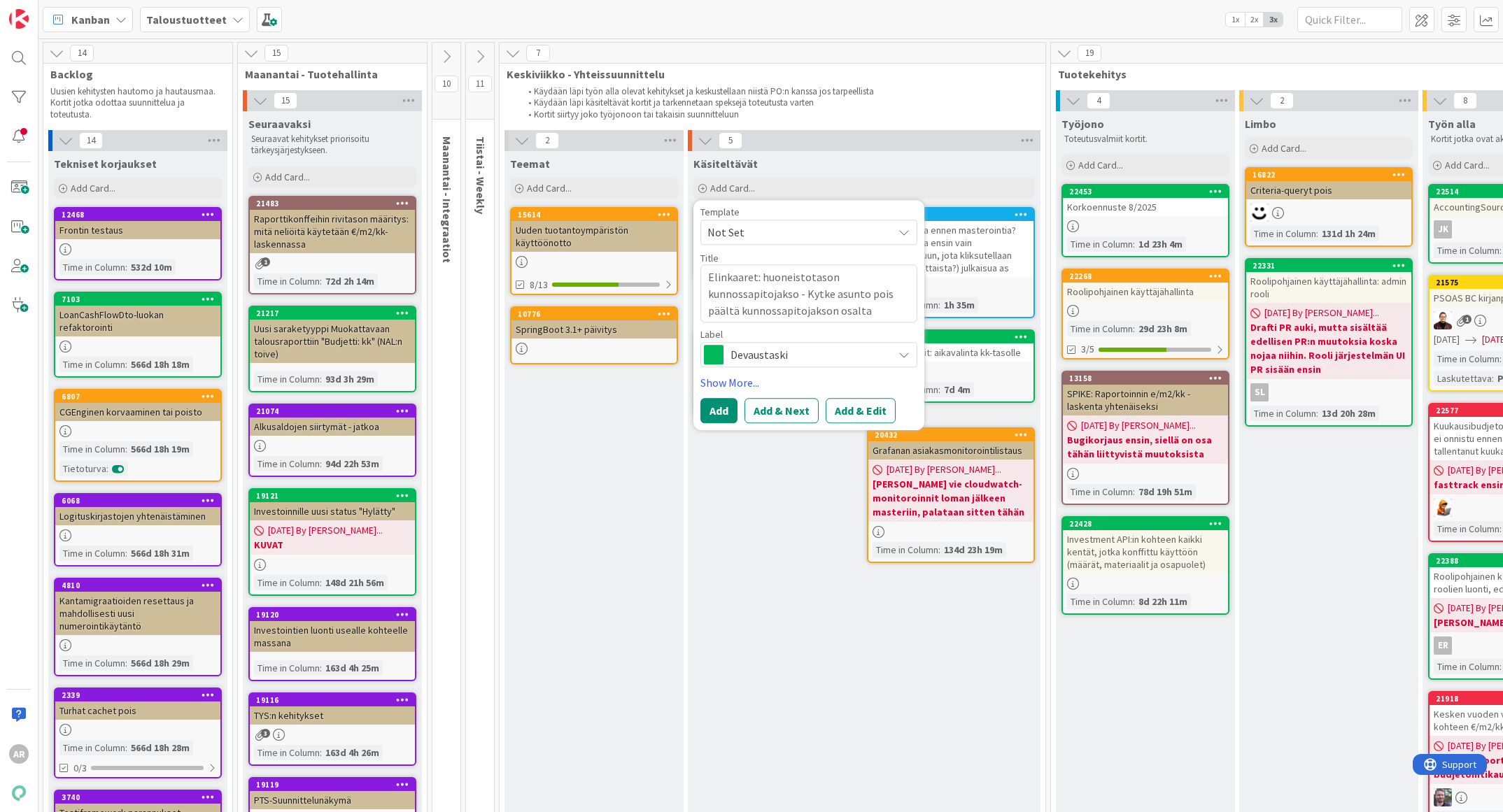
click at [869, 288] on textarea "Elinkaaret: huoneistotason kunnossapitojakso - Kytke asunto pois päältä kunnoss…" at bounding box center [808, 293] width 217 height 58
click at [736, 305] on textarea "Elinkaaret: huoneistotason kunnossapitojakso - Kytke asunto "pois päältä kunnos…" at bounding box center [808, 293] width 217 height 58
click at [717, 399] on button "Add" at bounding box center [719, 412] width 37 height 25
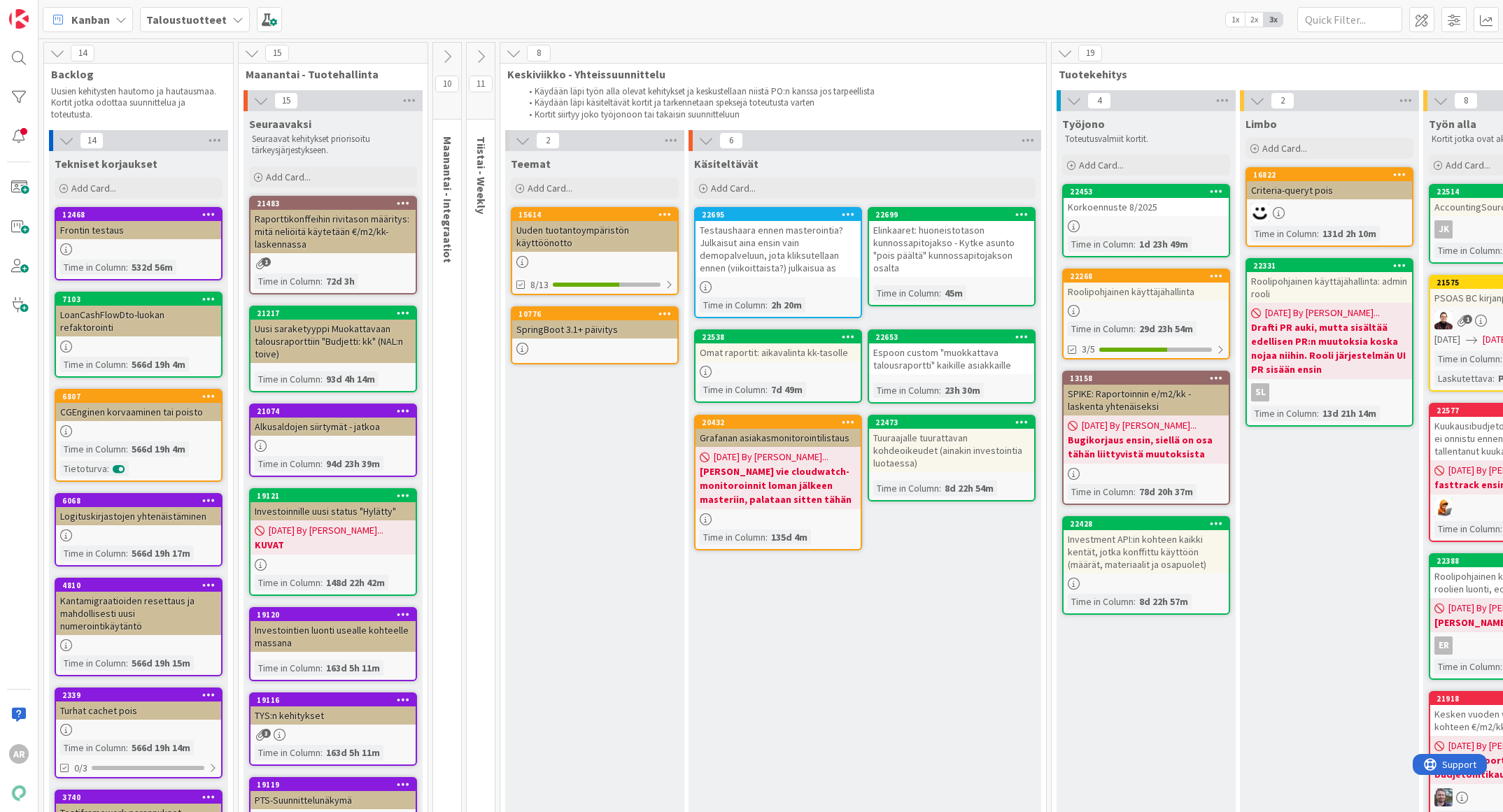
click at [997, 279] on link "22699 [PERSON_NAME]: huoneistotason kunnossapitojakso - Kytke asunto "pois pääl…" at bounding box center [951, 256] width 168 height 99
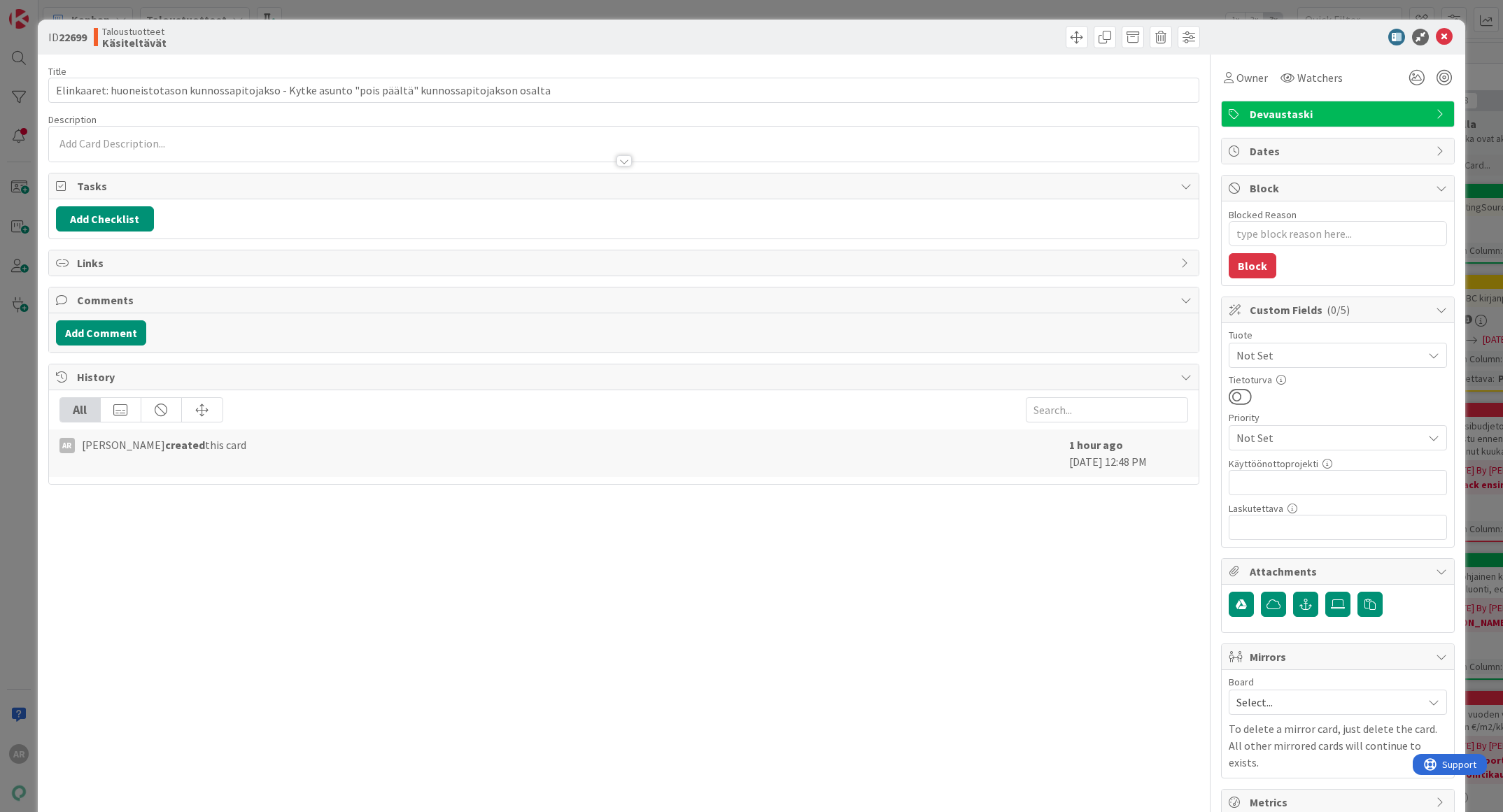
scroll to position [13, 0]
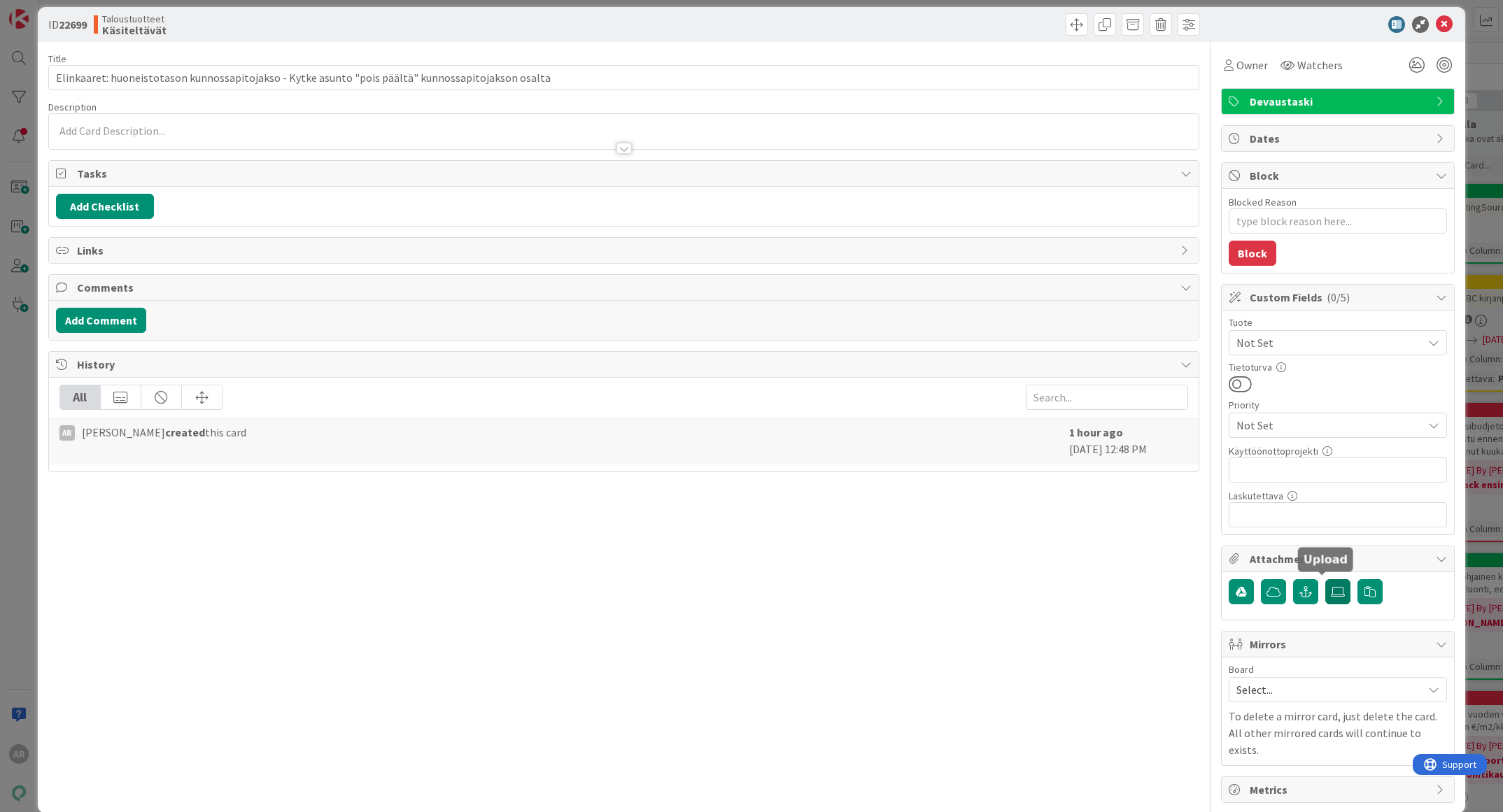
click at [1331, 592] on label at bounding box center [1338, 592] width 25 height 25
click at [1325, 579] on input "file" at bounding box center [1325, 579] width 0 height 0
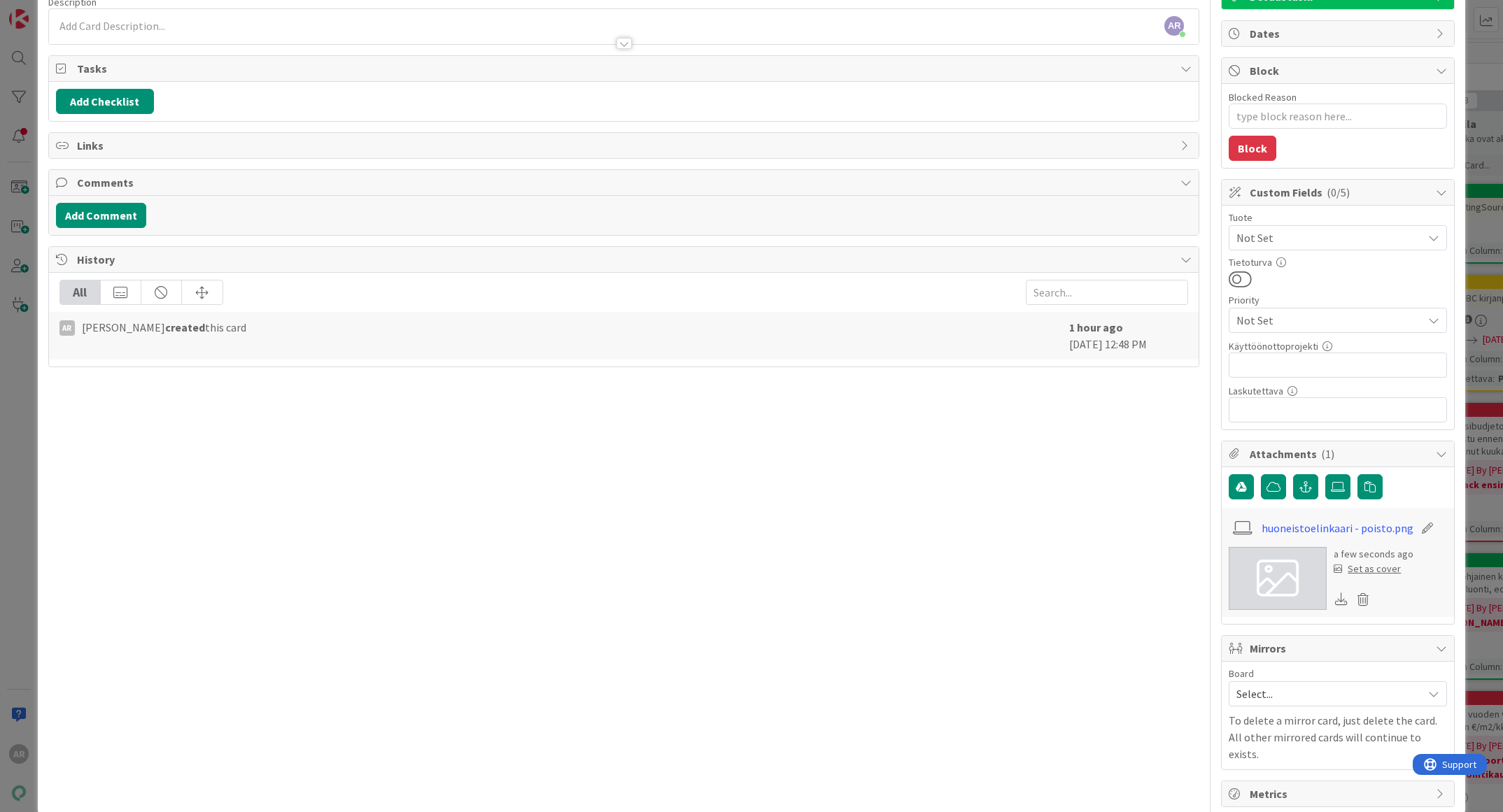
scroll to position [121, 0]
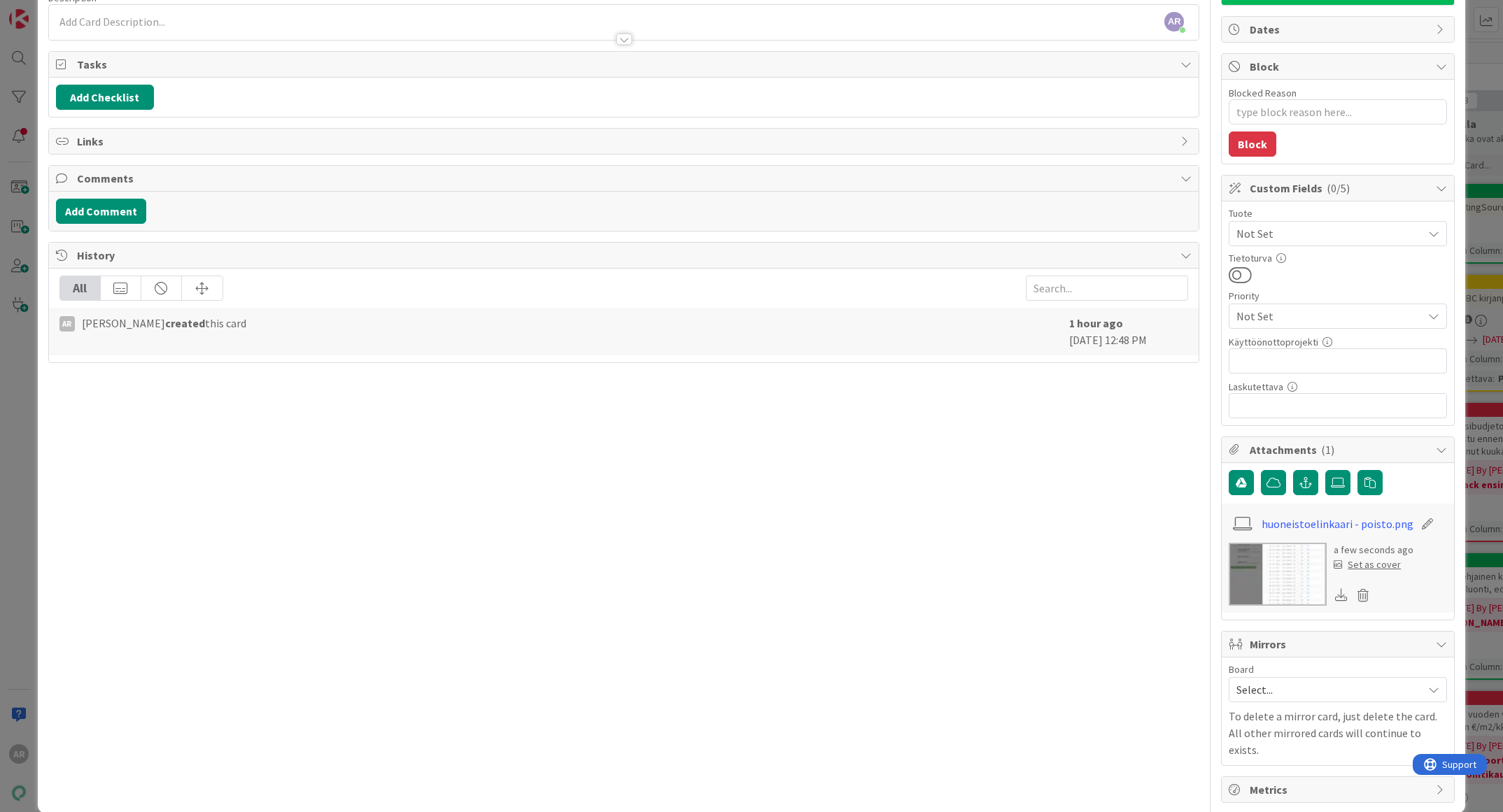
click at [1266, 564] on img at bounding box center [1278, 574] width 98 height 63
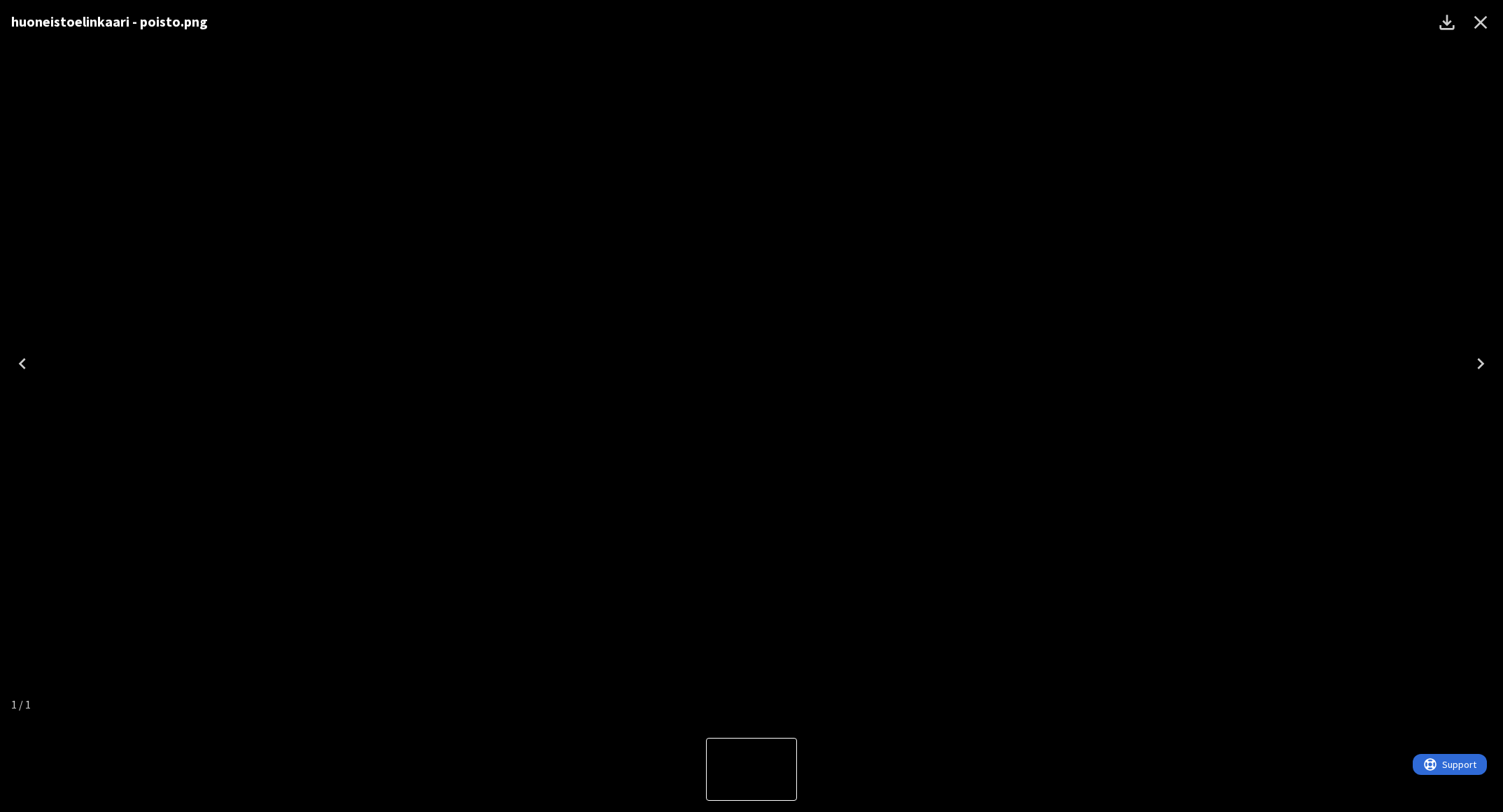
click at [1484, 26] on icon "Close" at bounding box center [1480, 22] width 22 height 22
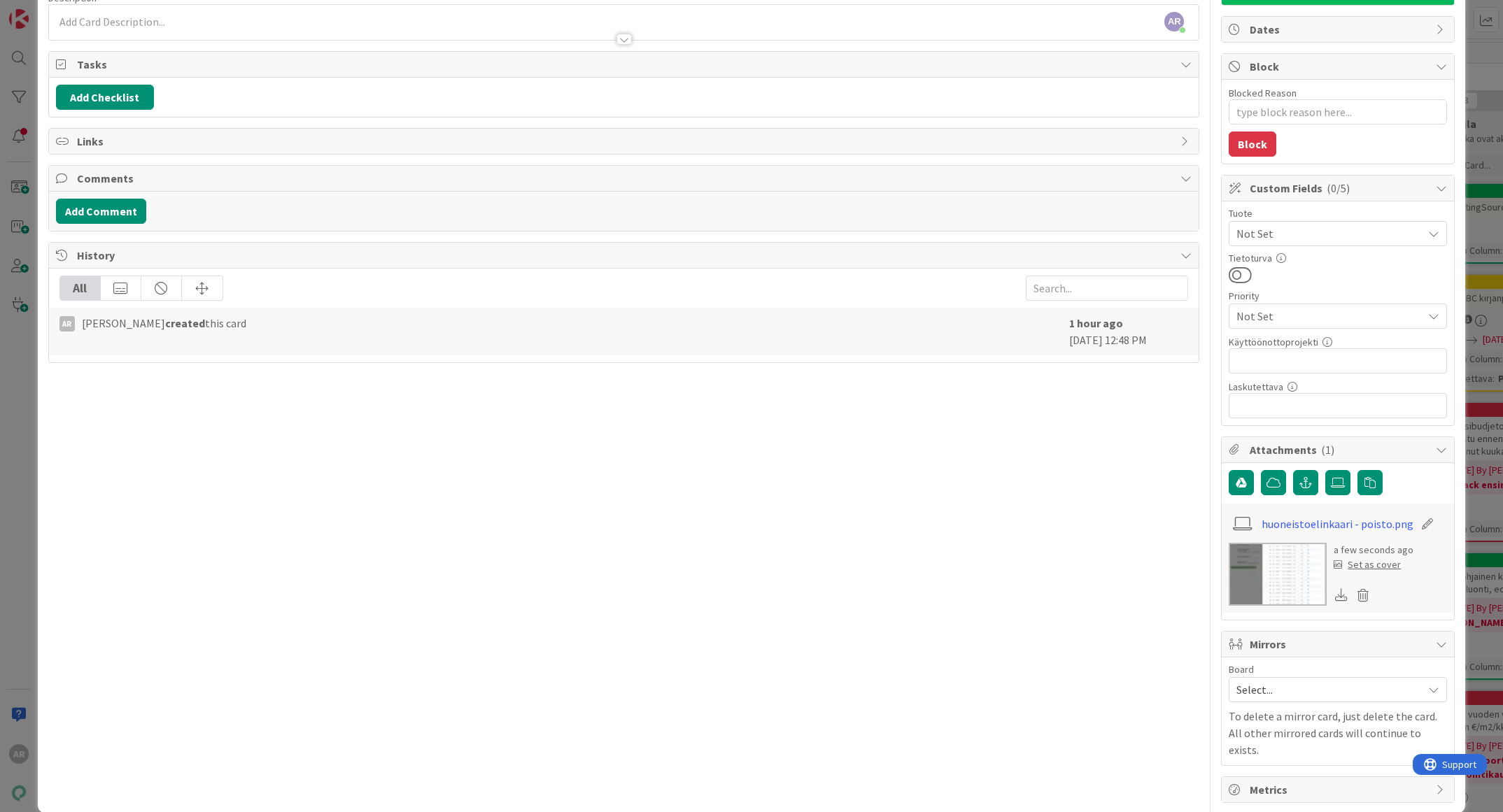
type textarea "x"
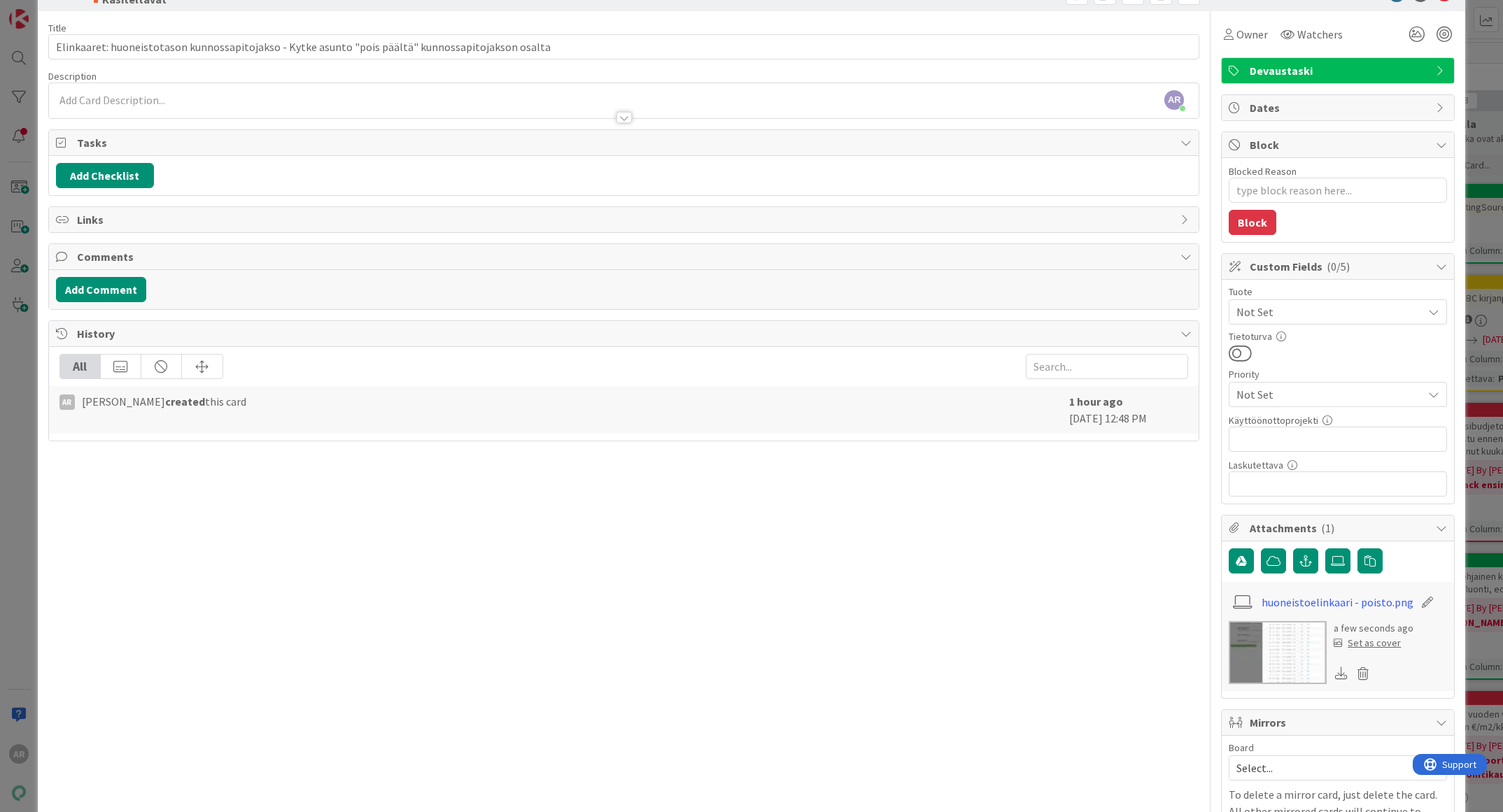
scroll to position [0, 0]
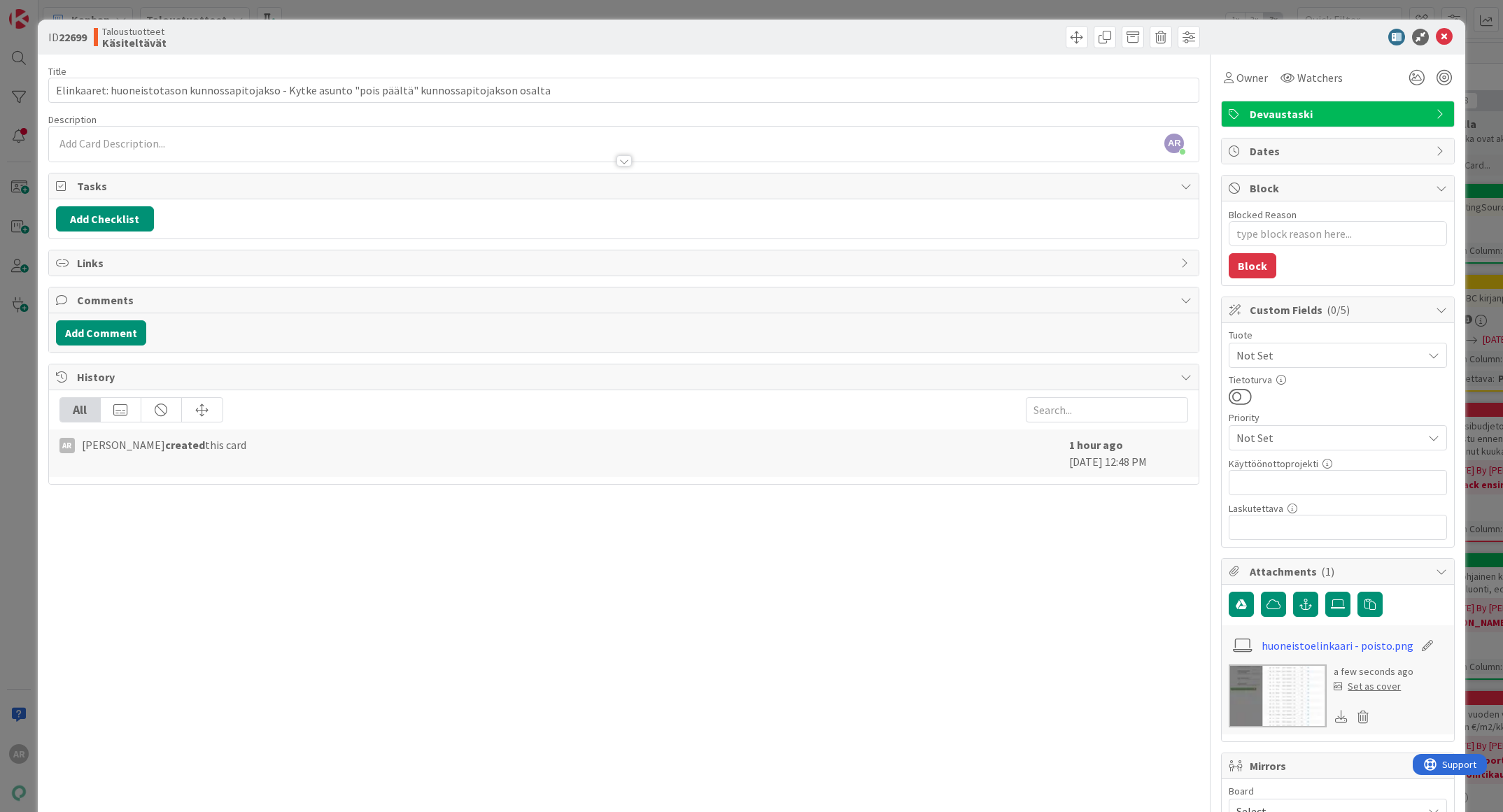
click at [179, 141] on div "AR Altti Rautalahti just joined" at bounding box center [624, 144] width 1150 height 35
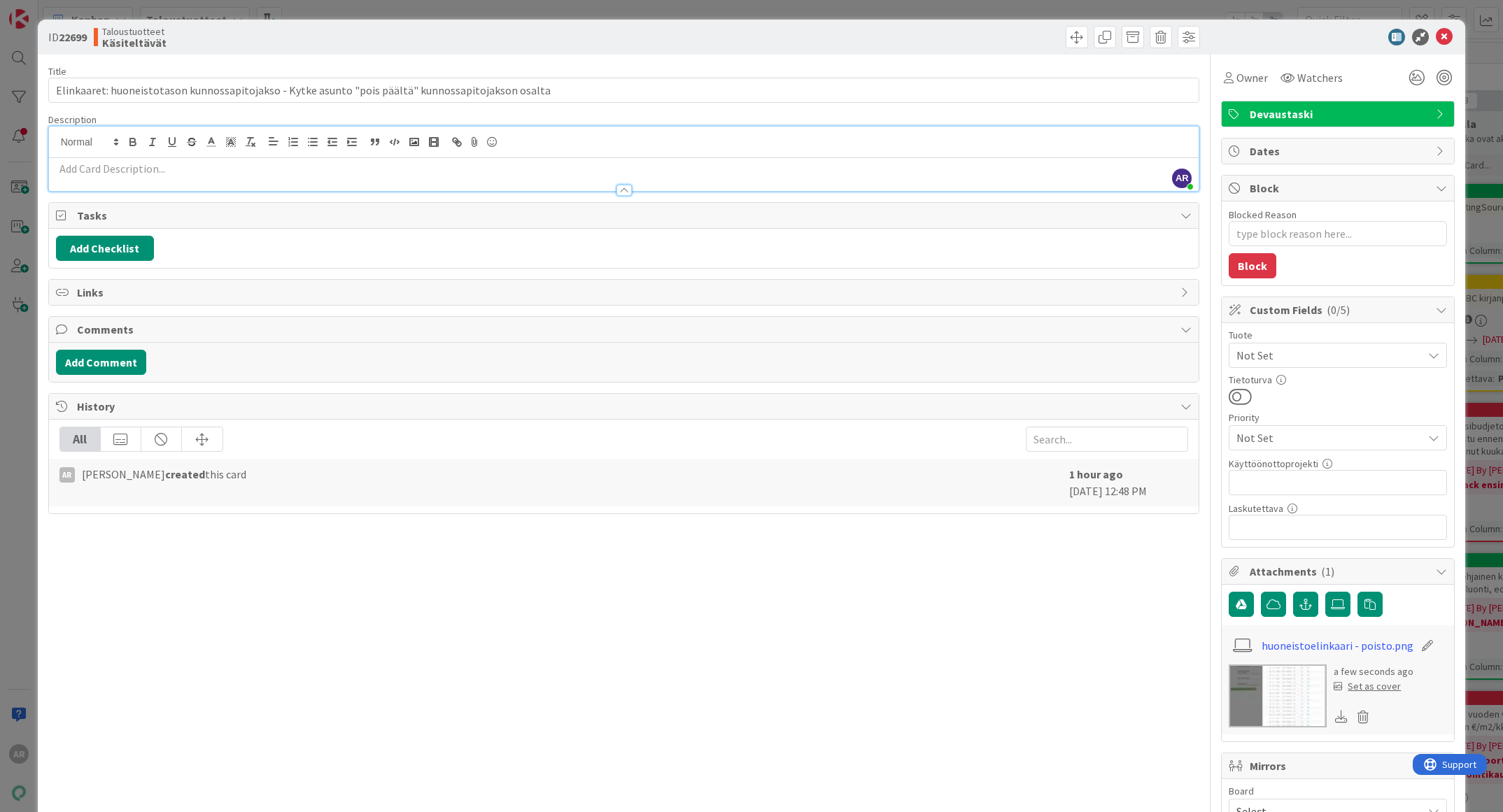
click at [182, 176] on div at bounding box center [624, 183] width 1150 height 15
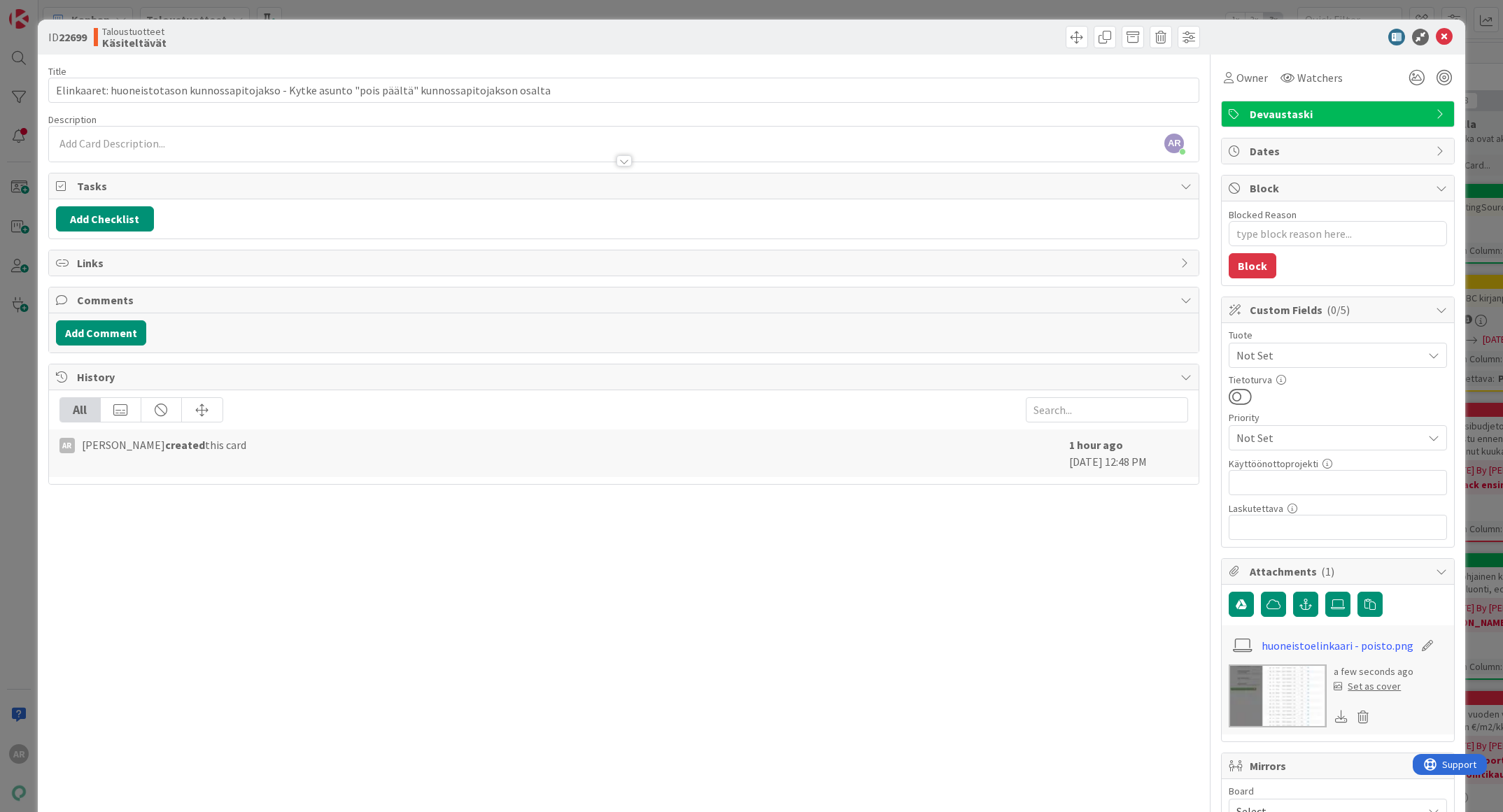
click at [186, 152] on div at bounding box center [624, 153] width 1150 height 15
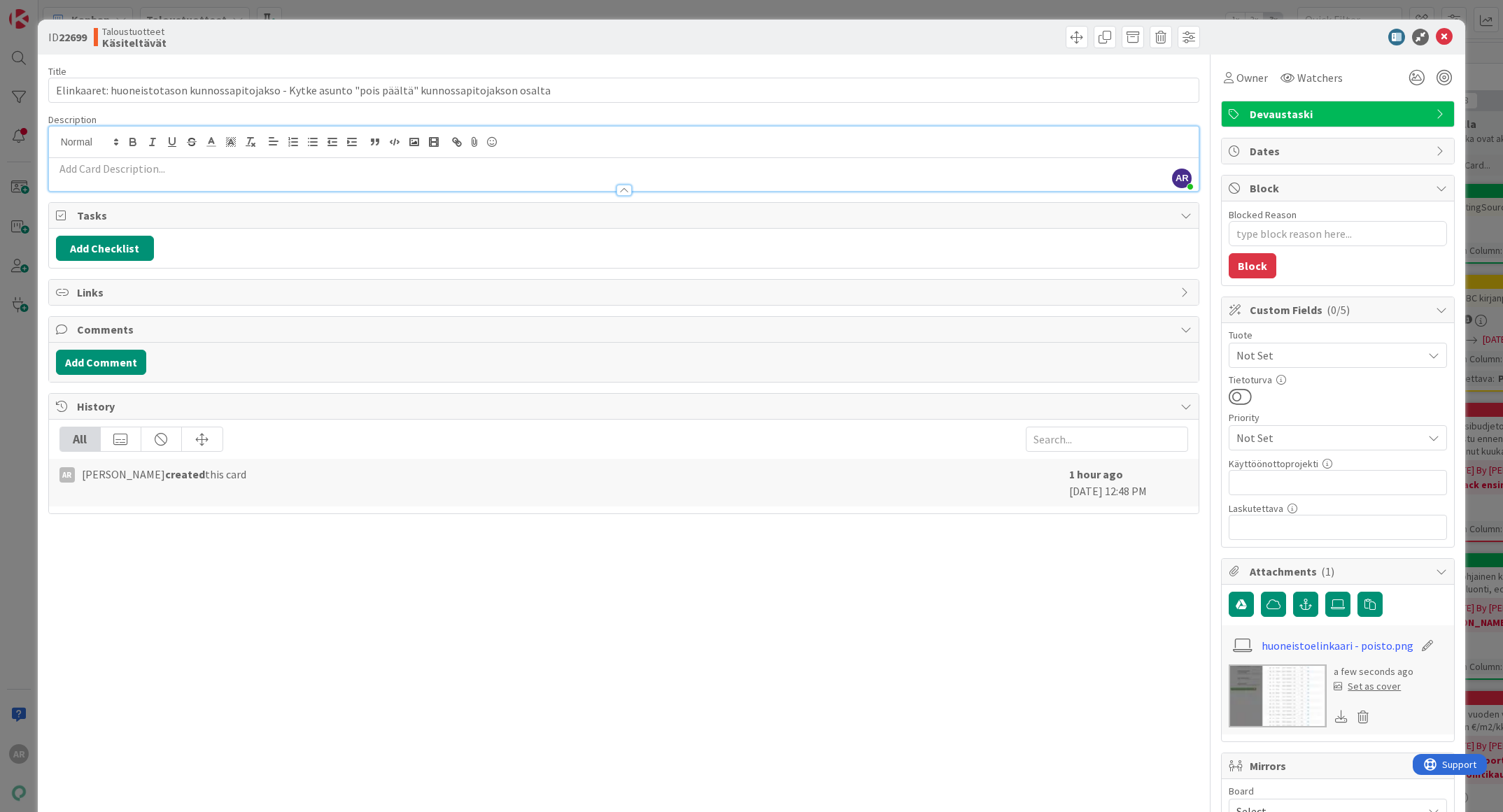
scroll to position [121, 0]
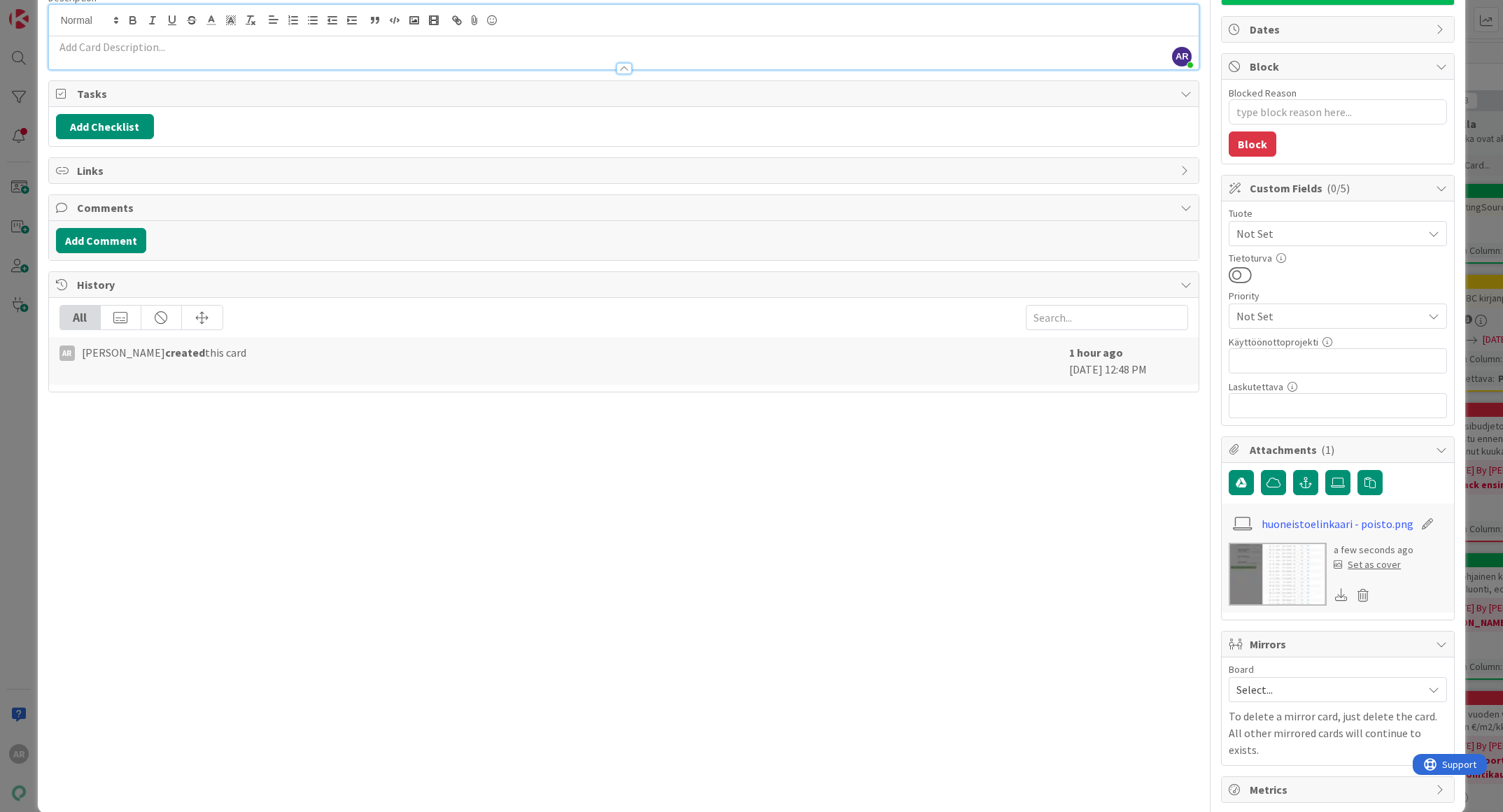
click at [195, 54] on div at bounding box center [624, 61] width 1150 height 15
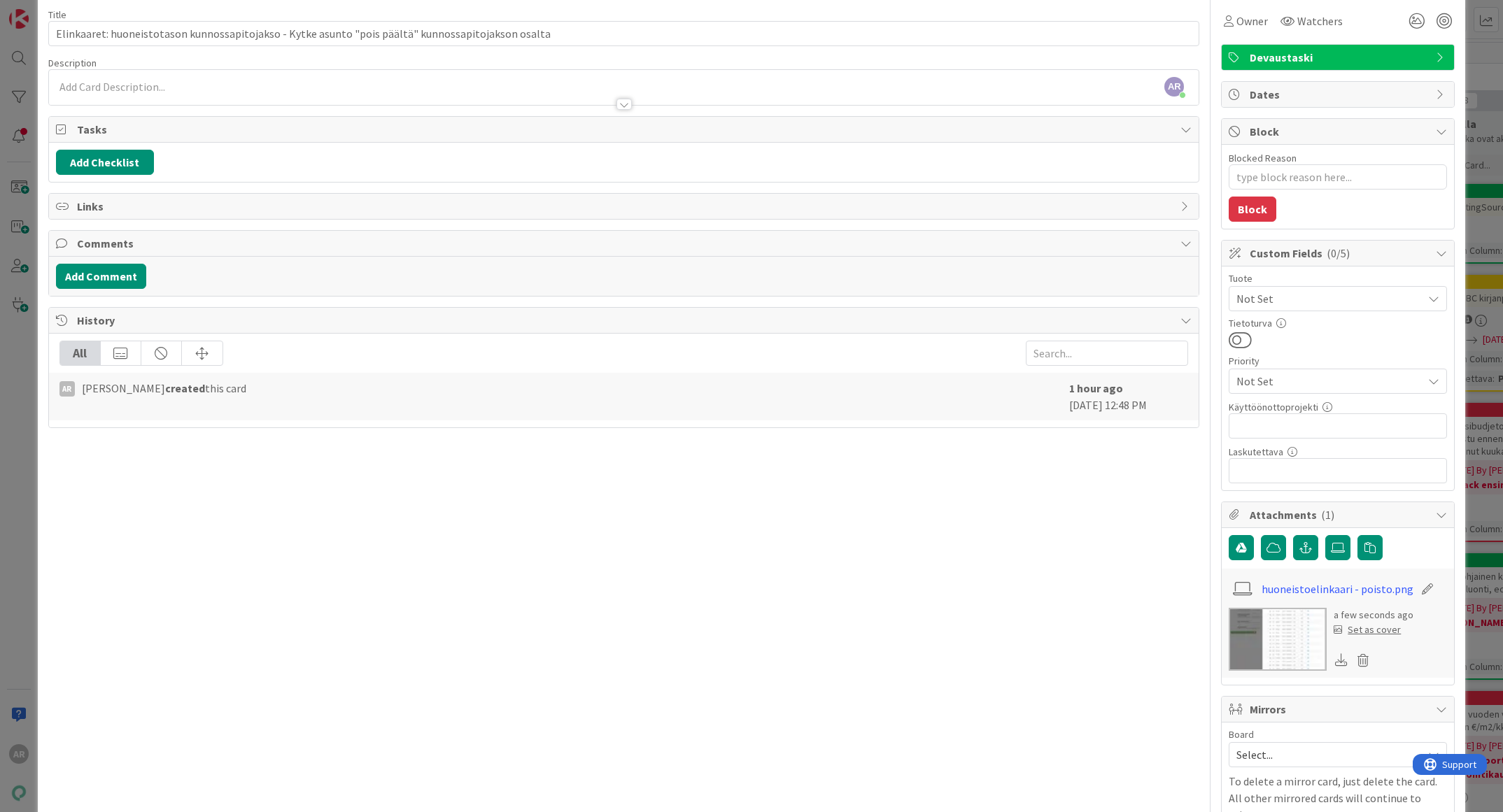
scroll to position [0, 0]
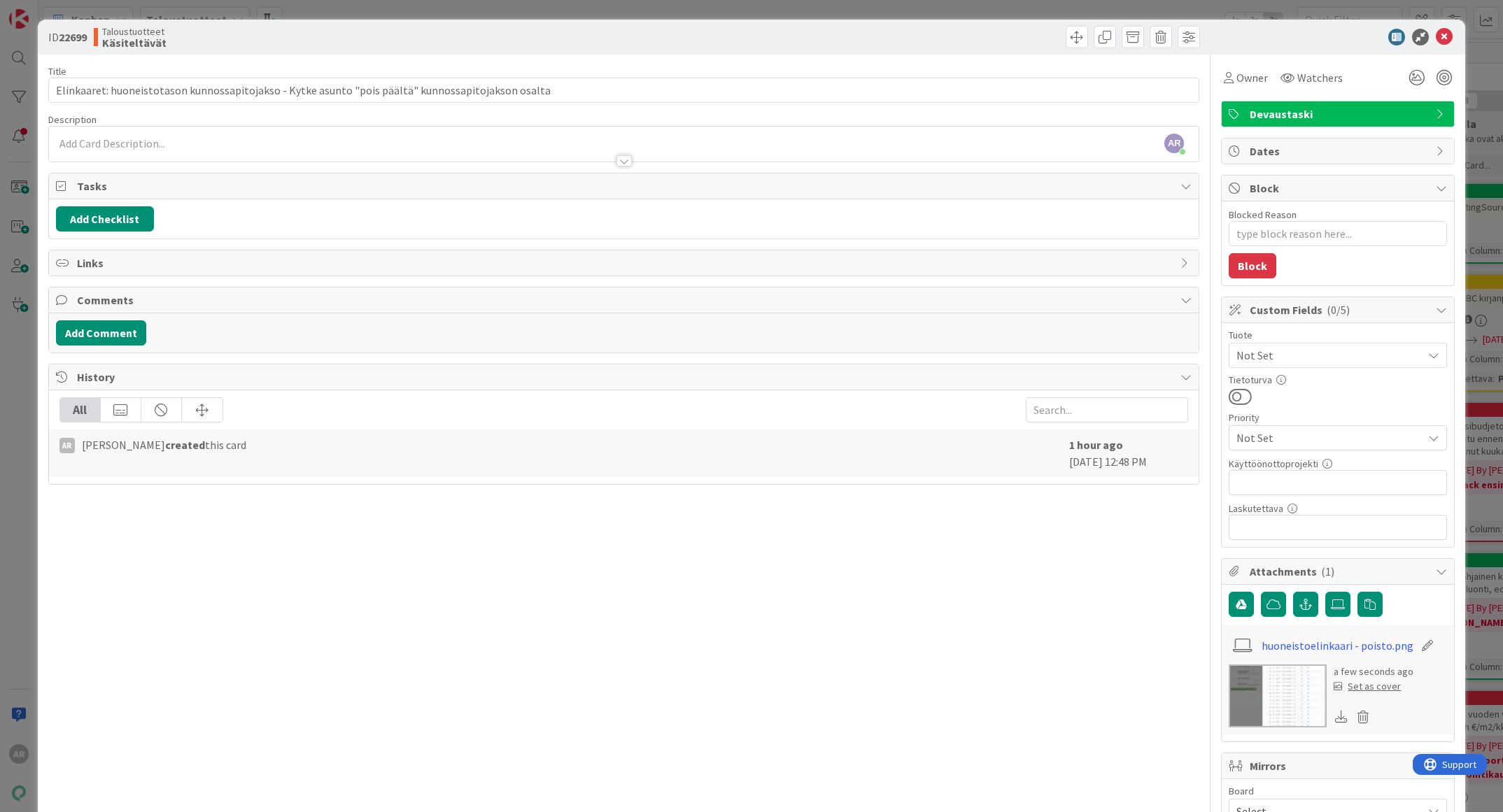
click at [181, 141] on p at bounding box center [625, 144] width 1137 height 17
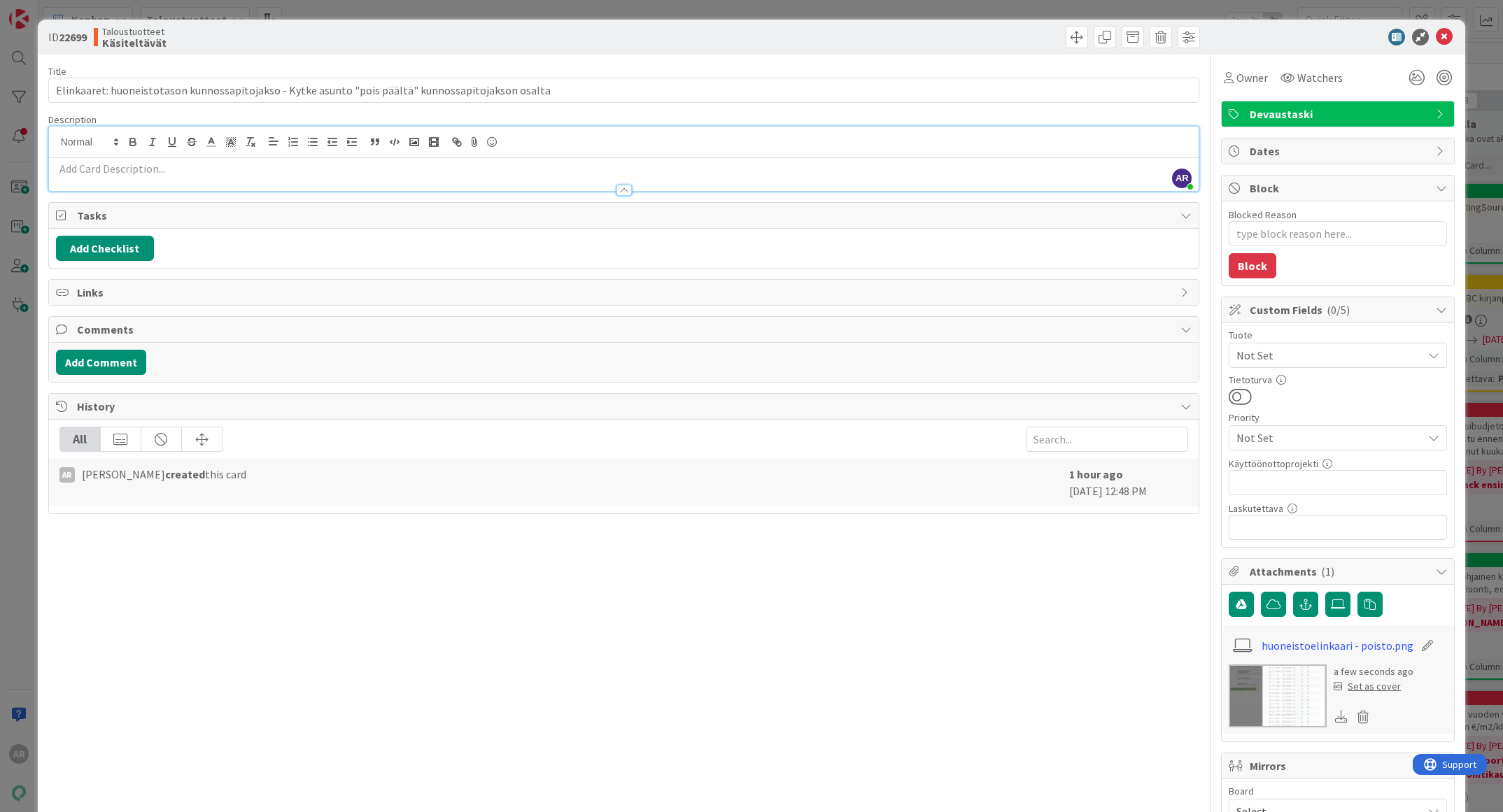
click at [169, 176] on div at bounding box center [624, 183] width 1150 height 15
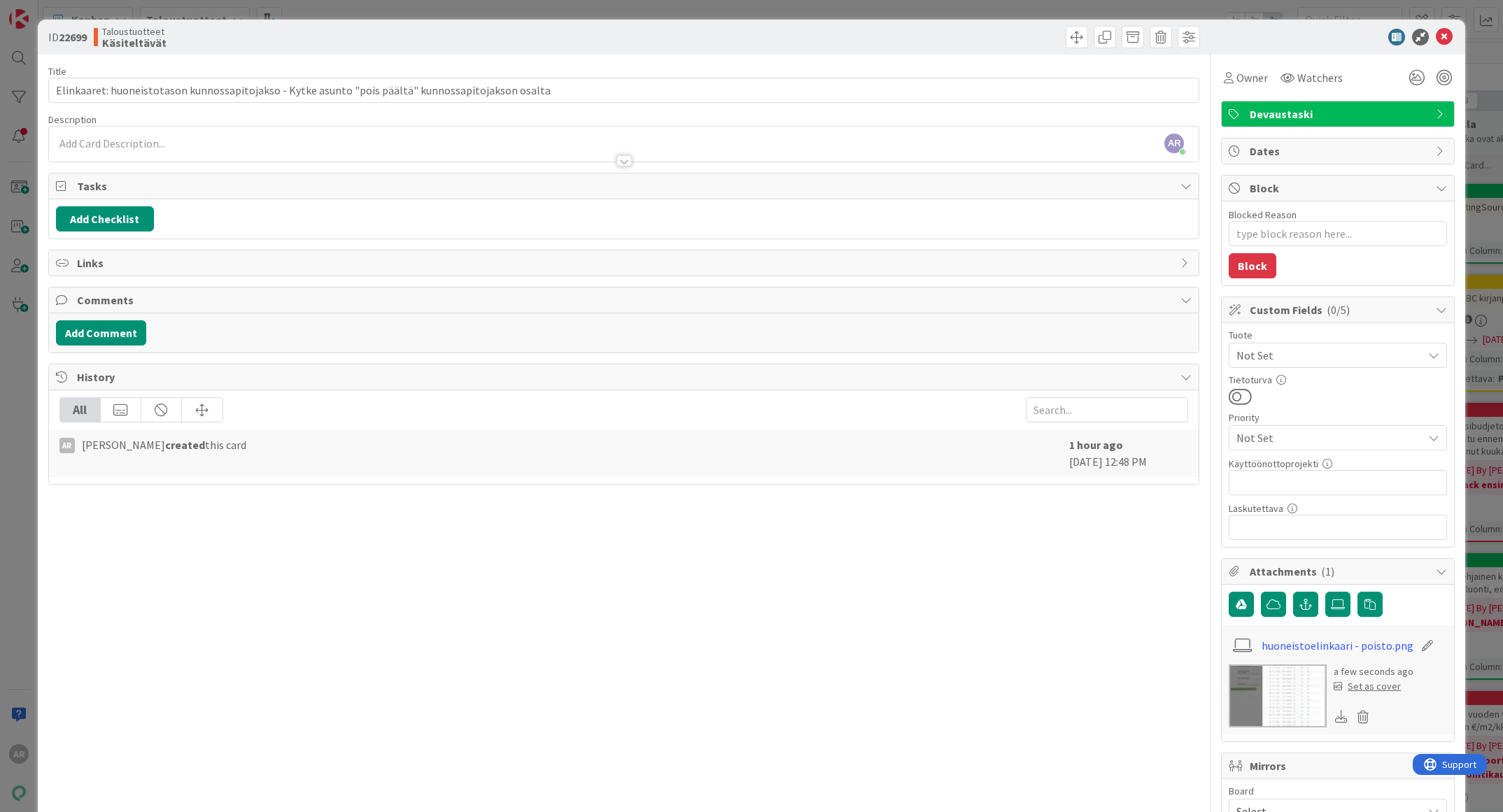
click at [176, 151] on div at bounding box center [624, 153] width 1150 height 15
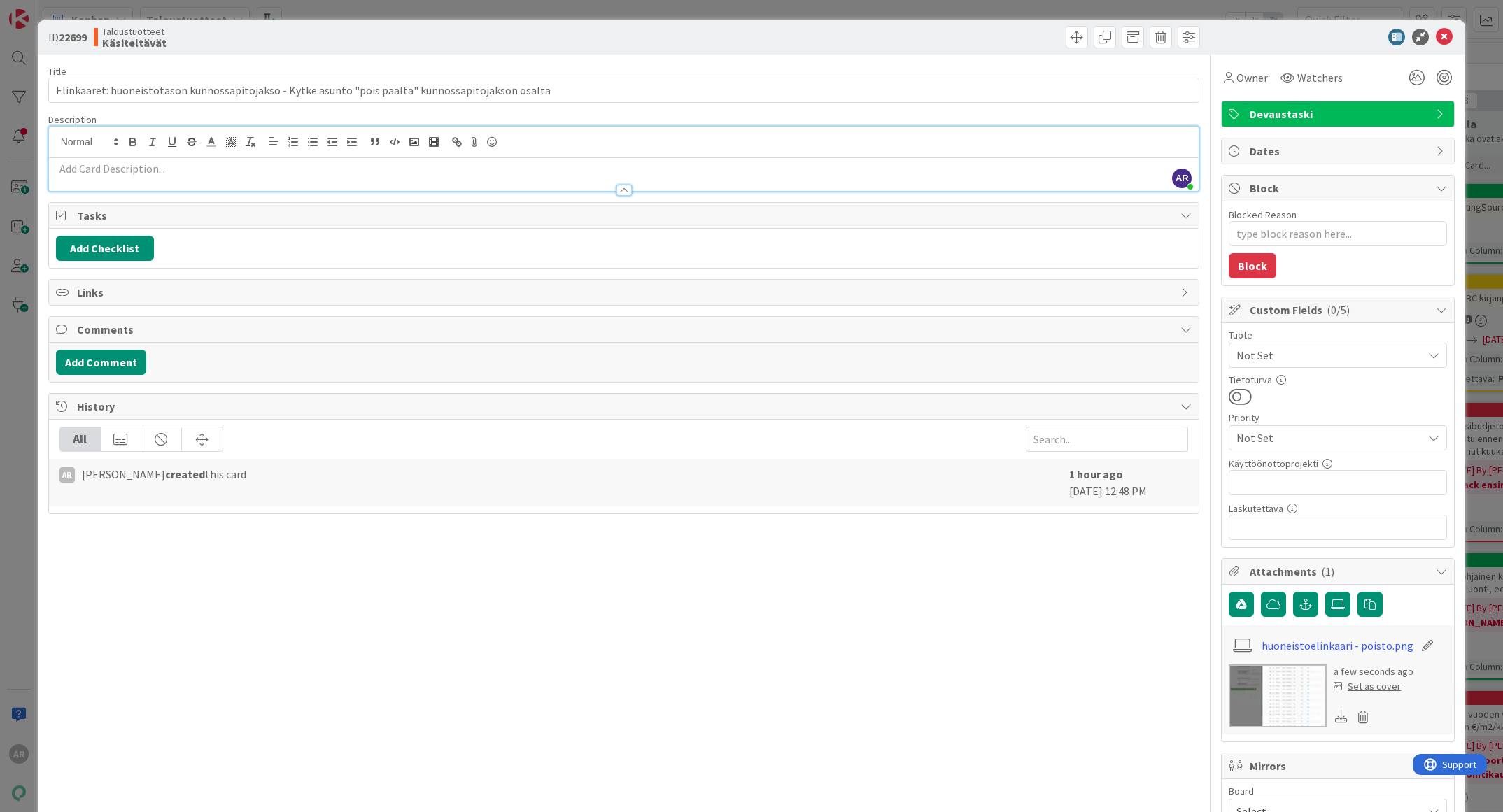
click at [183, 181] on div at bounding box center [624, 183] width 1150 height 15
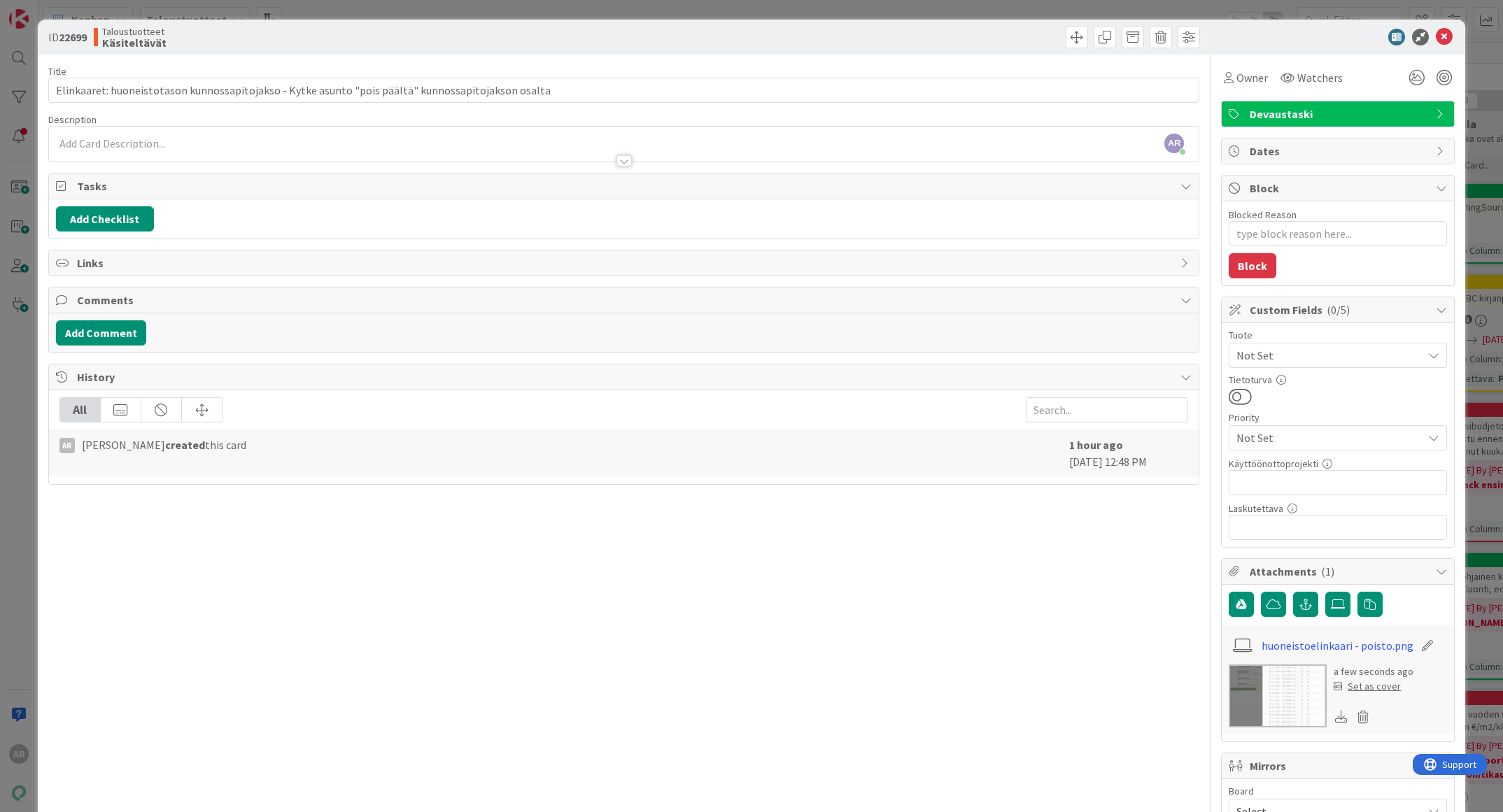
click at [192, 153] on div at bounding box center [624, 153] width 1150 height 15
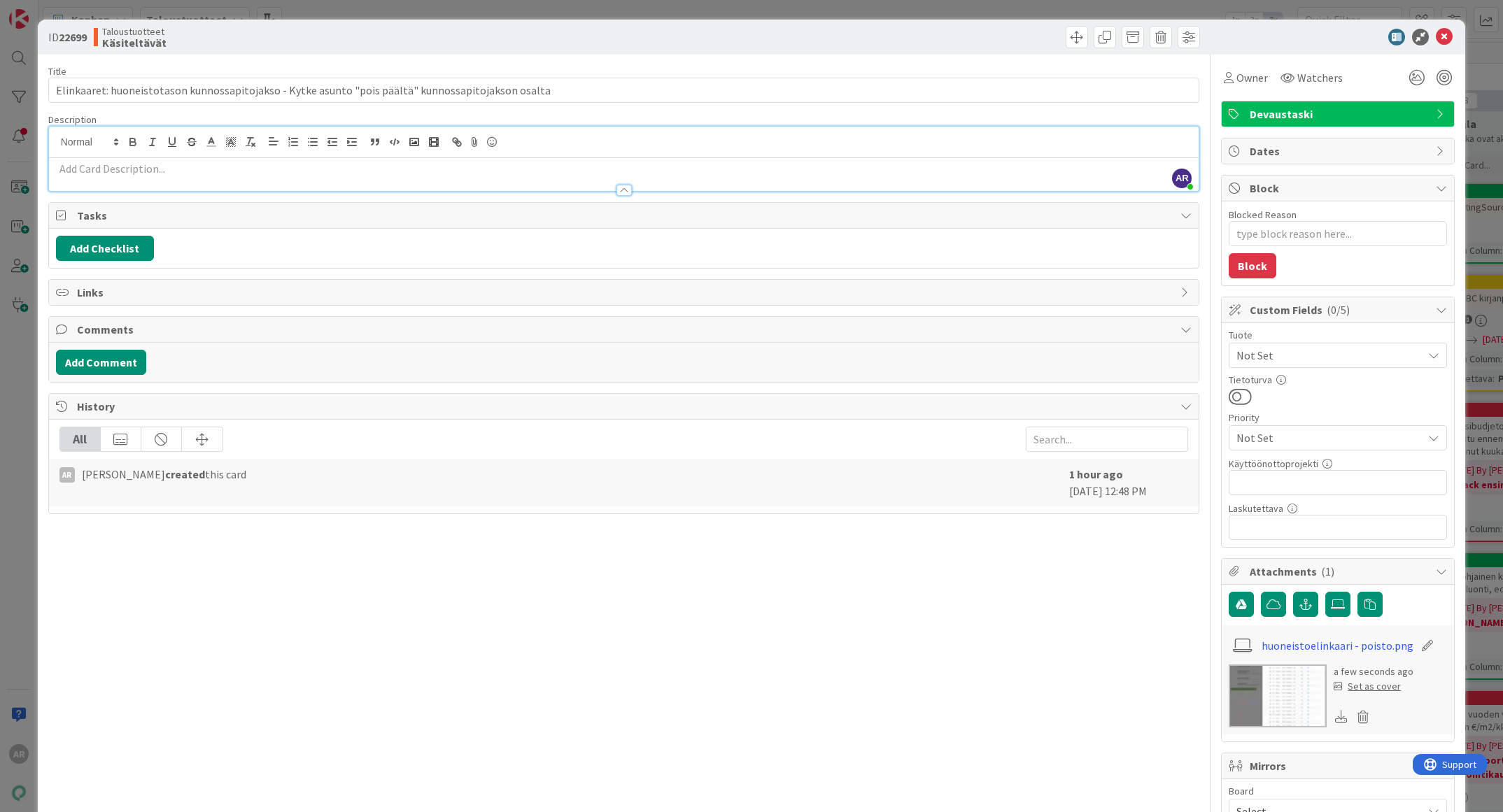
click at [181, 172] on p at bounding box center [625, 169] width 1137 height 17
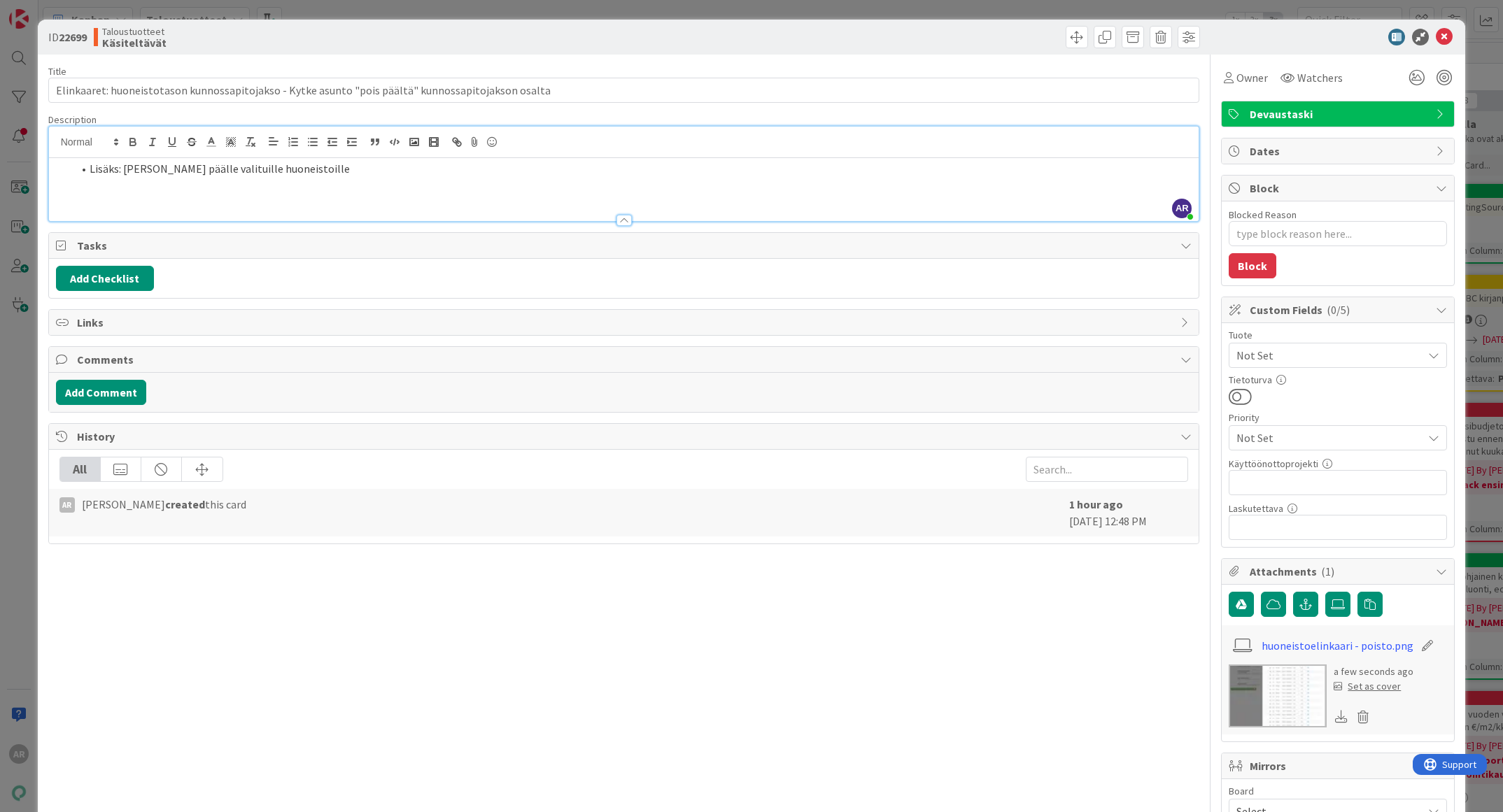
click at [9, 469] on div "ID 22699 Taloustuotteet Käsiteltävät Title 99 / 128 Elinkaaret: huoneistotason …" at bounding box center [751, 406] width 1503 height 812
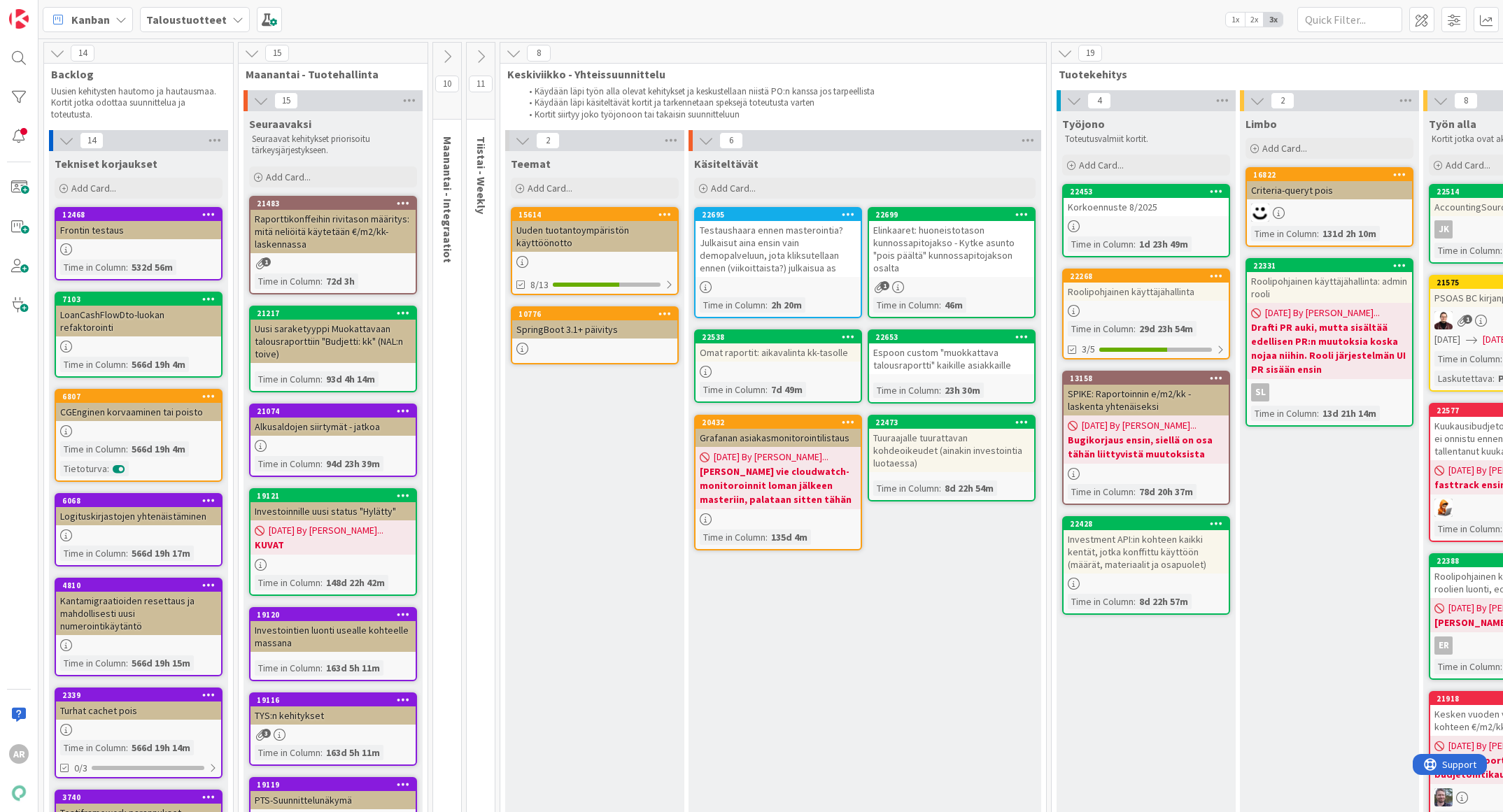
click at [905, 262] on div "Elinkaaret: huoneistotason kunnossapitojakso - Kytke asunto "pois päältä" kunno…" at bounding box center [952, 250] width 165 height 56
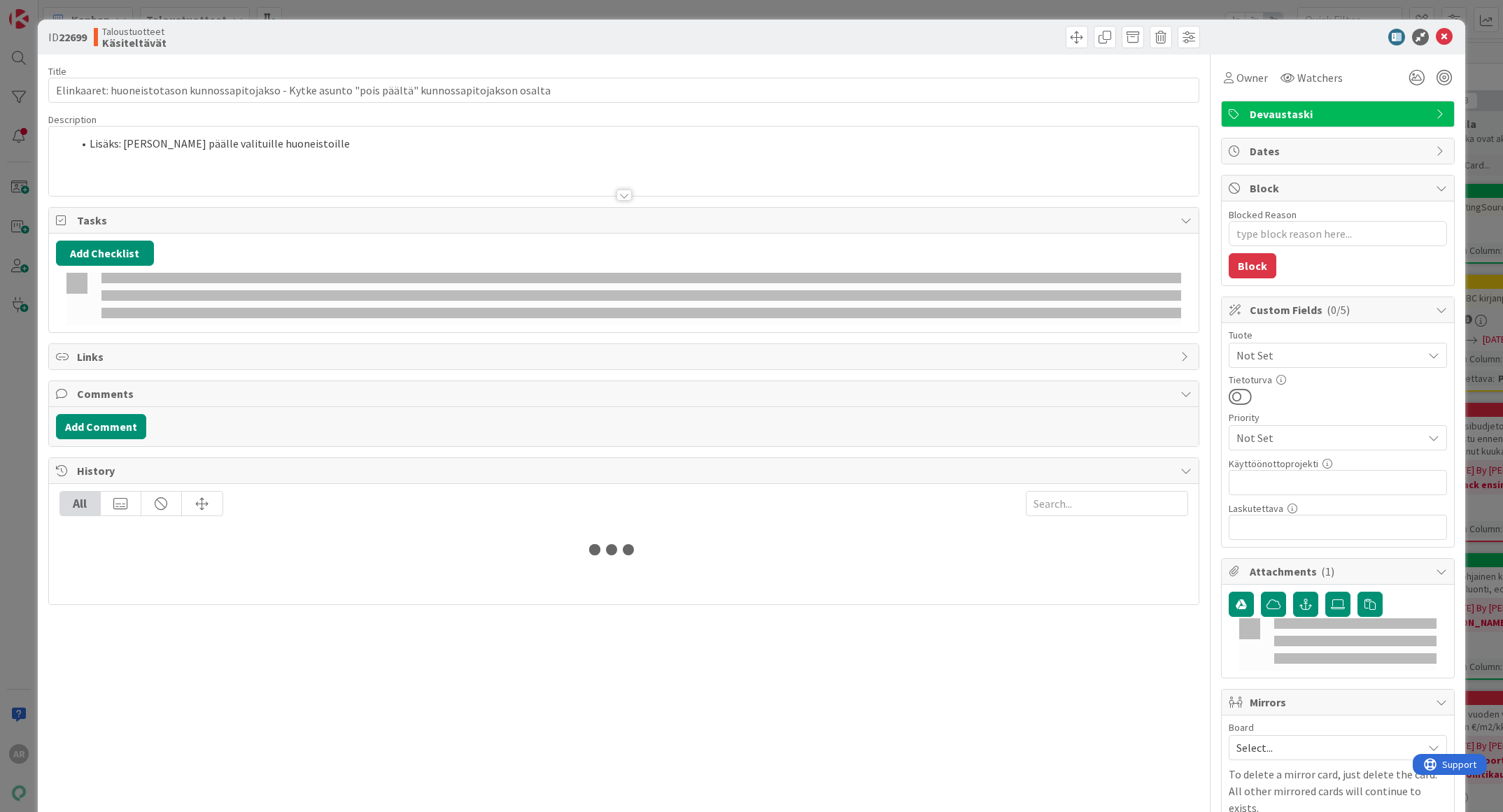
type textarea "x"
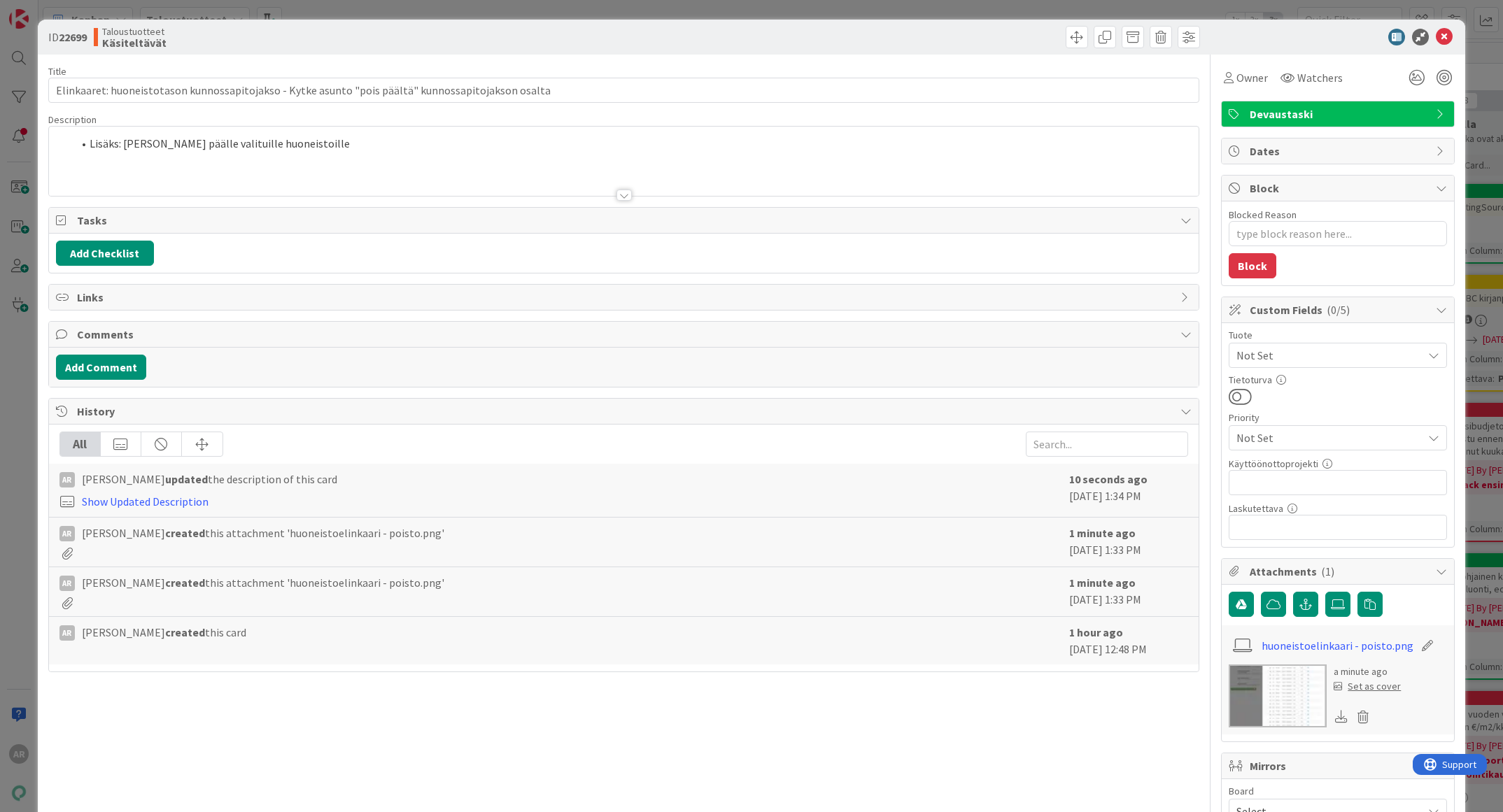
click at [352, 144] on li "Lisäks: [PERSON_NAME] päälle valituille huoneistoille" at bounding box center [632, 144] width 1119 height 17
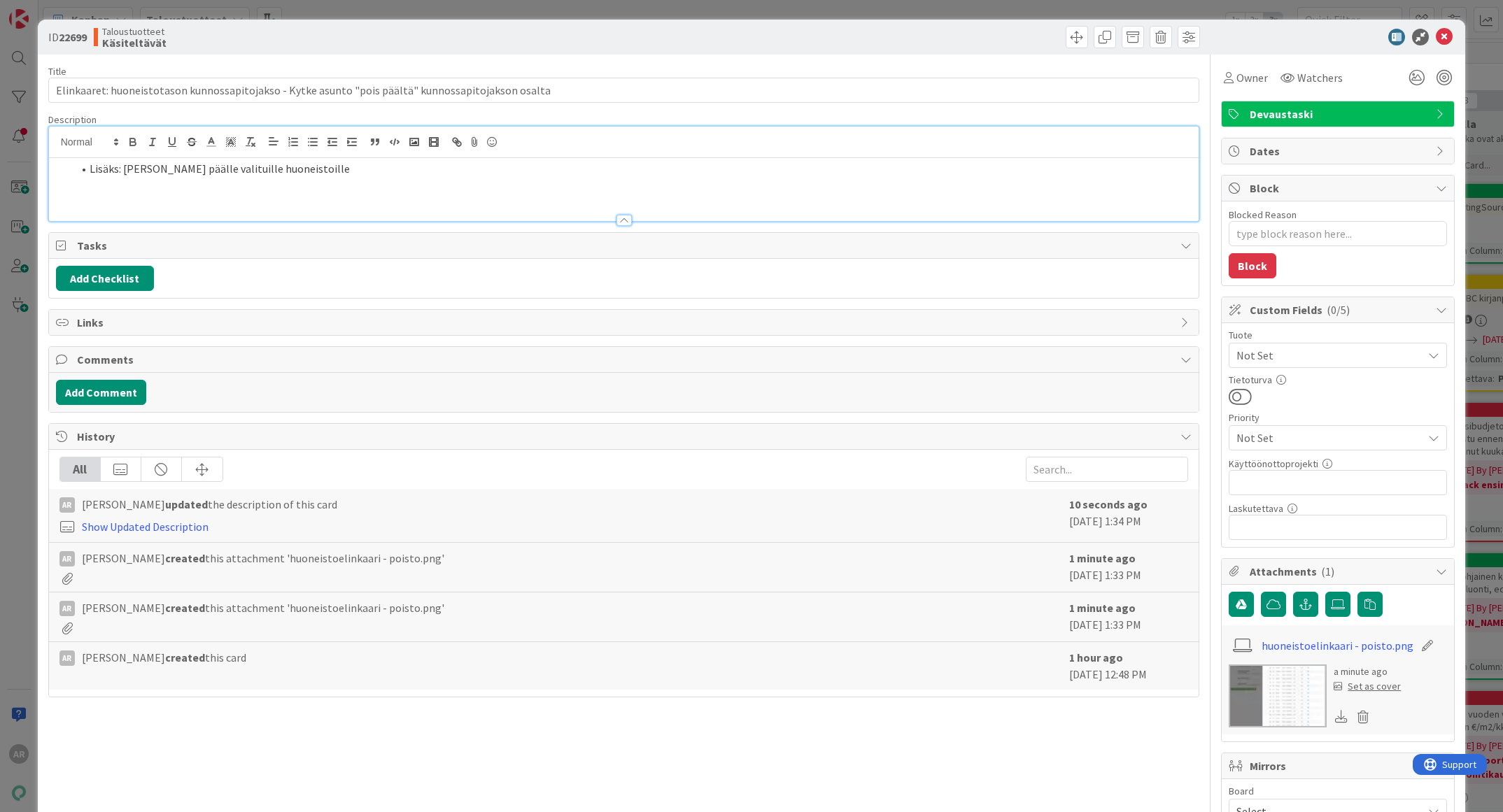
click at [342, 166] on li "Lisäks: [PERSON_NAME] päälle valituille huoneistoille" at bounding box center [632, 169] width 1119 height 17
type textarea "x"
click at [6, 449] on div "ID 22699 Taloustuotteet Käsiteltävät Title 99 / 128 Elinkaaret: huoneistotason …" at bounding box center [751, 406] width 1503 height 812
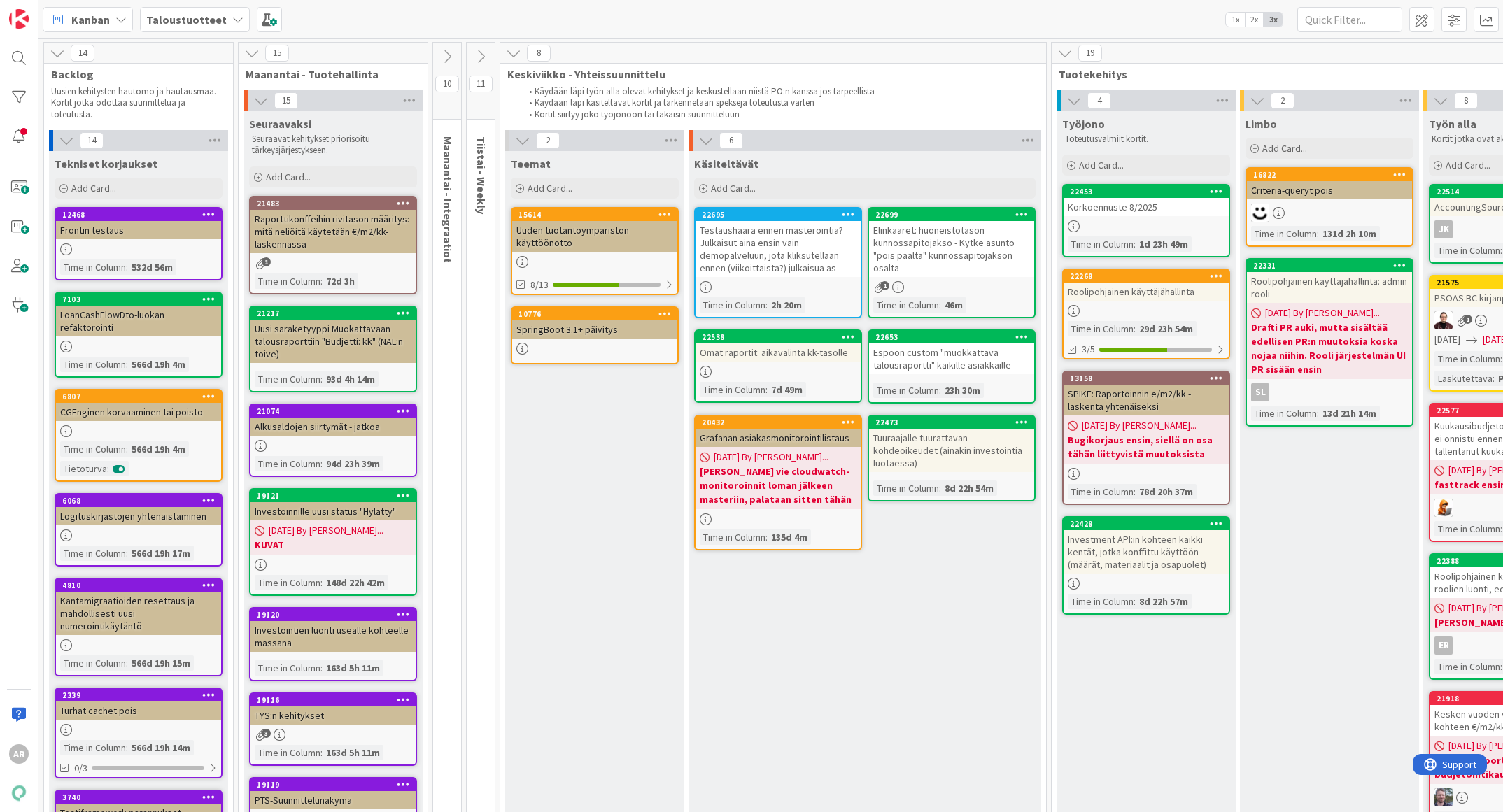
click at [849, 215] on icon at bounding box center [848, 214] width 14 height 10
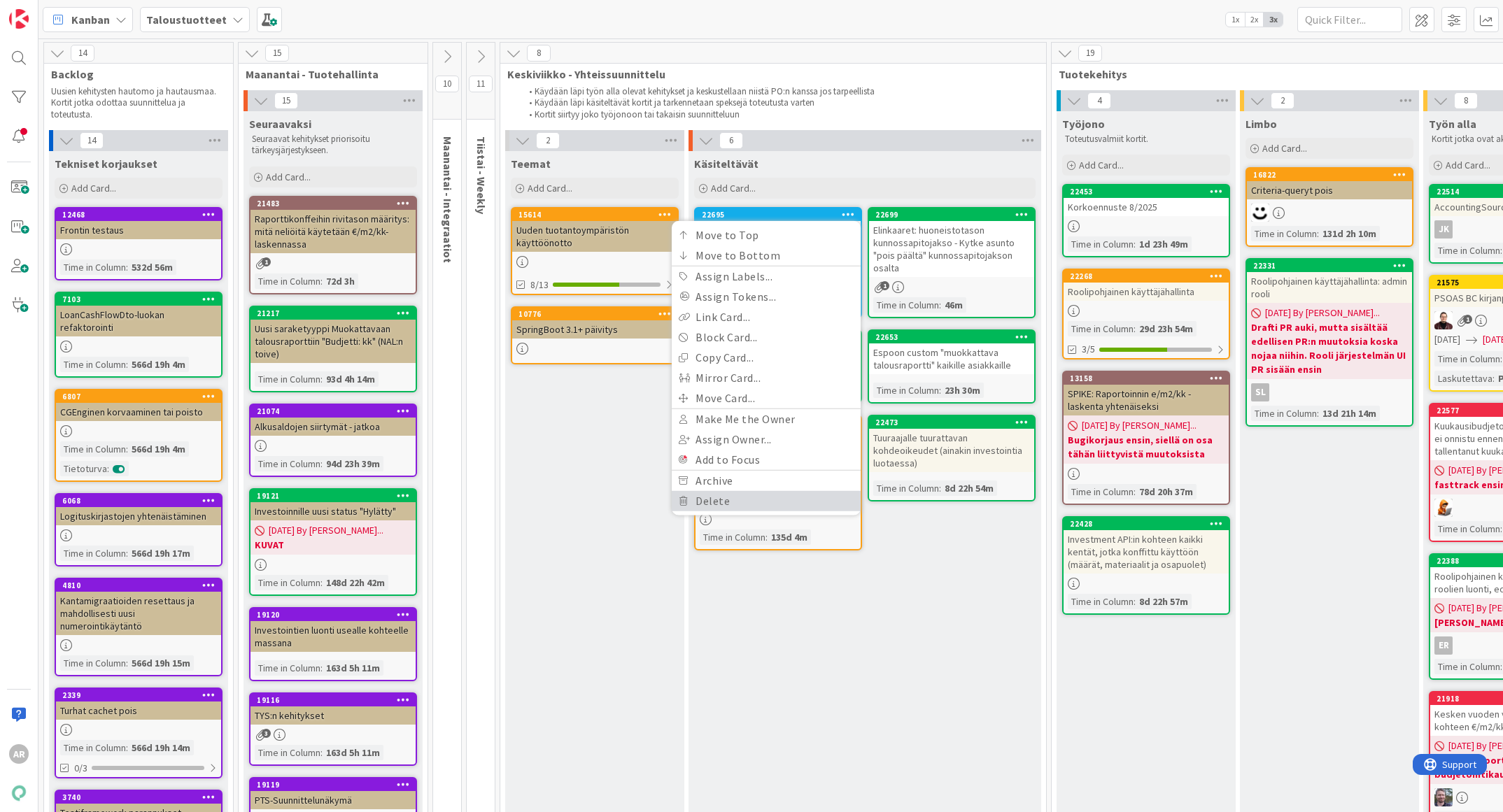
click at [731, 491] on link "Delete" at bounding box center [766, 501] width 188 height 20
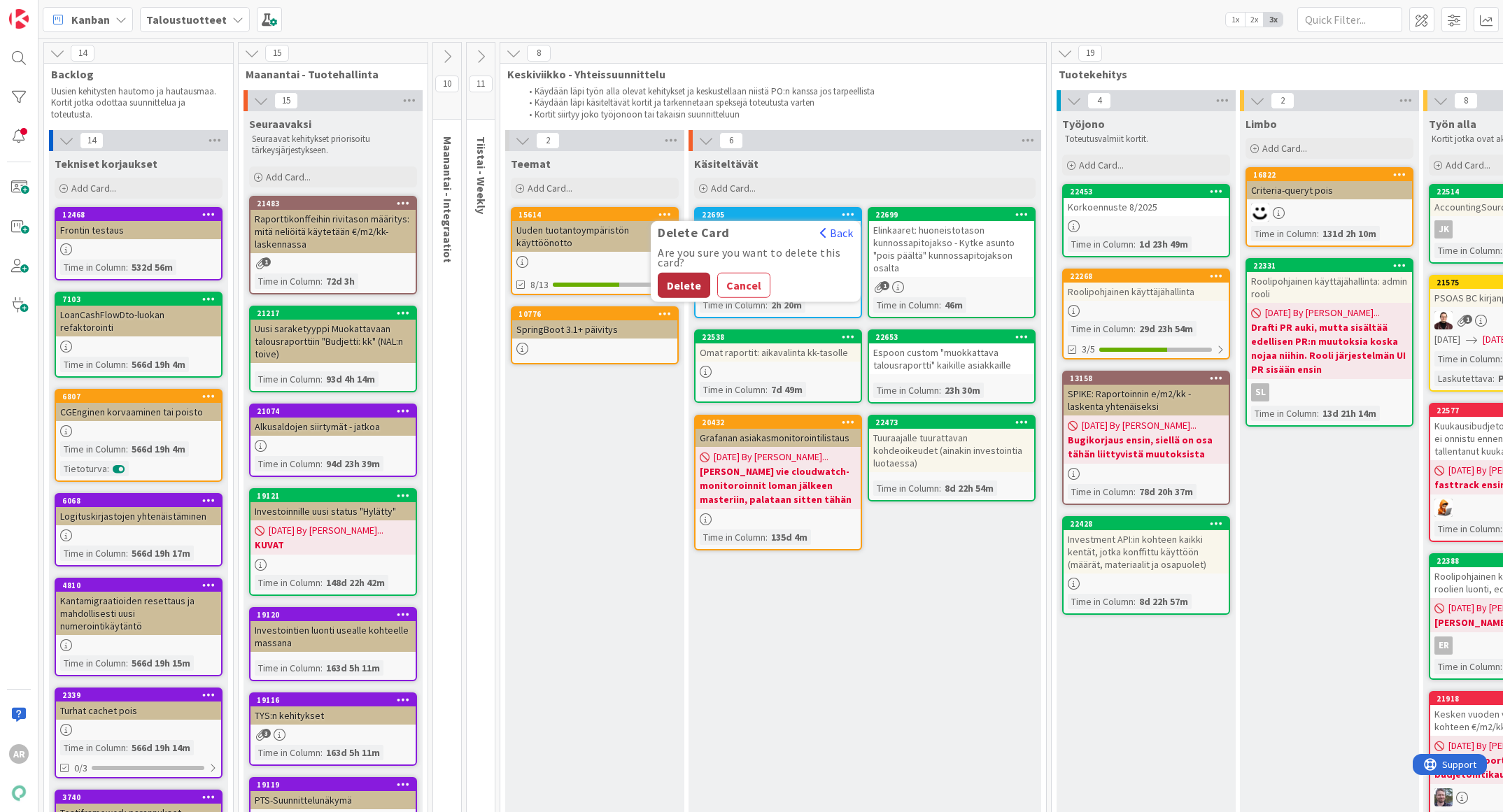
click at [684, 284] on button "Delete" at bounding box center [684, 286] width 52 height 25
